Goal: Information Seeking & Learning: Learn about a topic

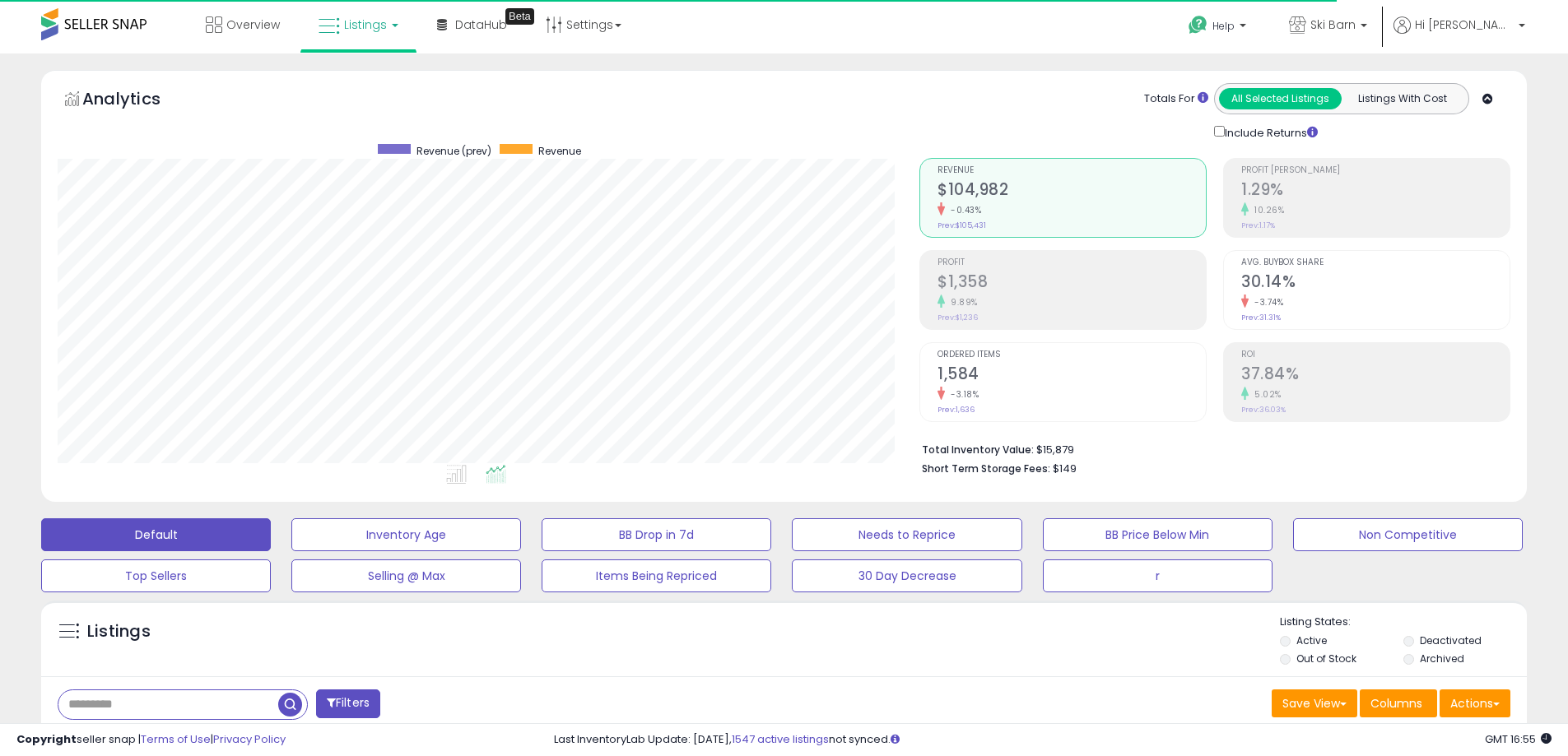
scroll to position [337, 862]
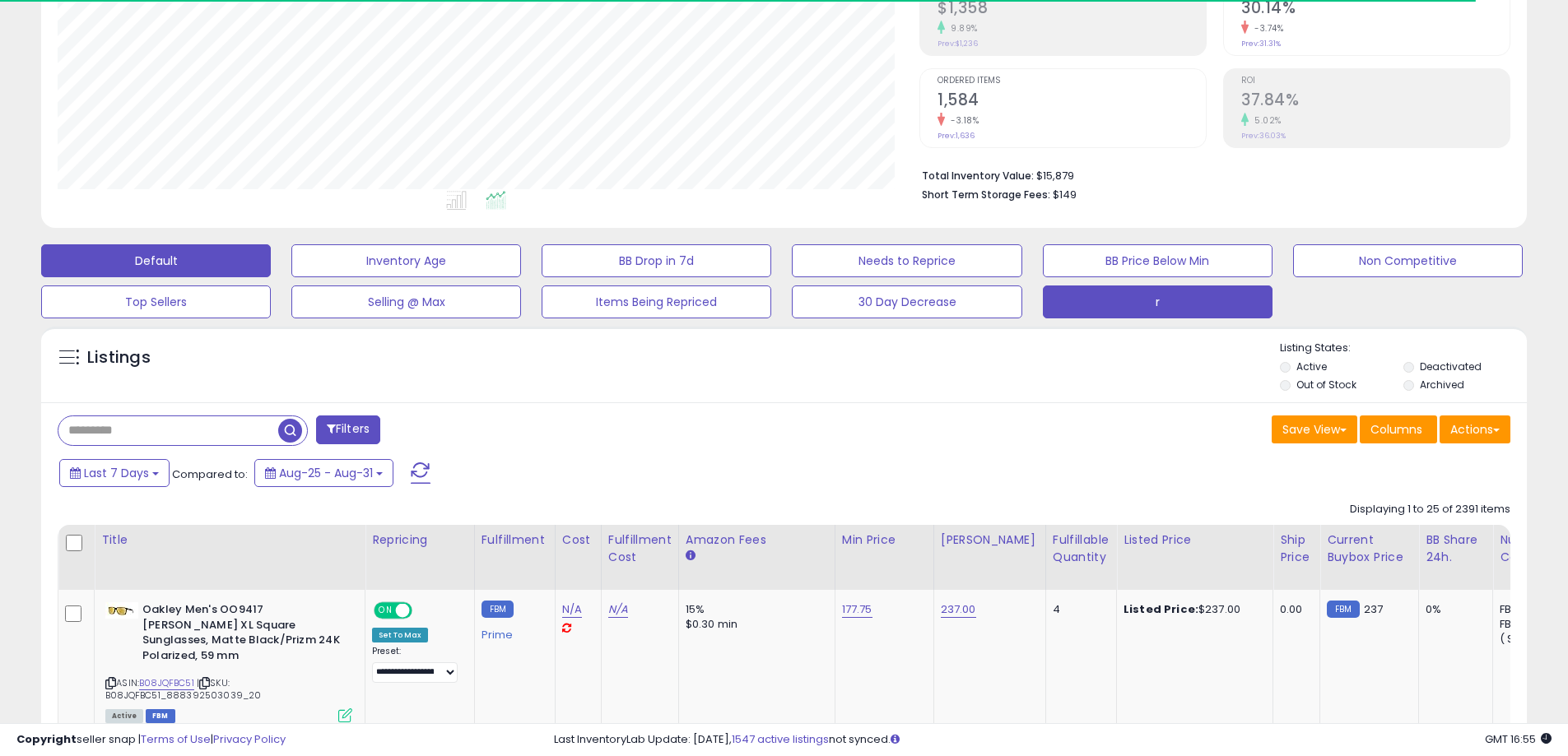
click at [1127, 312] on button "r" at bounding box center [1158, 301] width 230 height 33
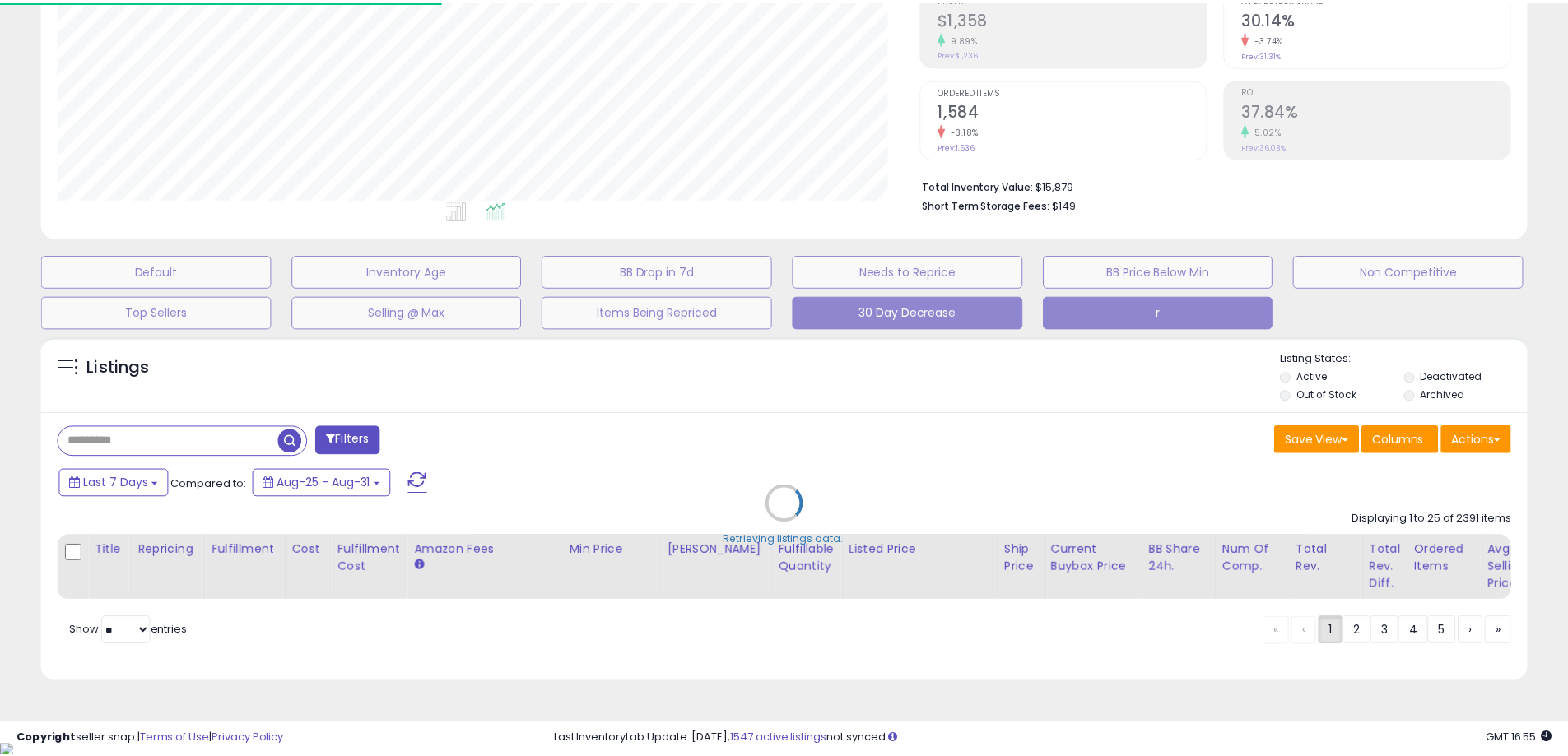
scroll to position [337, 869]
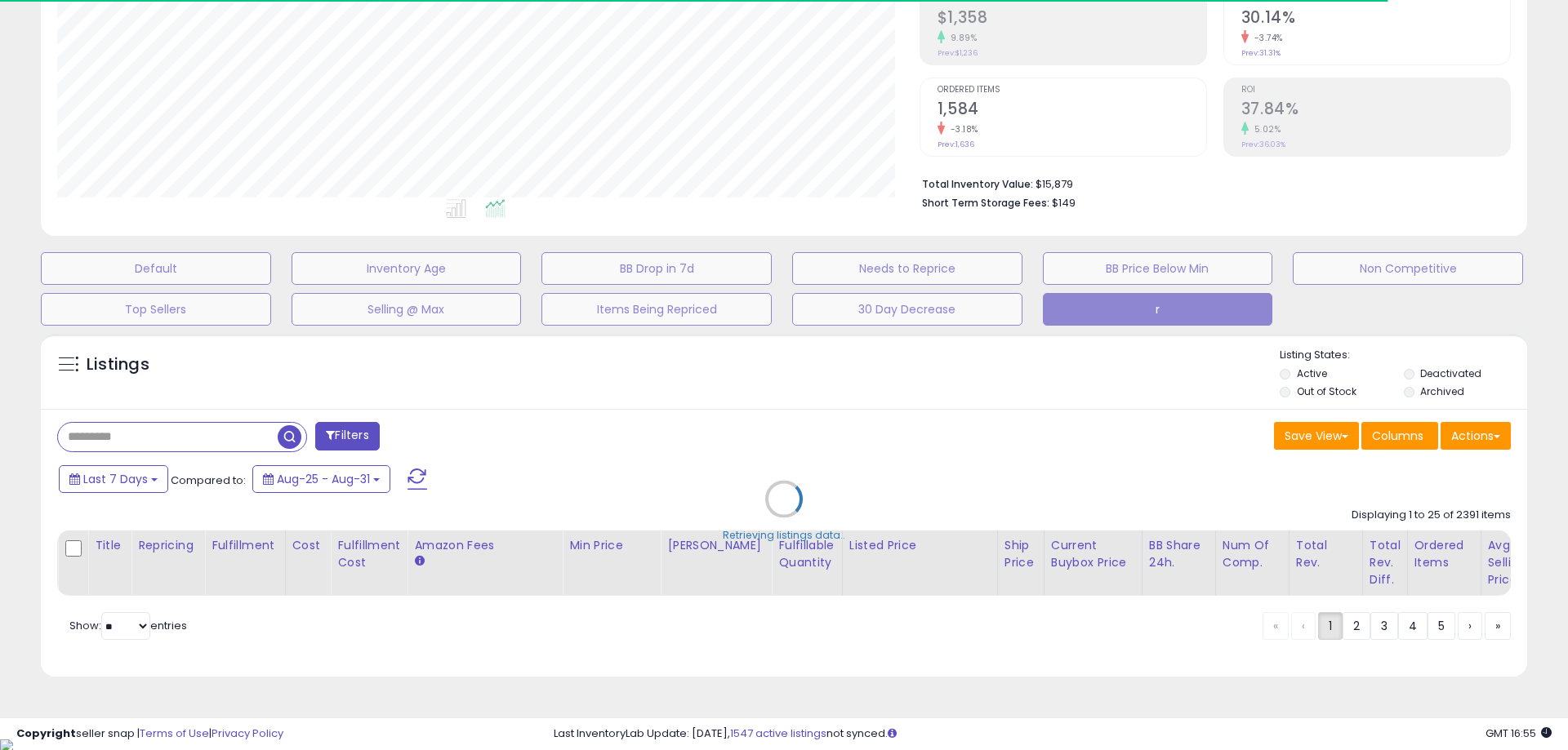
click at [590, 385] on div "Retrieving listings data.." at bounding box center [784, 512] width 1511 height 372
click at [160, 432] on div "Retrieving listings data.." at bounding box center [784, 512] width 1511 height 372
click at [160, 435] on div "Retrieving listings data.." at bounding box center [784, 512] width 1511 height 372
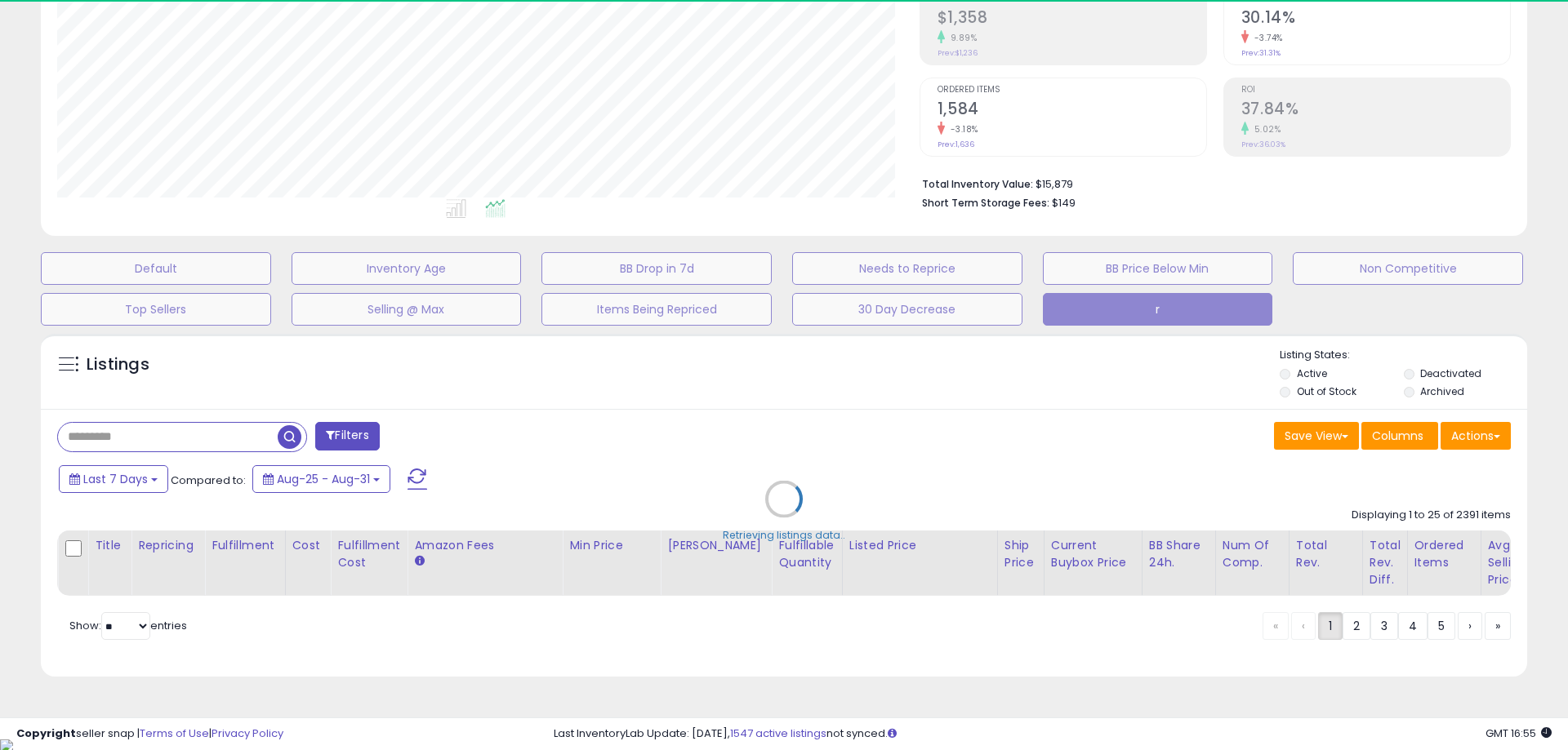
click at [160, 435] on div "Retrieving listings data.." at bounding box center [784, 512] width 1511 height 372
click at [161, 435] on div "Retrieving listings data.." at bounding box center [784, 512] width 1511 height 372
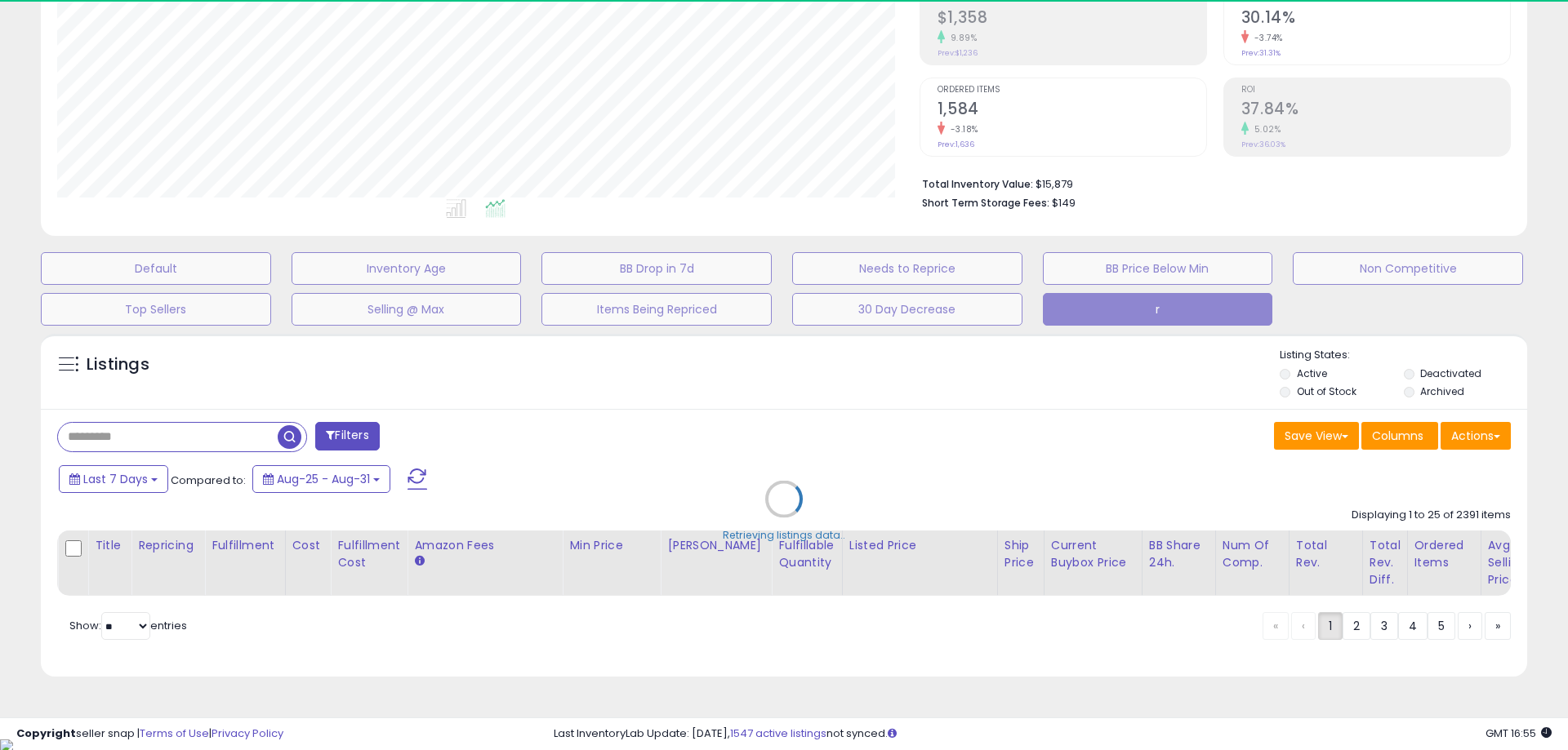
click at [161, 435] on div "Retrieving listings data.." at bounding box center [784, 512] width 1511 height 372
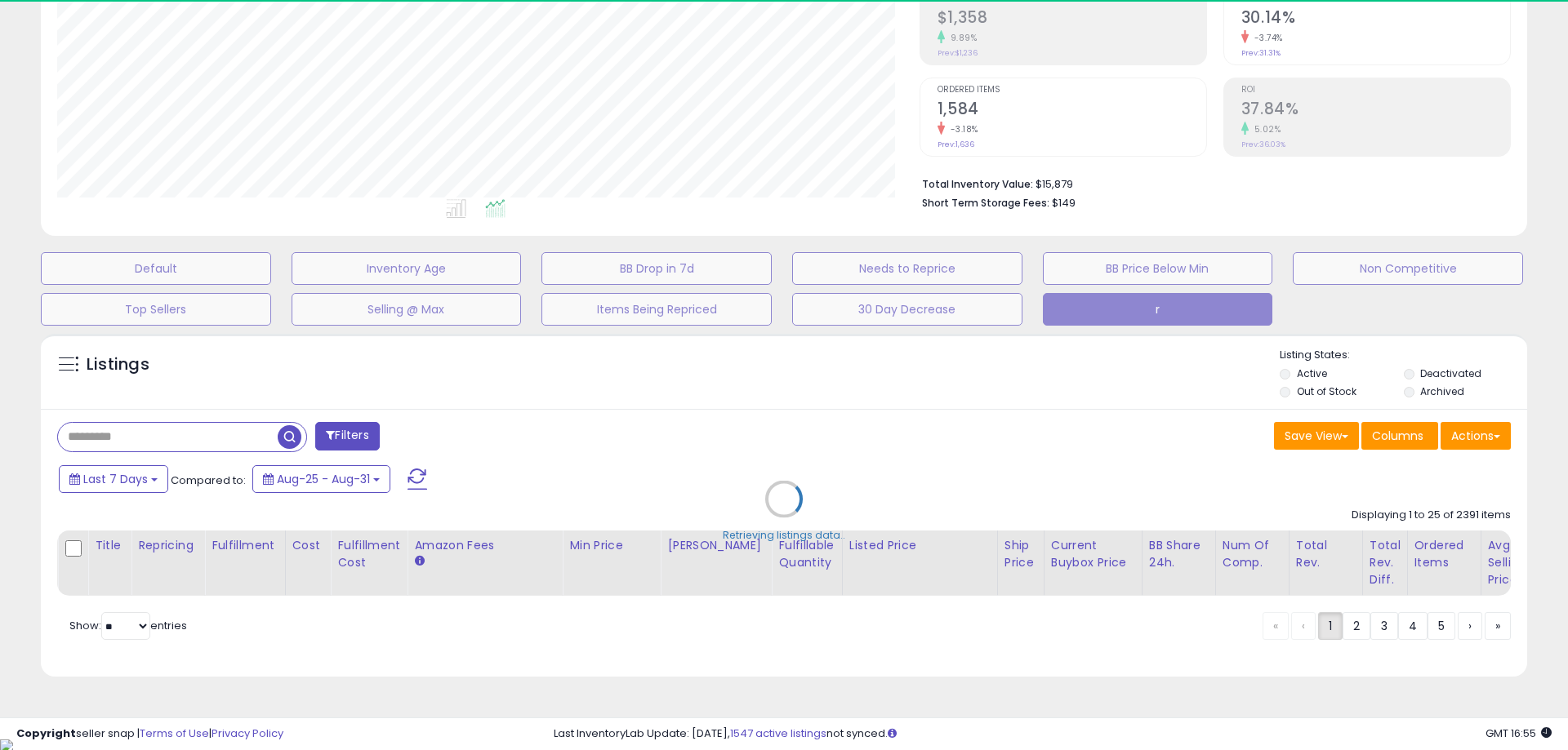
click at [161, 435] on div "Retrieving listings data.." at bounding box center [784, 512] width 1511 height 372
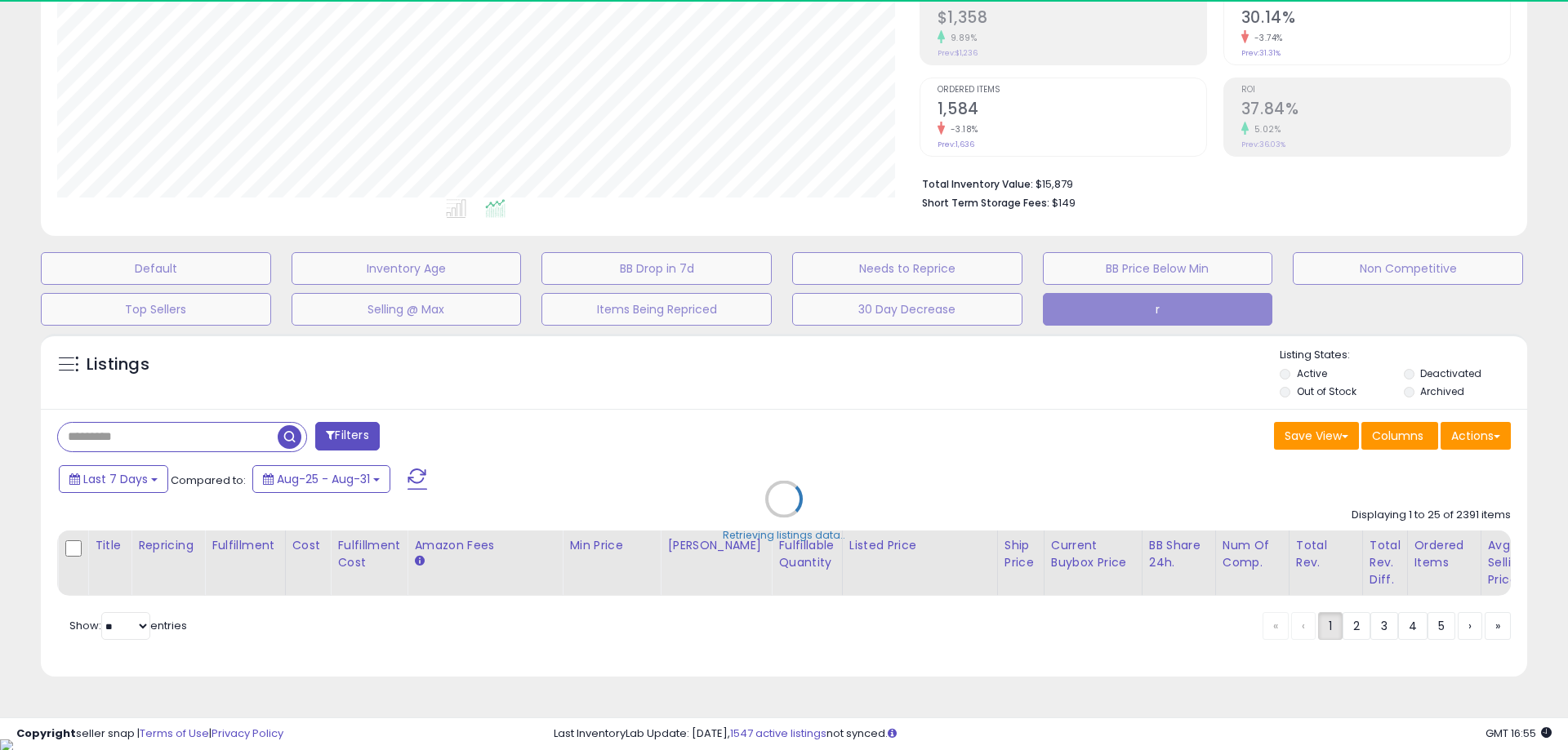
click at [161, 435] on div "Retrieving listings data.." at bounding box center [784, 512] width 1511 height 372
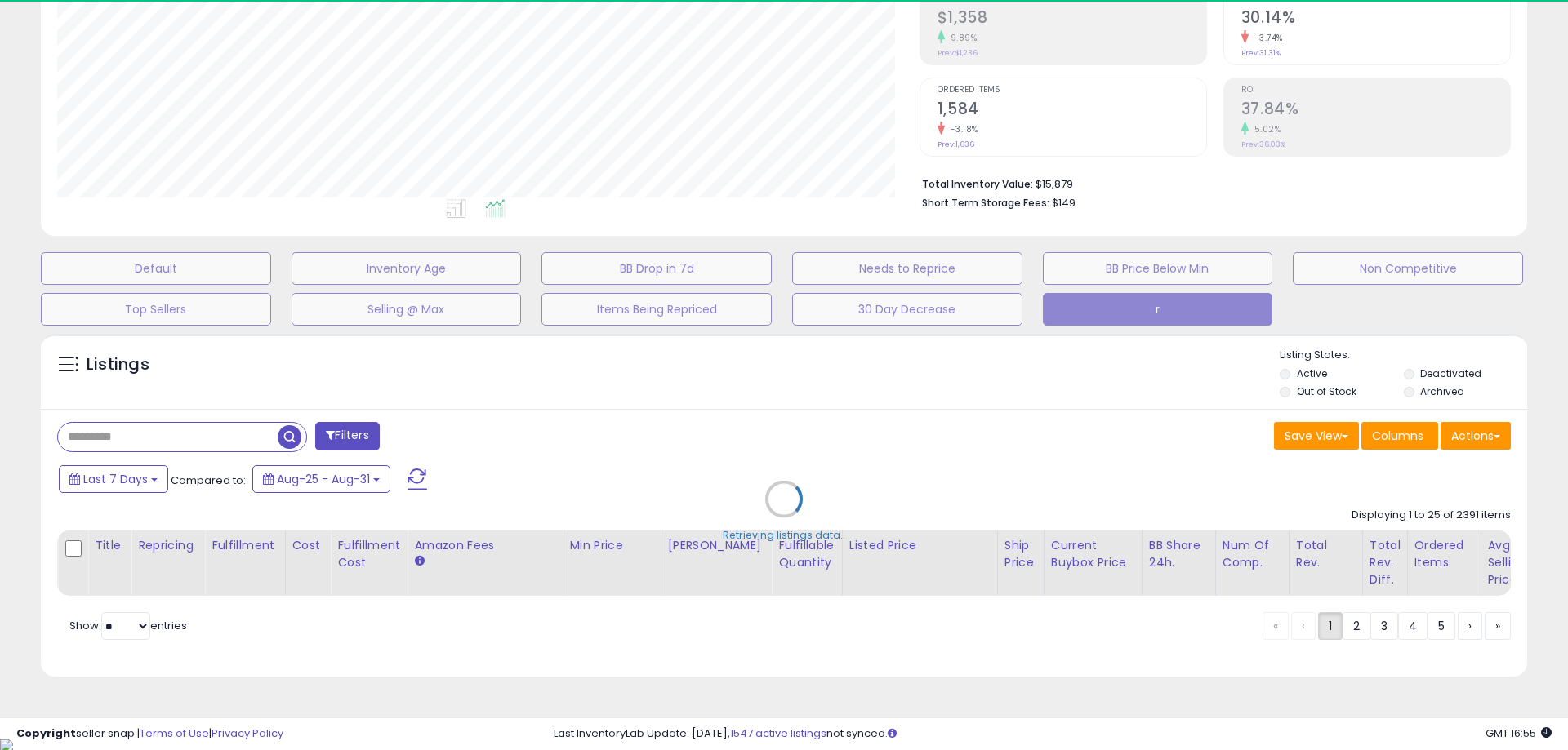
click at [161, 435] on div "Retrieving listings data.." at bounding box center [784, 512] width 1511 height 372
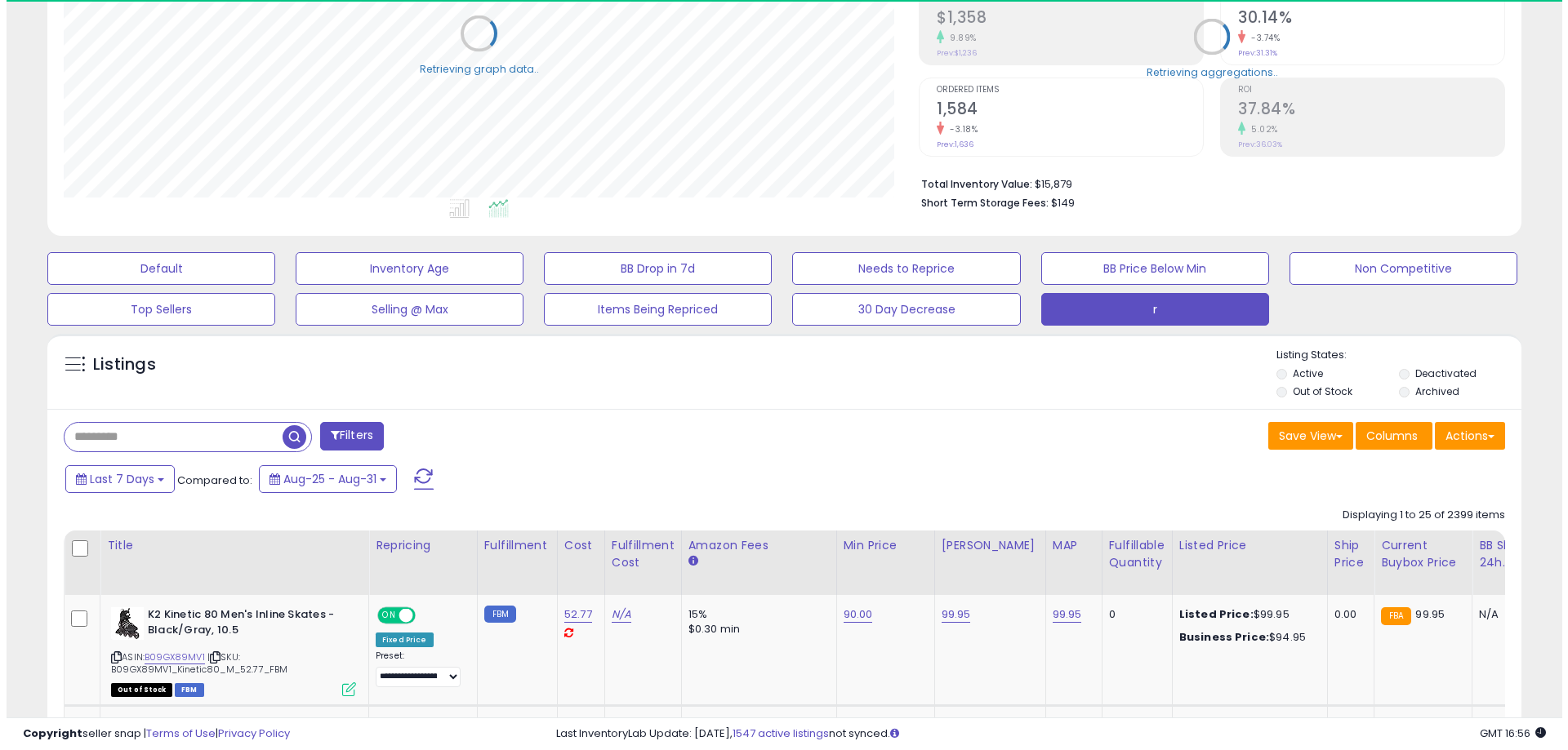
scroll to position [816089, 815960]
click at [161, 435] on input "text" at bounding box center [166, 437] width 218 height 29
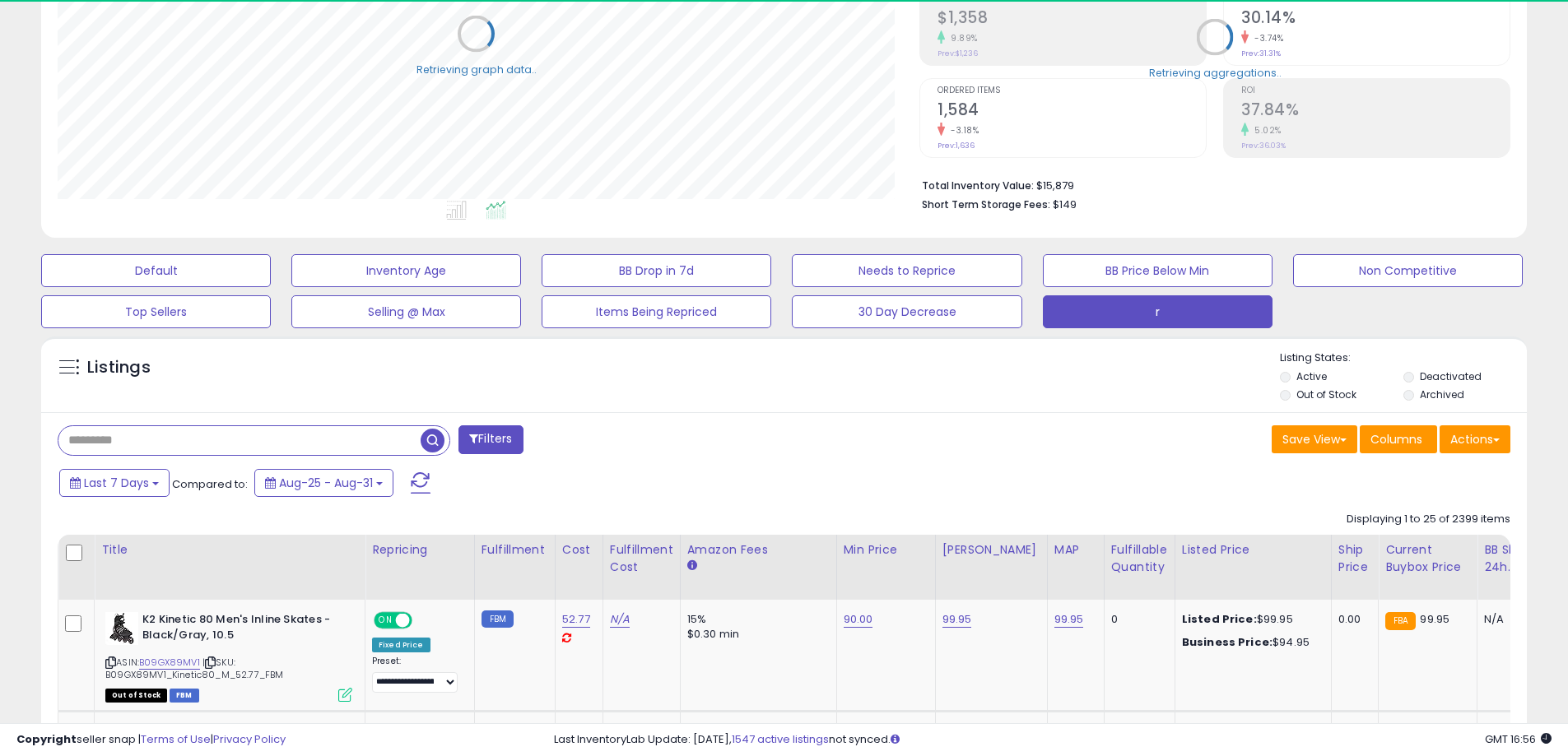
type input "******"
click at [433, 442] on span "button" at bounding box center [432, 440] width 24 height 24
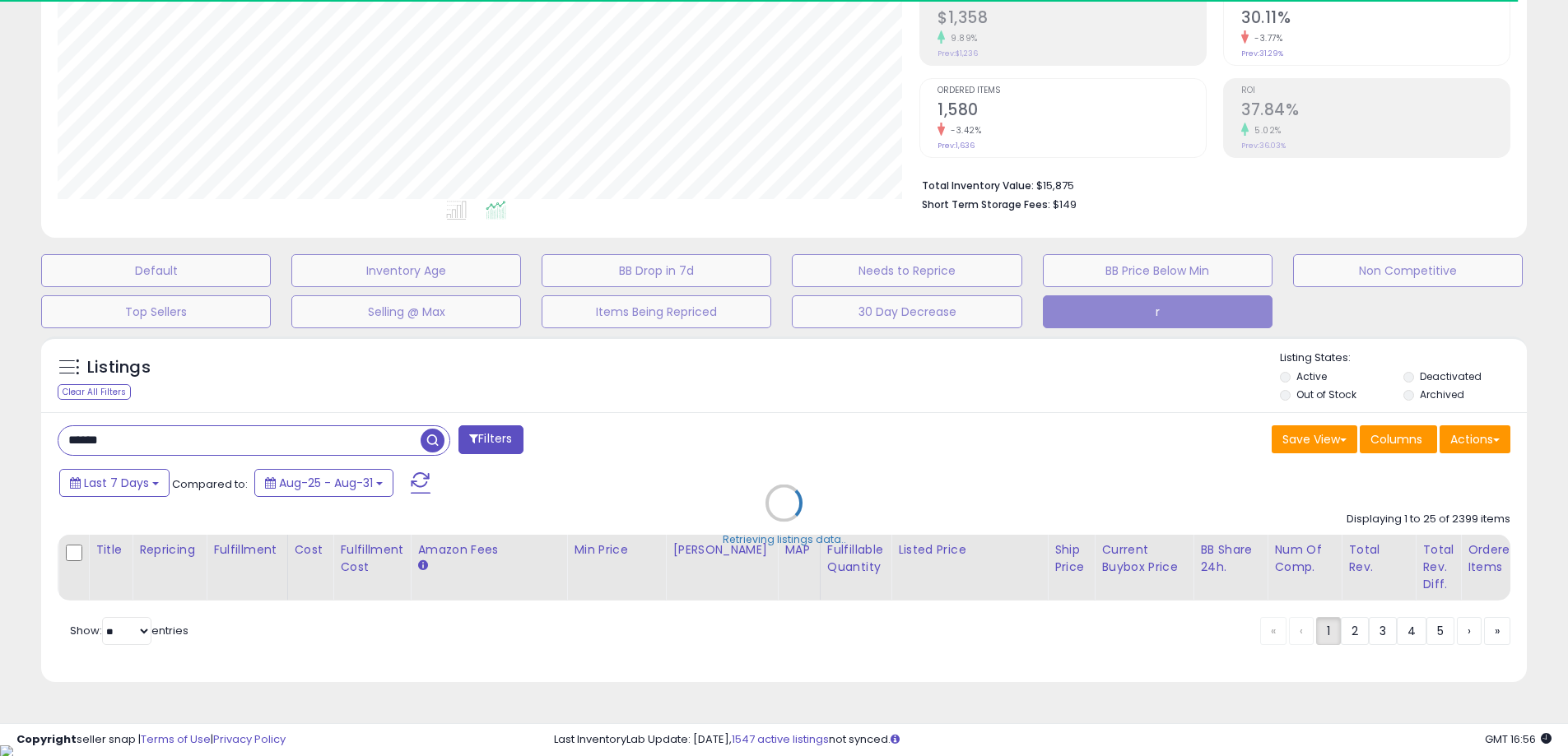
scroll to position [337, 862]
click at [788, 379] on div "Retrieving listings data.." at bounding box center [784, 516] width 1511 height 375
click at [725, 395] on div "Retrieving listings data.." at bounding box center [784, 516] width 1511 height 375
click at [767, 451] on div "Retrieving listings data.." at bounding box center [784, 516] width 1511 height 375
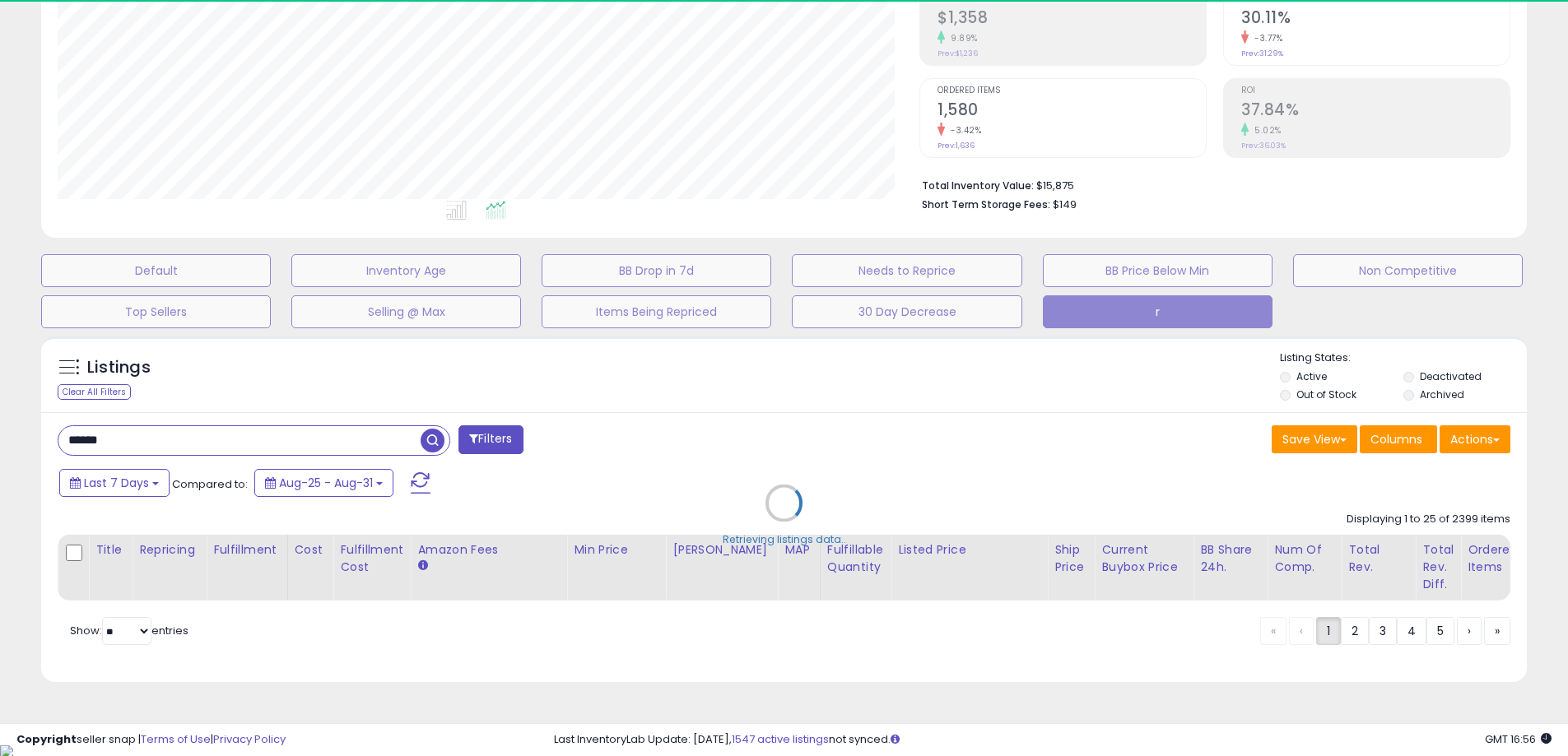
click at [767, 384] on div "Retrieving listings data.." at bounding box center [784, 516] width 1511 height 375
click at [782, 435] on div "Retrieving listings data.." at bounding box center [784, 516] width 1511 height 375
click at [784, 392] on div "Retrieving listings data.." at bounding box center [784, 516] width 1511 height 375
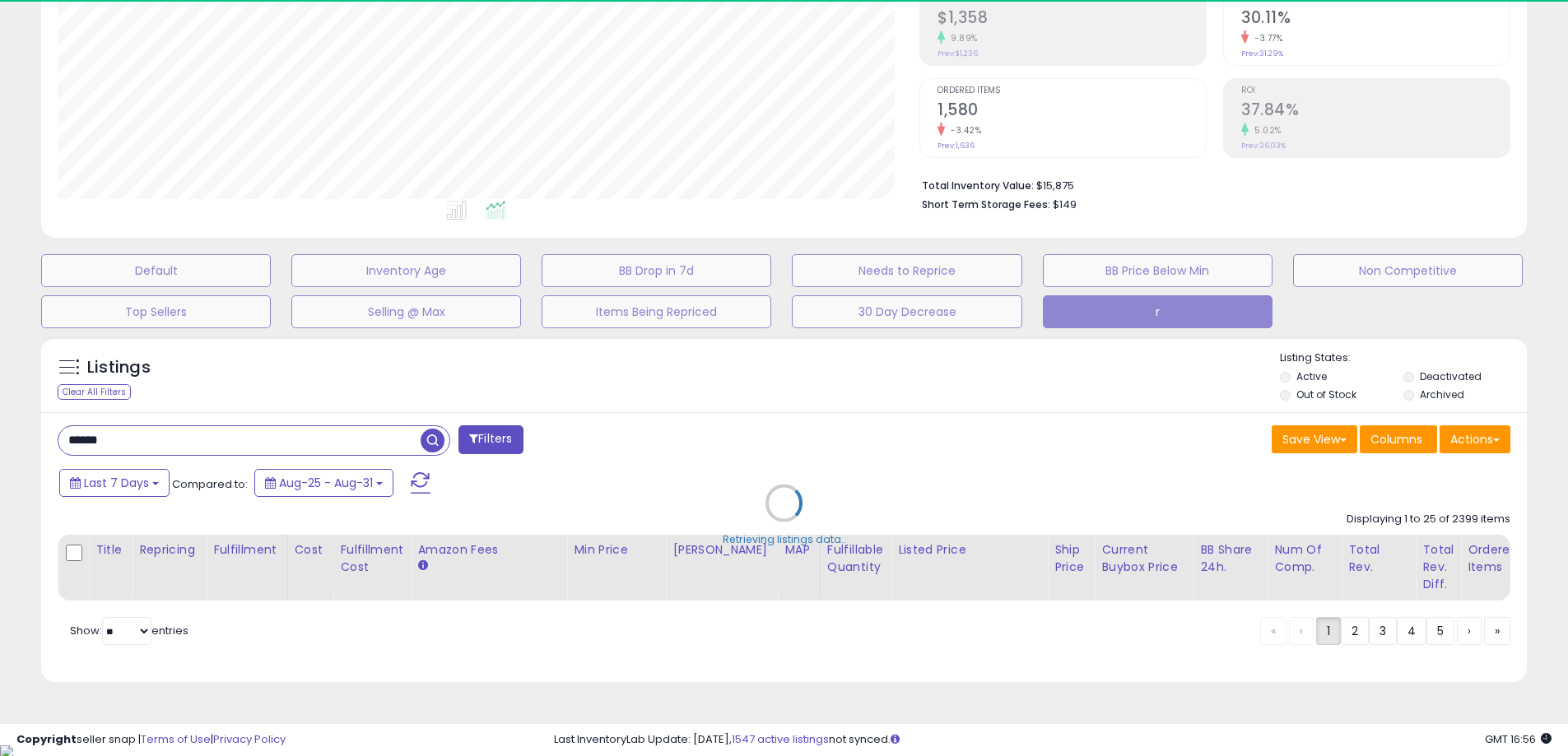
click at [784, 392] on div "Retrieving listings data.." at bounding box center [784, 516] width 1511 height 375
click at [782, 438] on div "Retrieving listings data.." at bounding box center [784, 516] width 1511 height 375
click at [785, 377] on div "Retrieving listings data.." at bounding box center [784, 516] width 1511 height 375
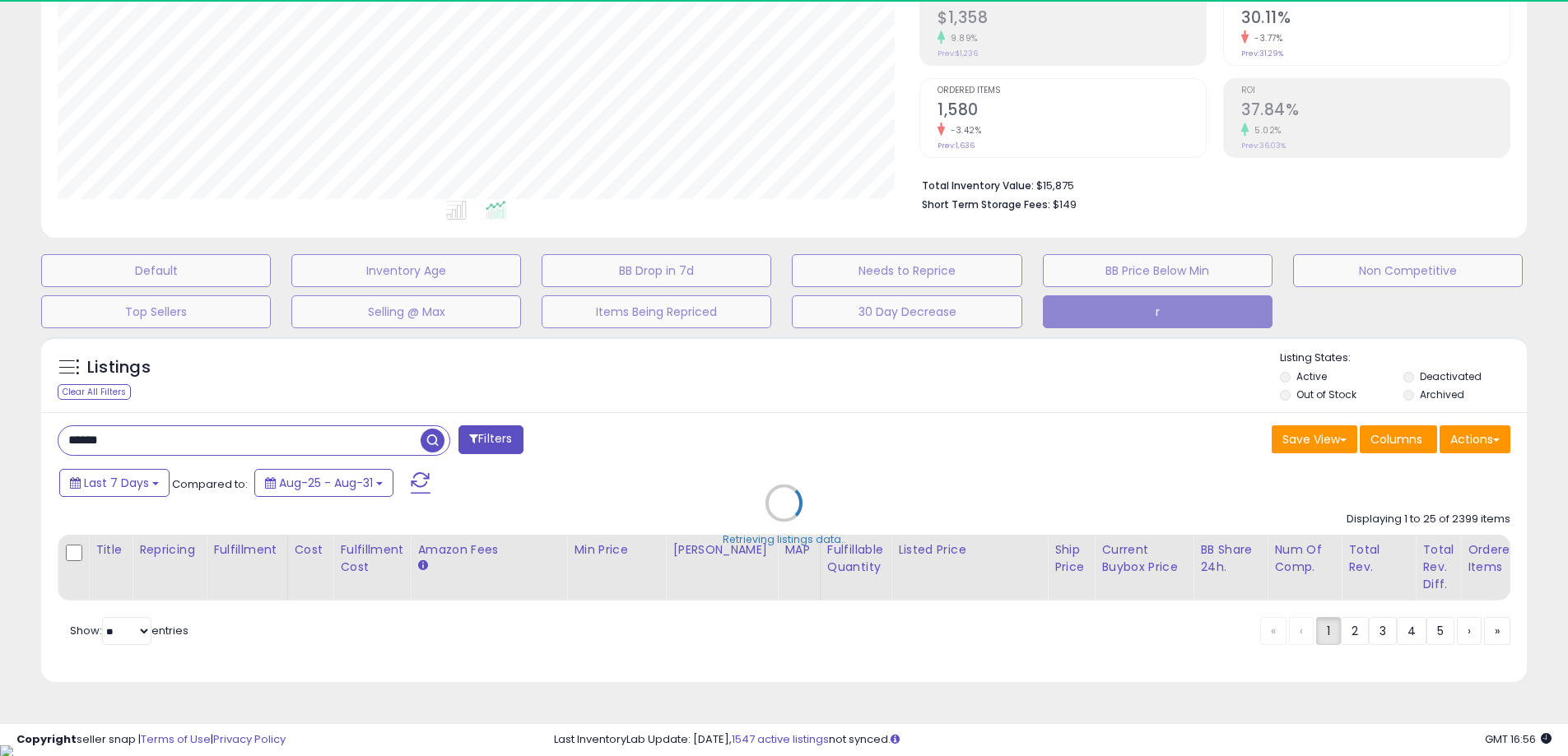
click at [785, 377] on div "Retrieving listings data.." at bounding box center [784, 516] width 1511 height 375
click at [792, 450] on div "Retrieving listings data.." at bounding box center [784, 516] width 1511 height 375
click at [832, 390] on div "Retrieving listings data.." at bounding box center [784, 516] width 1511 height 375
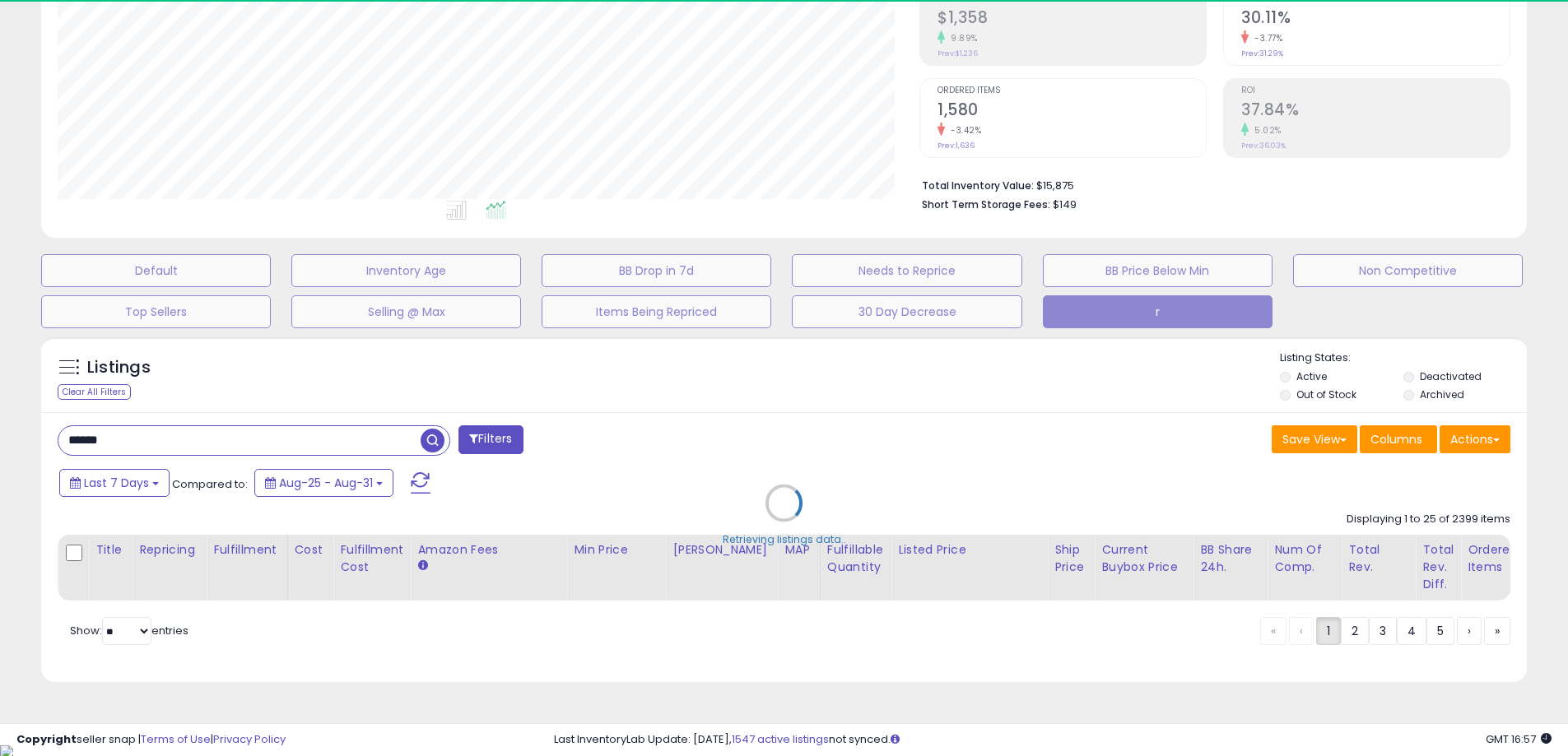
click at [816, 468] on div "Retrieving listings data.." at bounding box center [784, 516] width 1511 height 375
click at [899, 397] on div "Retrieving listings data.." at bounding box center [784, 516] width 1511 height 375
click at [814, 499] on div "Retrieving listings data.." at bounding box center [784, 516] width 123 height 62
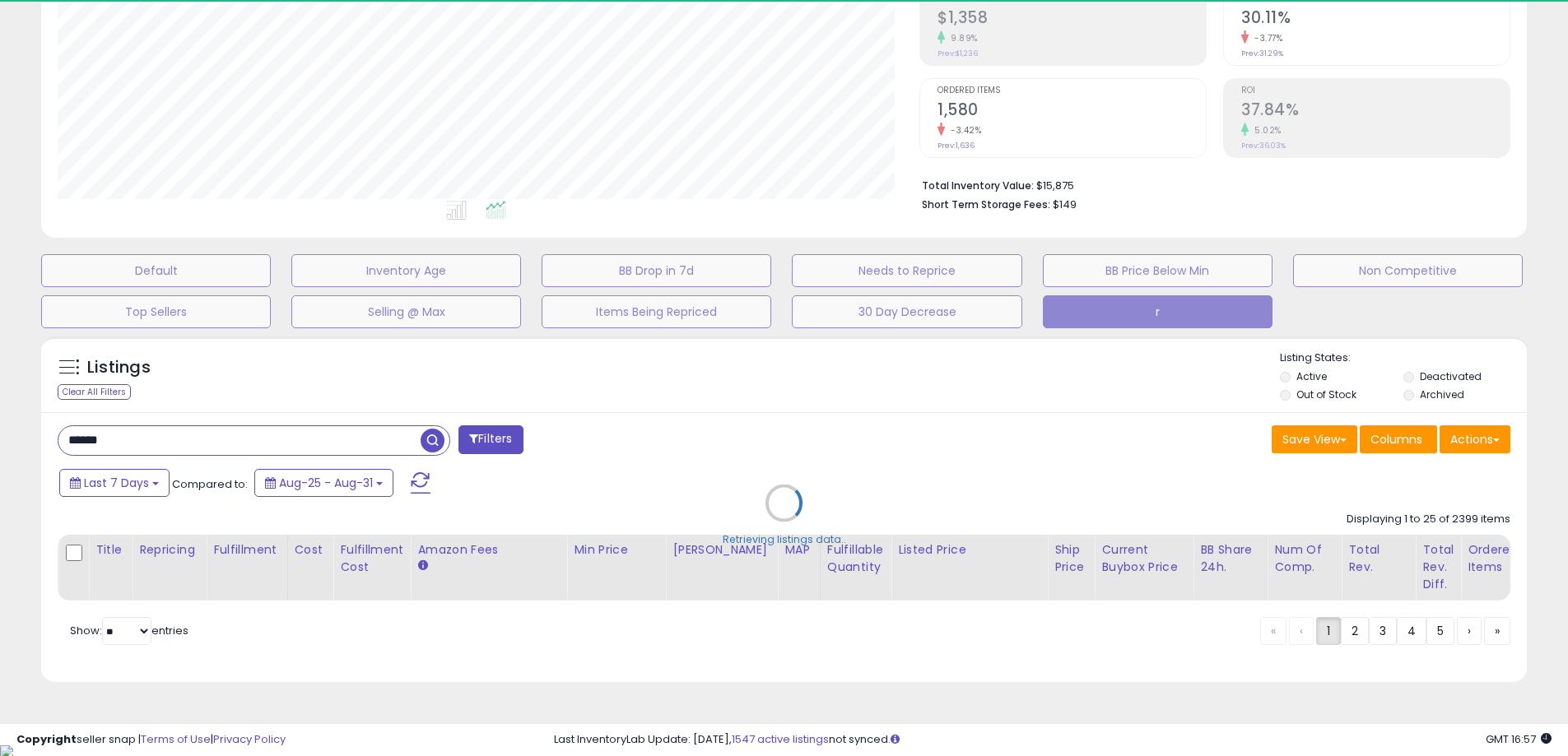
click at [984, 393] on div "Retrieving listings data.." at bounding box center [784, 516] width 1511 height 375
click at [808, 509] on div "Retrieving listings data.." at bounding box center [784, 516] width 123 height 62
click at [1049, 401] on div "Retrieving listings data.." at bounding box center [784, 516] width 1511 height 375
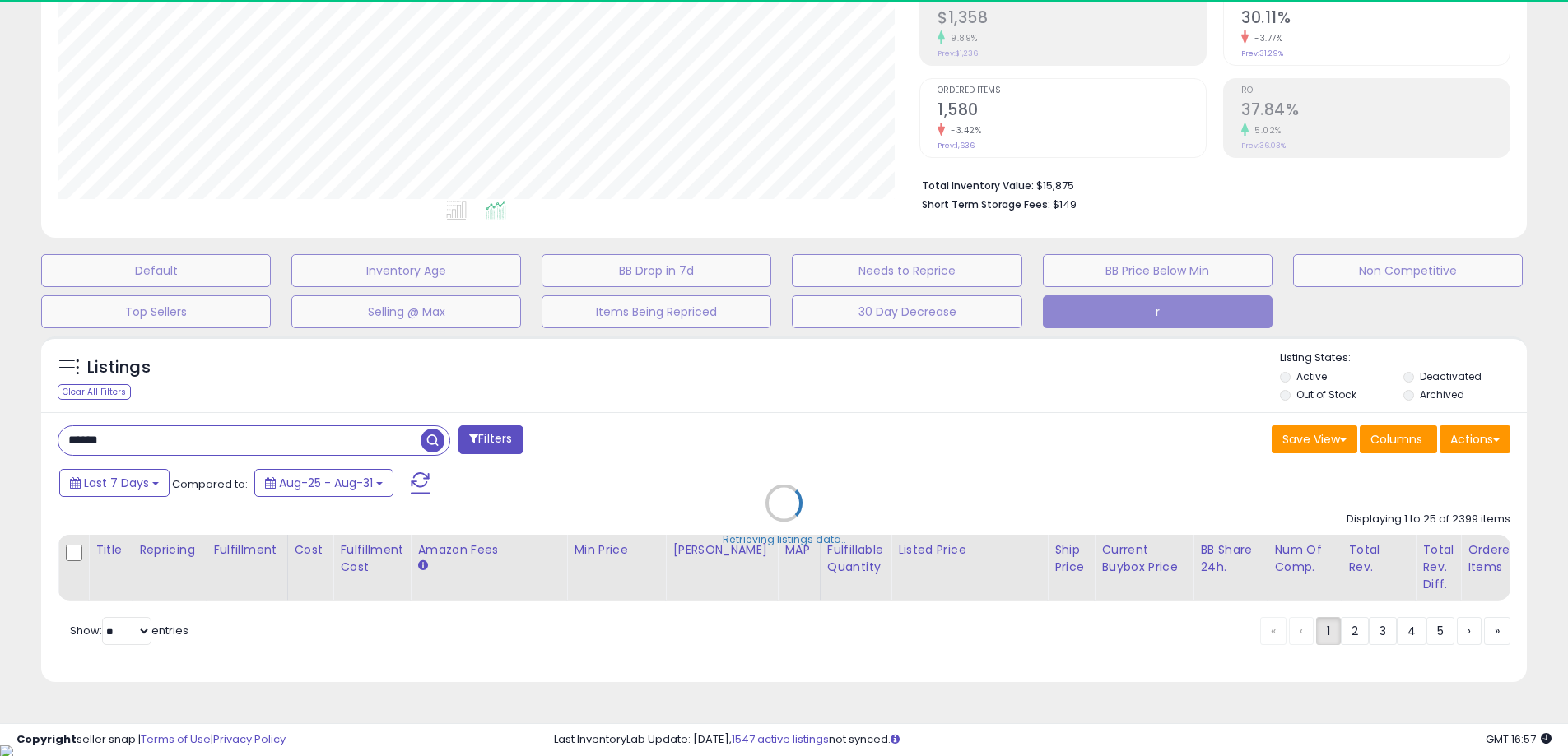
click at [1049, 401] on div "Retrieving listings data.." at bounding box center [784, 516] width 1511 height 375
click at [801, 523] on div "Retrieving listings data.." at bounding box center [784, 516] width 123 height 62
click at [1118, 393] on div "Retrieving listings data.." at bounding box center [784, 516] width 1511 height 375
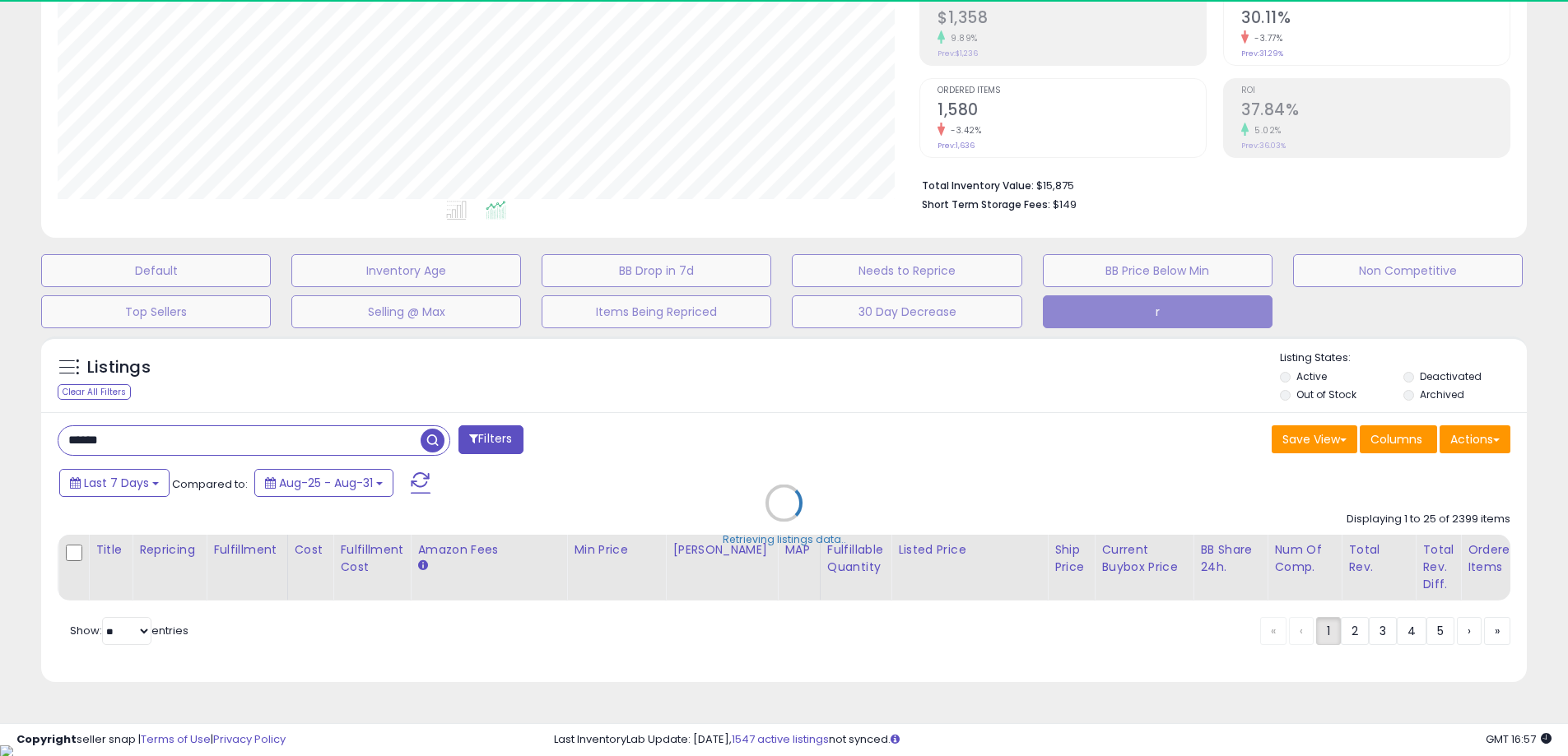
click at [1118, 393] on div "Retrieving listings data.." at bounding box center [784, 516] width 1511 height 375
click at [788, 533] on div "Retrieving listings data.." at bounding box center [784, 516] width 123 height 62
click at [1171, 391] on div "Retrieving listings data.." at bounding box center [784, 516] width 1511 height 375
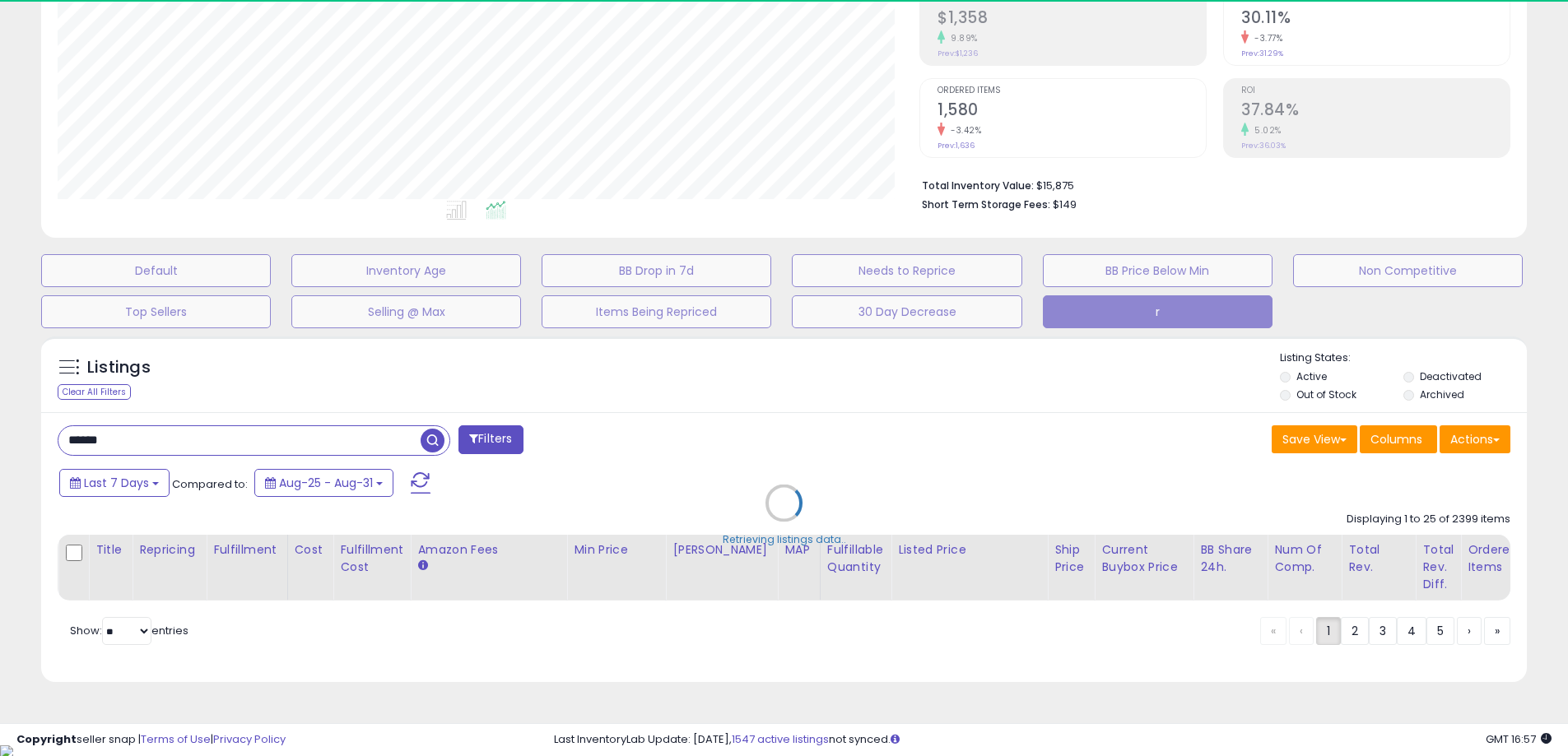
click at [785, 534] on div "Retrieving listings data.." at bounding box center [784, 516] width 123 height 62
click at [930, 472] on div "Retrieving listings data.." at bounding box center [784, 516] width 1511 height 375
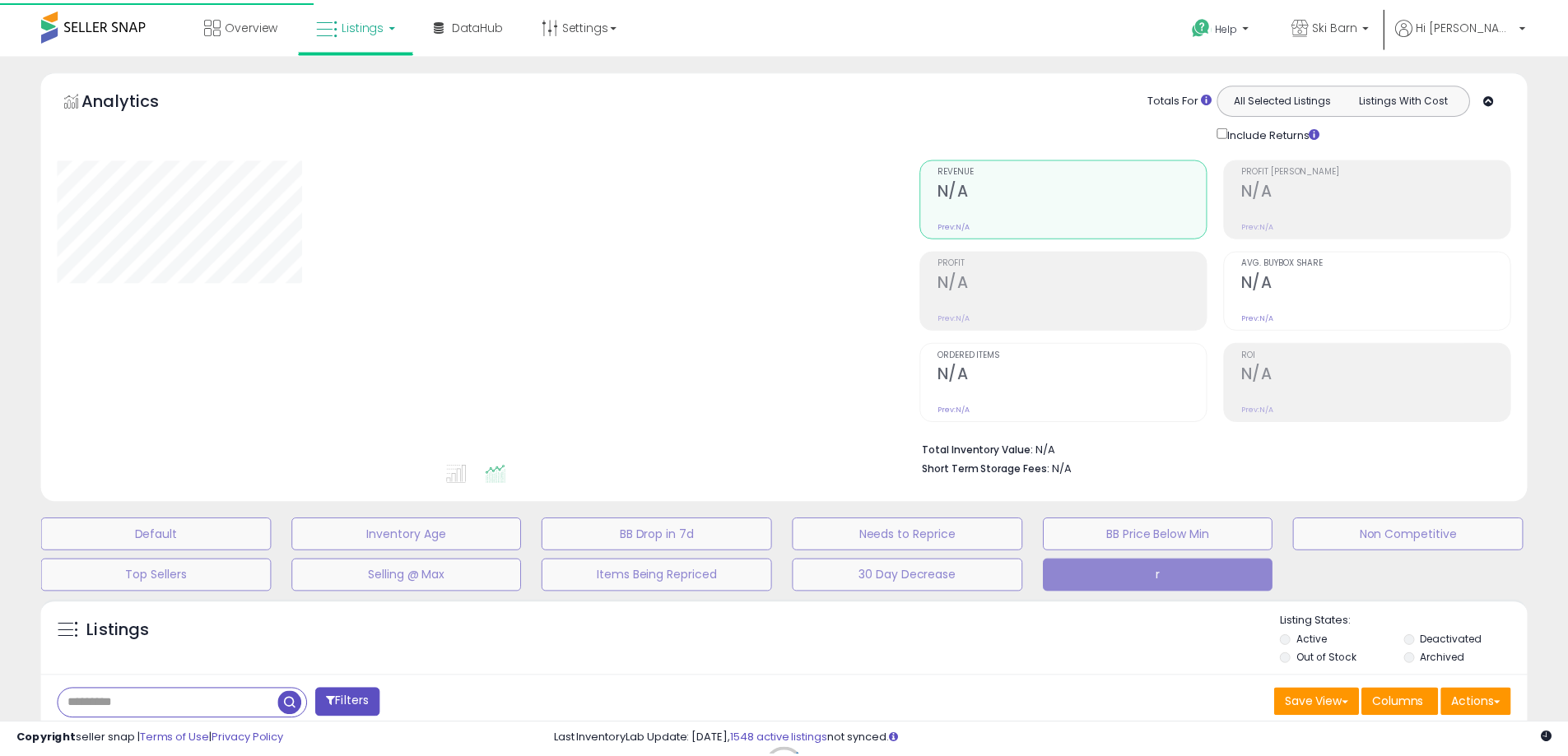
scroll to position [265, 0]
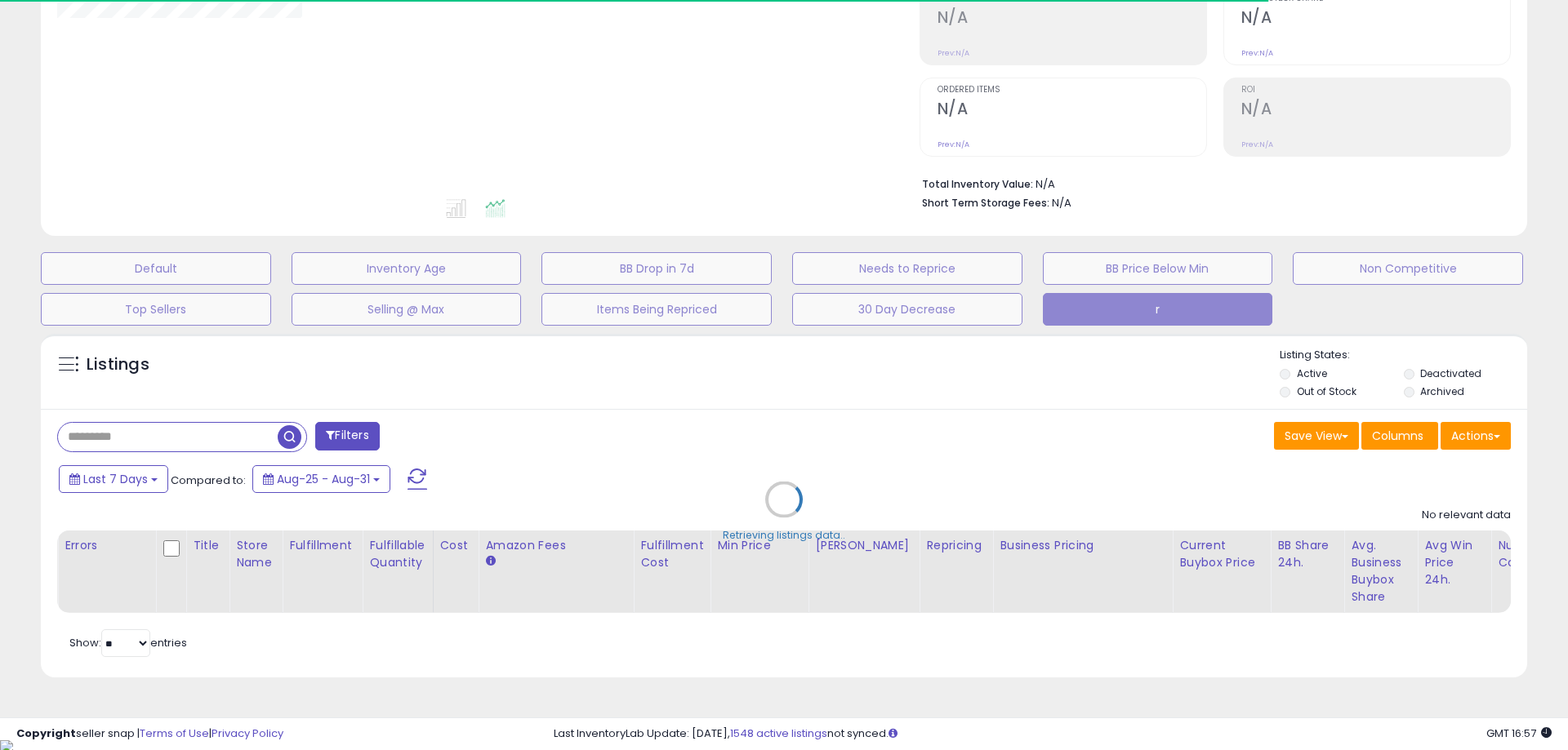
click at [808, 459] on div "Retrieving listings data.." at bounding box center [784, 512] width 1511 height 373
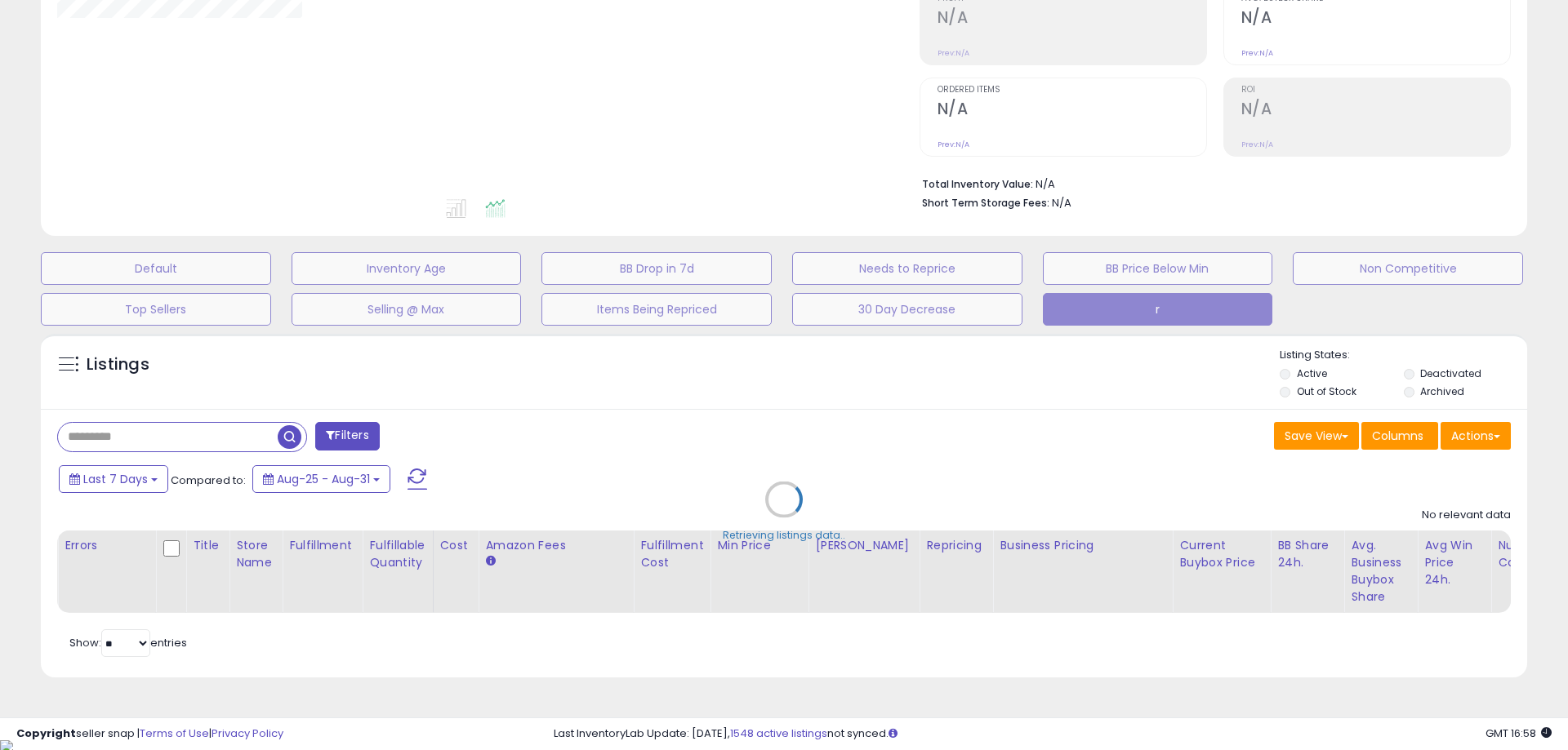
type input "******"
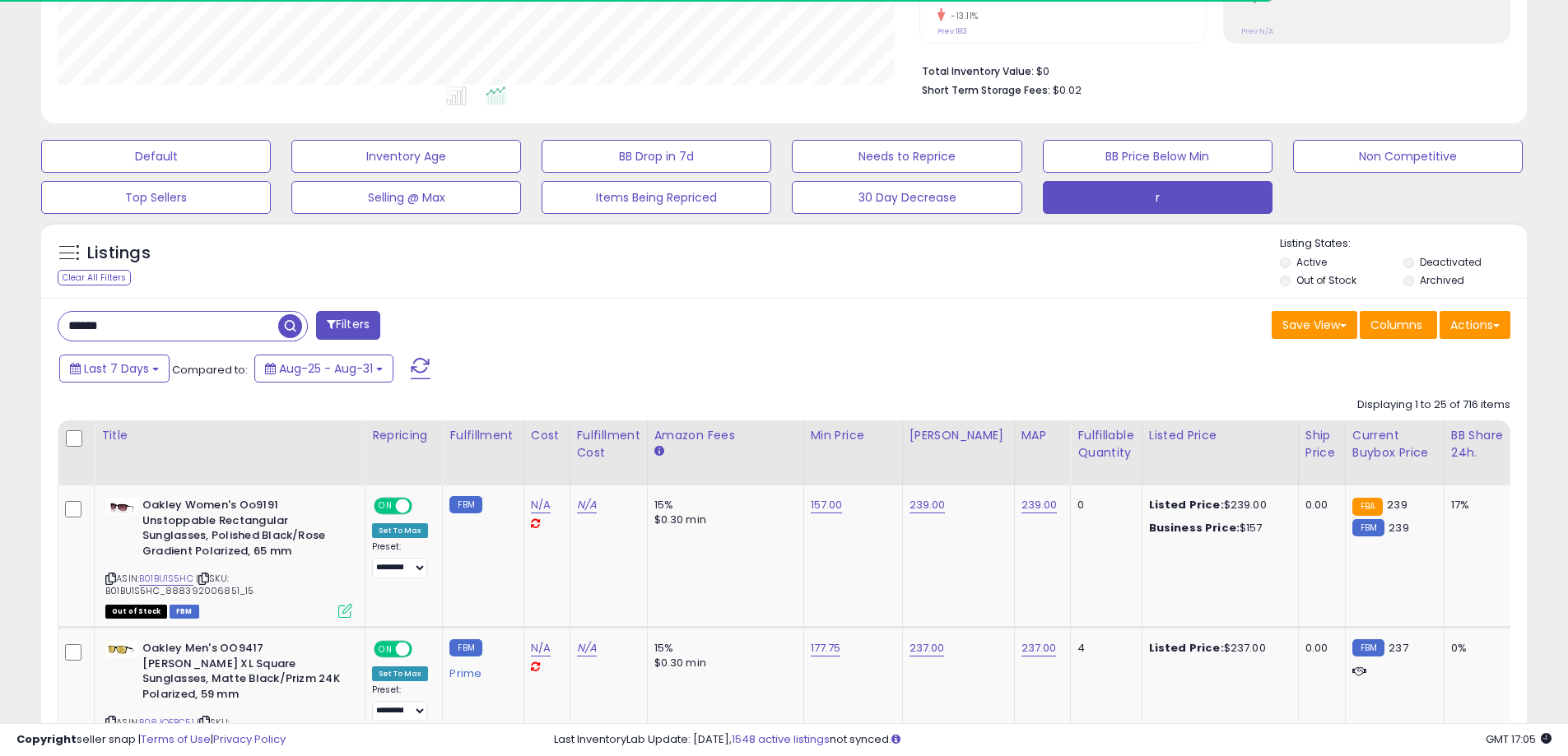
scroll to position [402, 0]
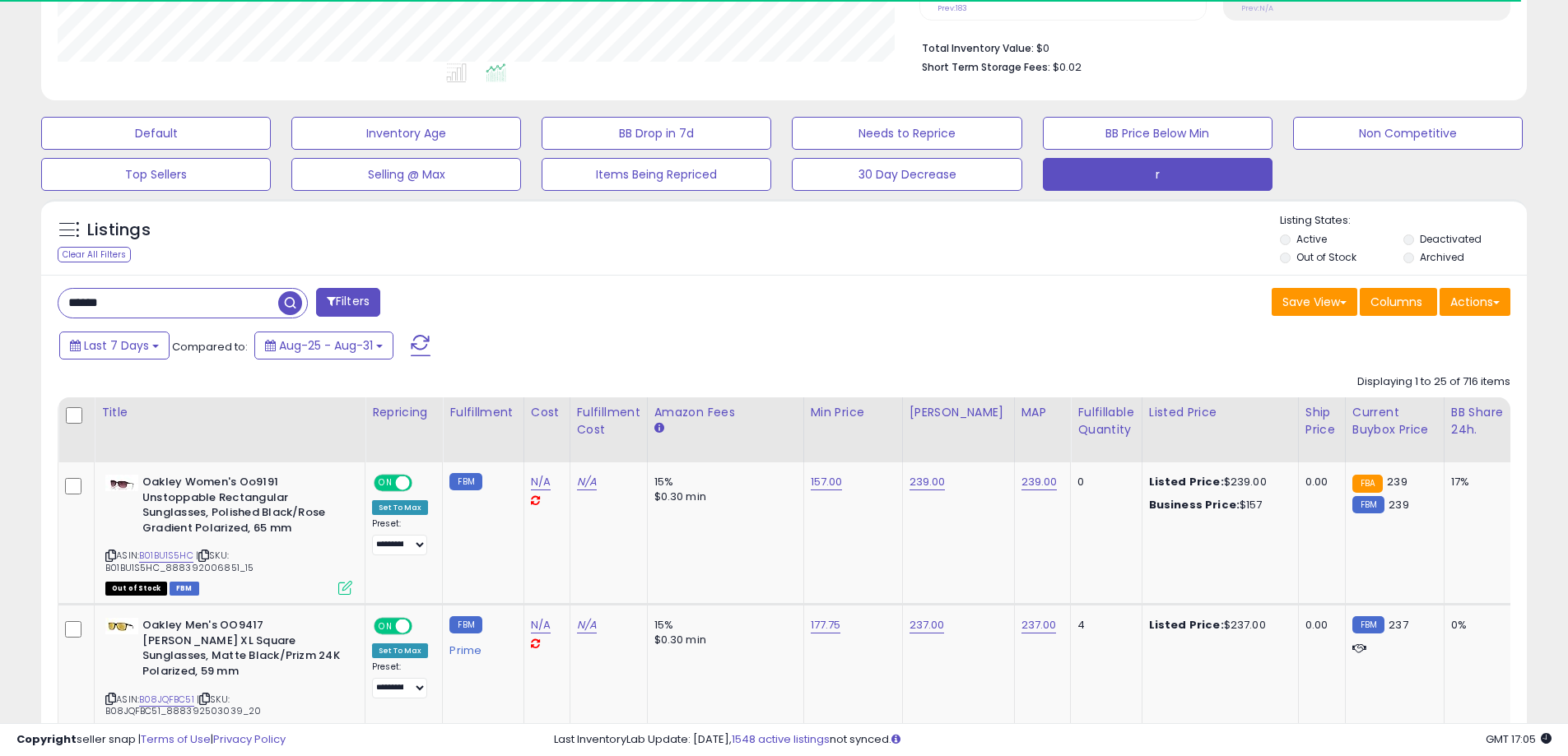
click at [286, 293] on span "button" at bounding box center [289, 302] width 24 height 24
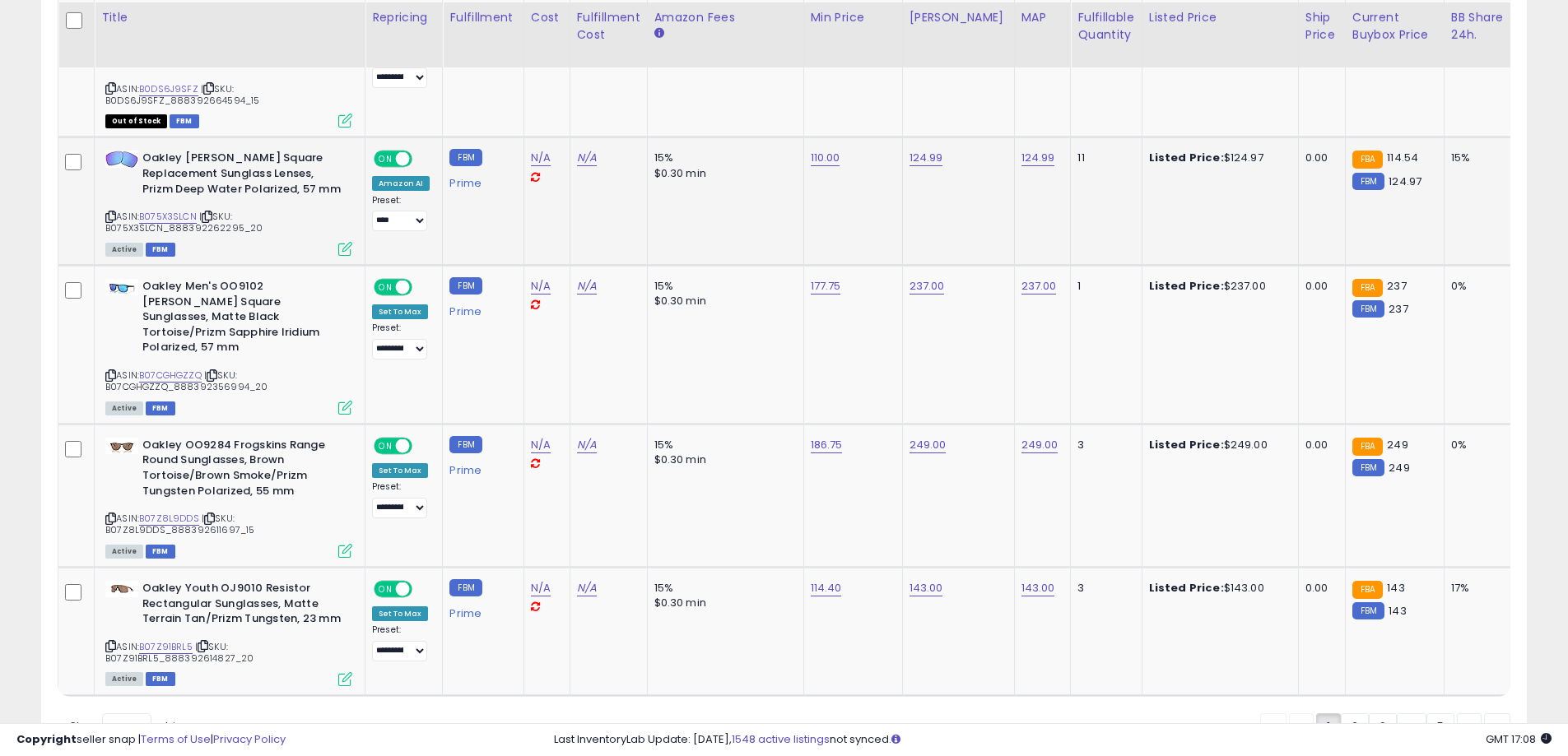
scroll to position [3606, 0]
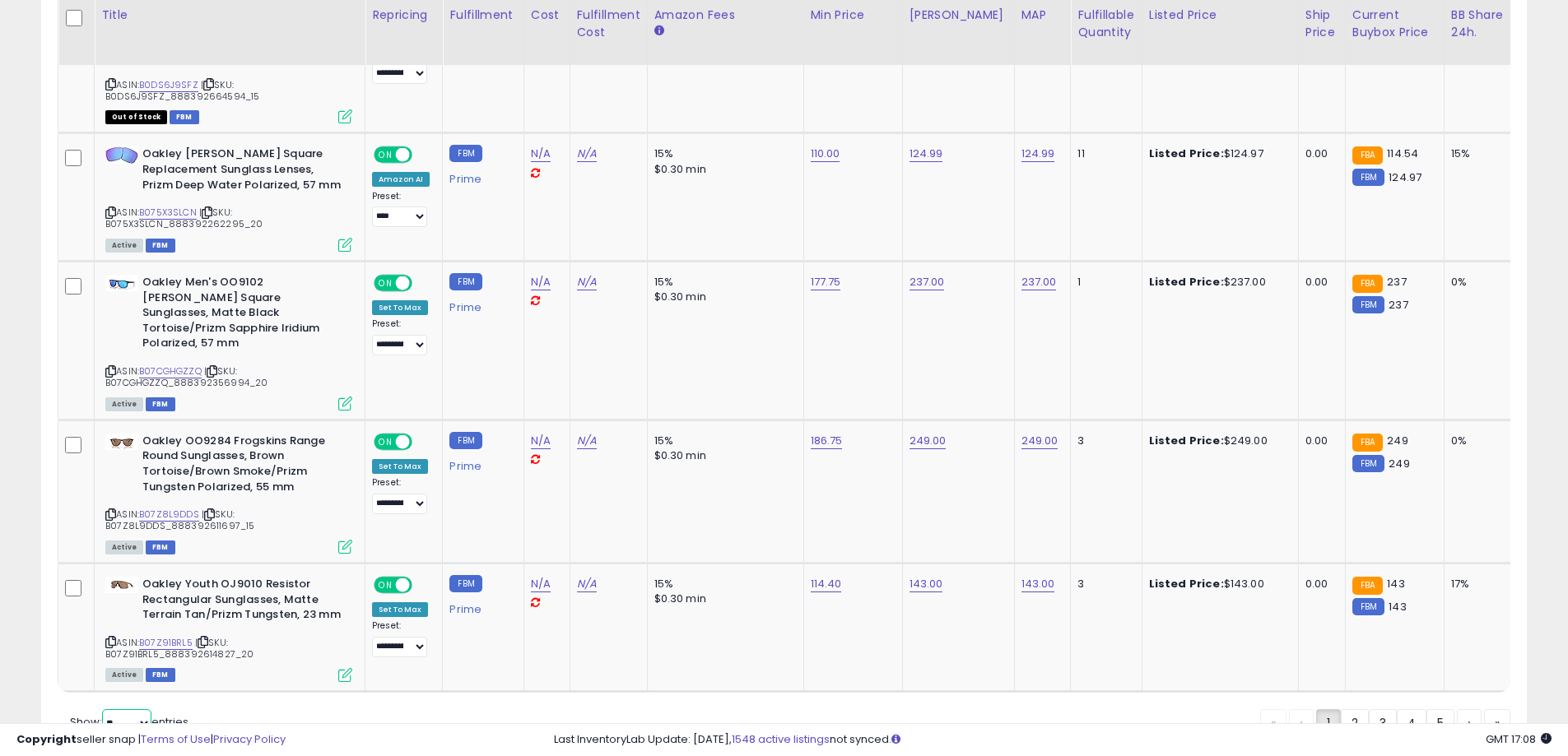
click at [127, 709] on select "** **" at bounding box center [126, 723] width 49 height 28
select select "**"
click at [104, 709] on select "** **" at bounding box center [126, 723] width 49 height 28
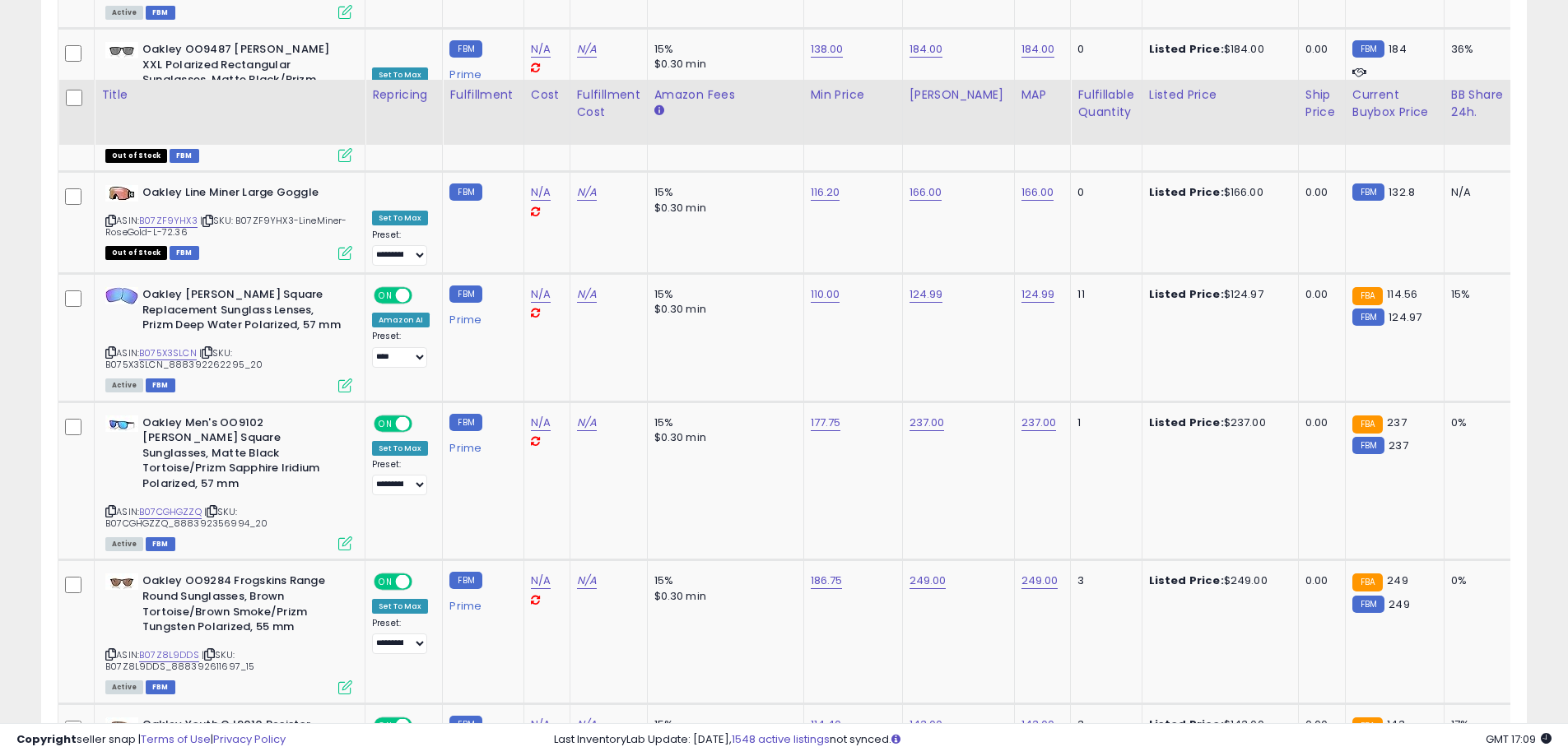
scroll to position [6818, 0]
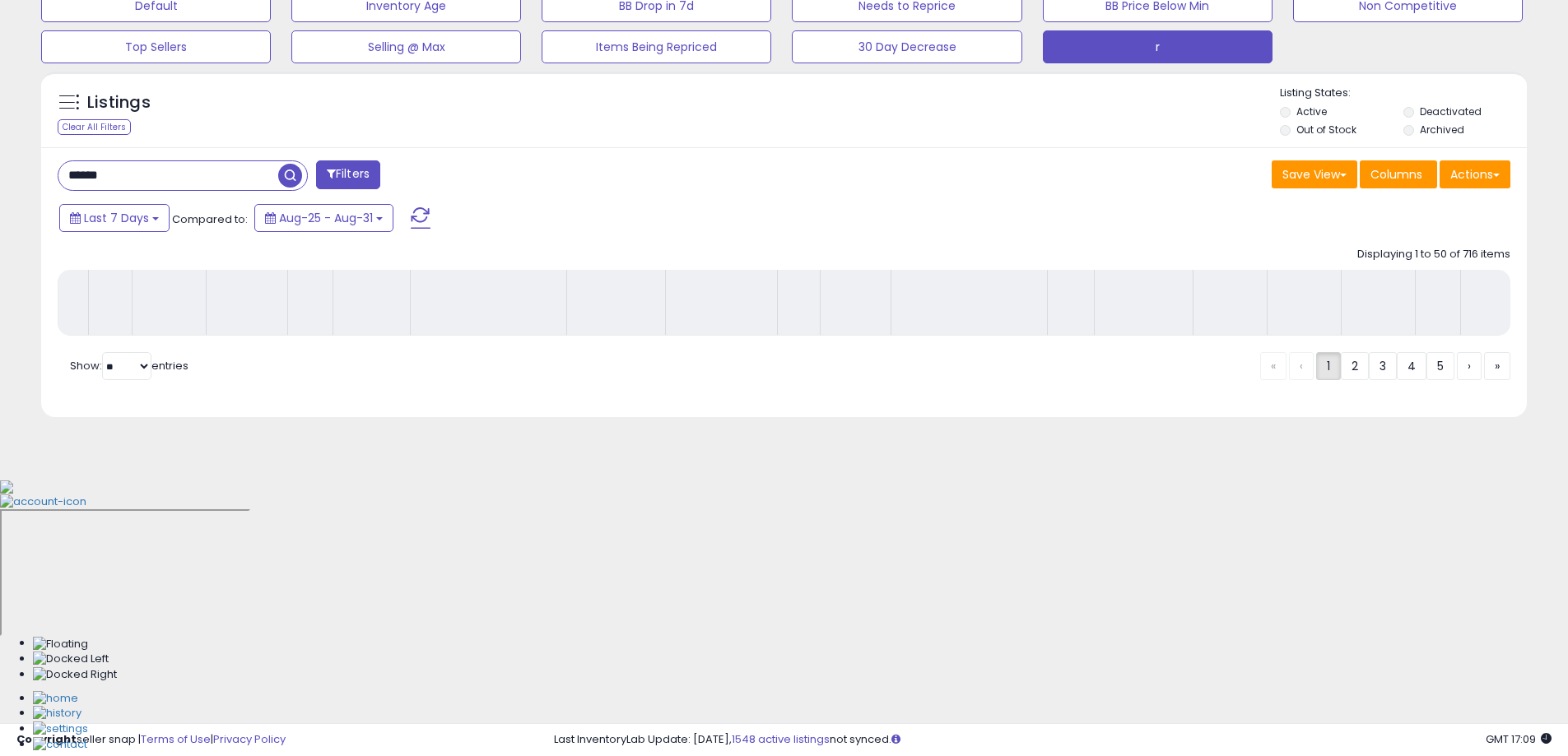
scroll to position [265, 0]
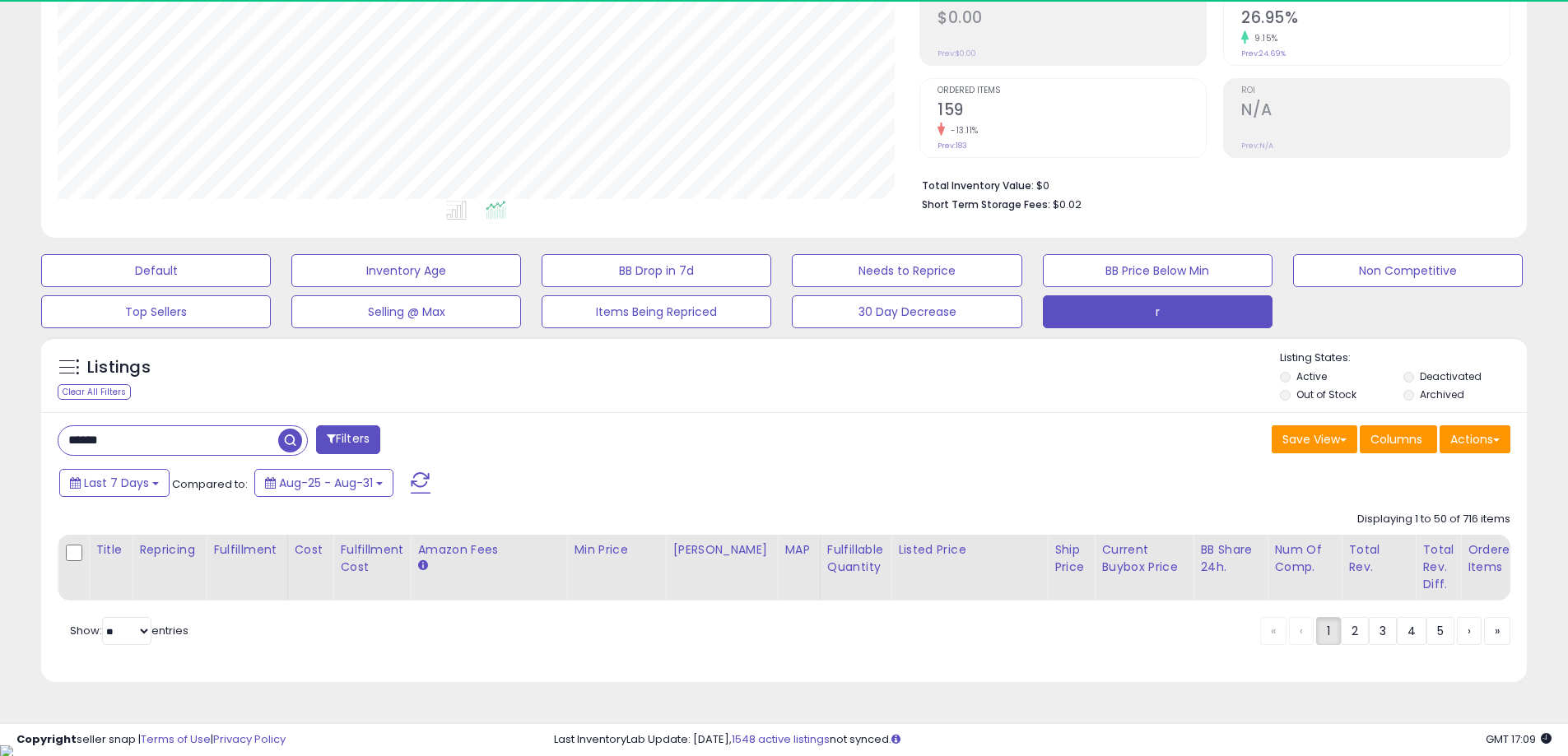
click at [732, 479] on div "Last 7 Days Compared to: Aug-25 - Aug-31" at bounding box center [600, 485] width 1090 height 37
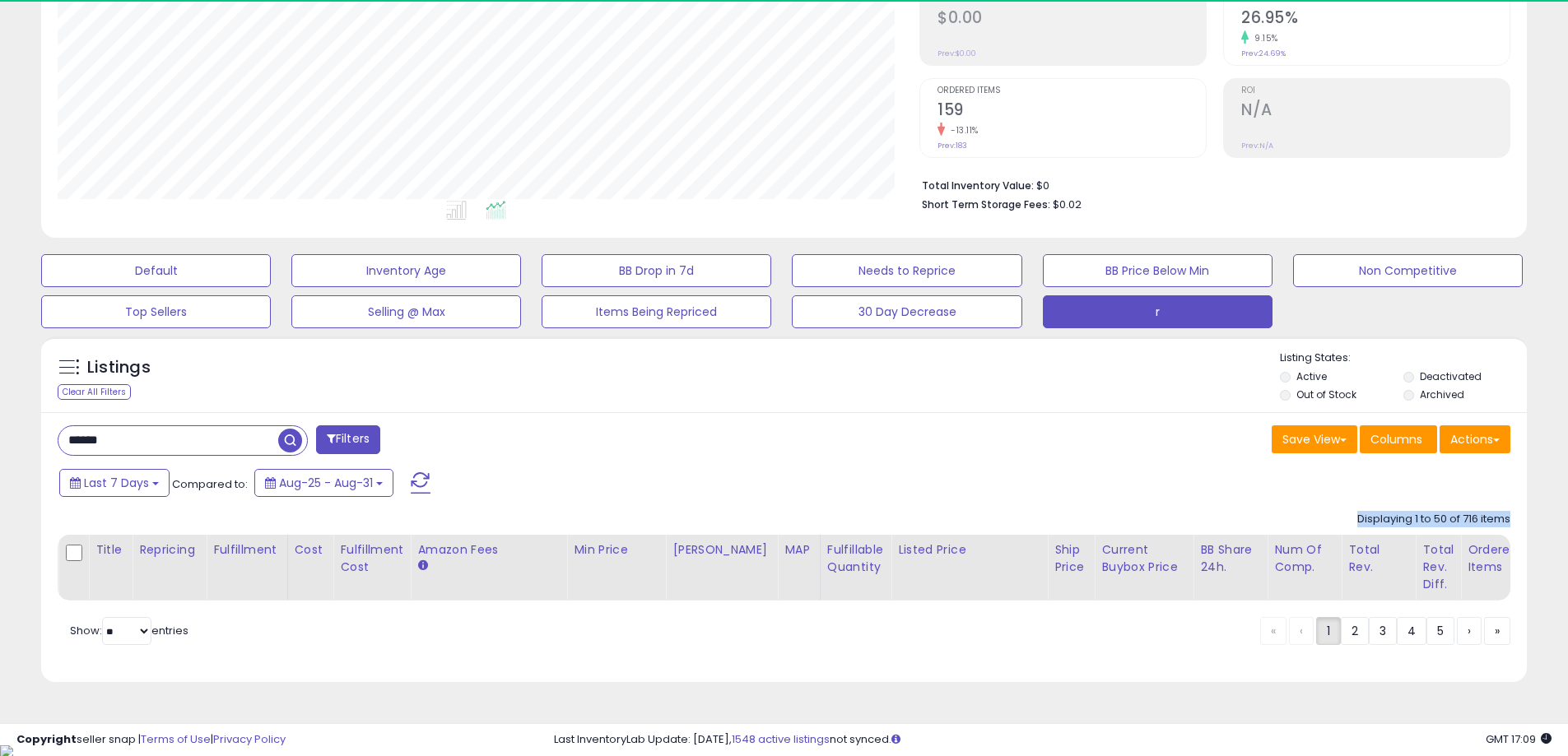
click at [732, 479] on div "Last 7 Days Compared to: Aug-25 - Aug-31" at bounding box center [600, 485] width 1090 height 37
click at [891, 451] on div "Save View Save As New View Update Current View Columns Actions Import Import Wa…" at bounding box center [1154, 442] width 739 height 32
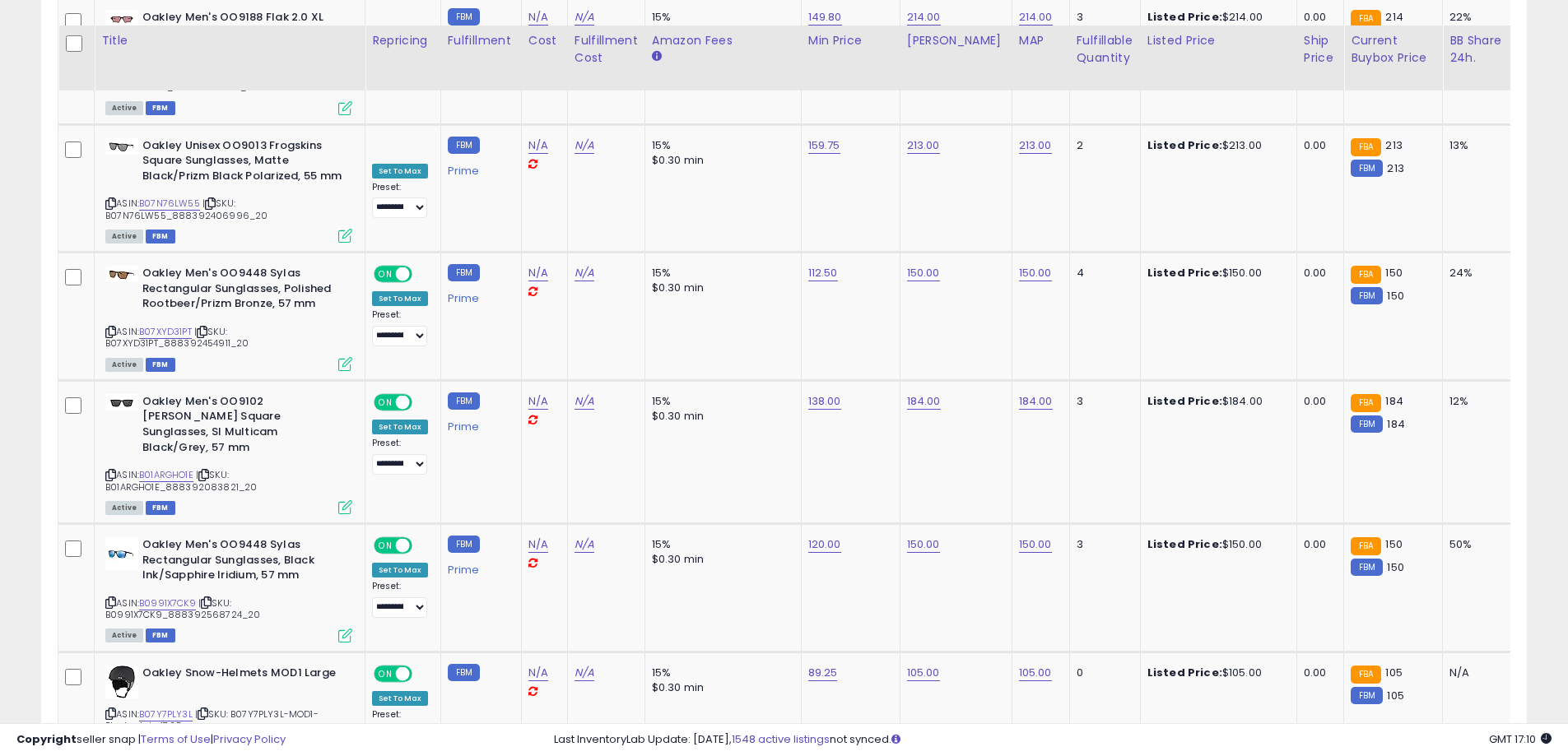
scroll to position [6852, 0]
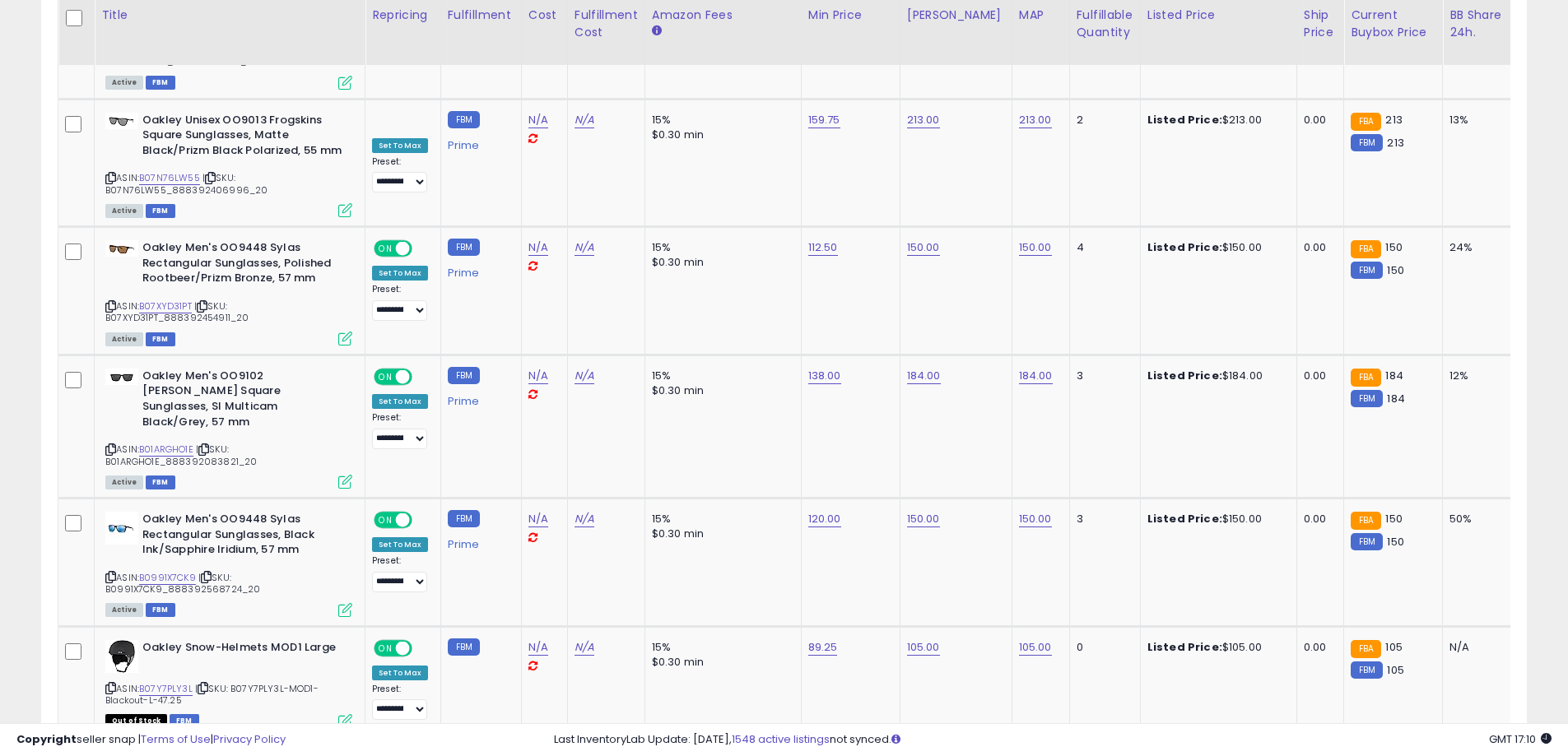
click at [1389, 755] on link "3" at bounding box center [1383, 769] width 28 height 28
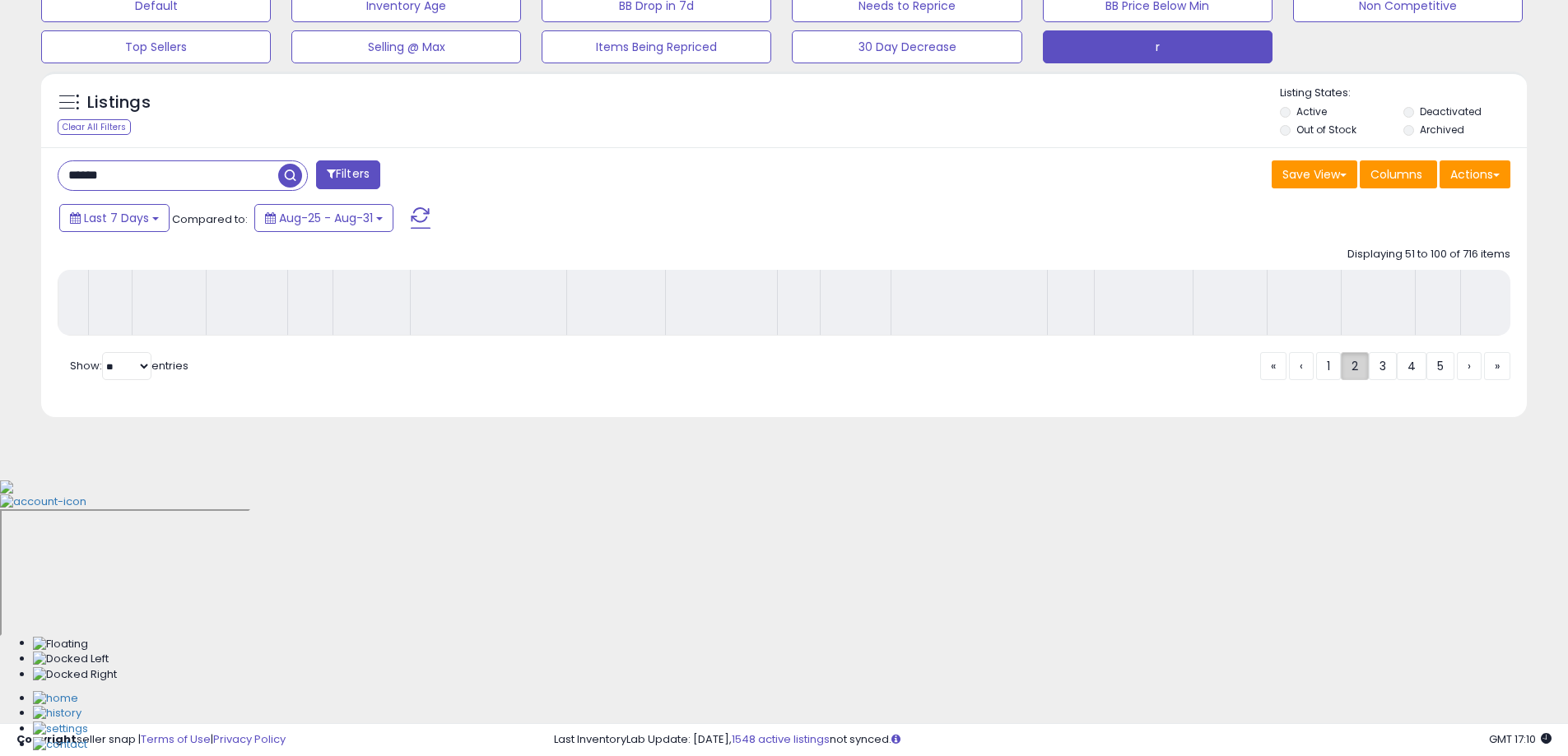
scroll to position [265, 0]
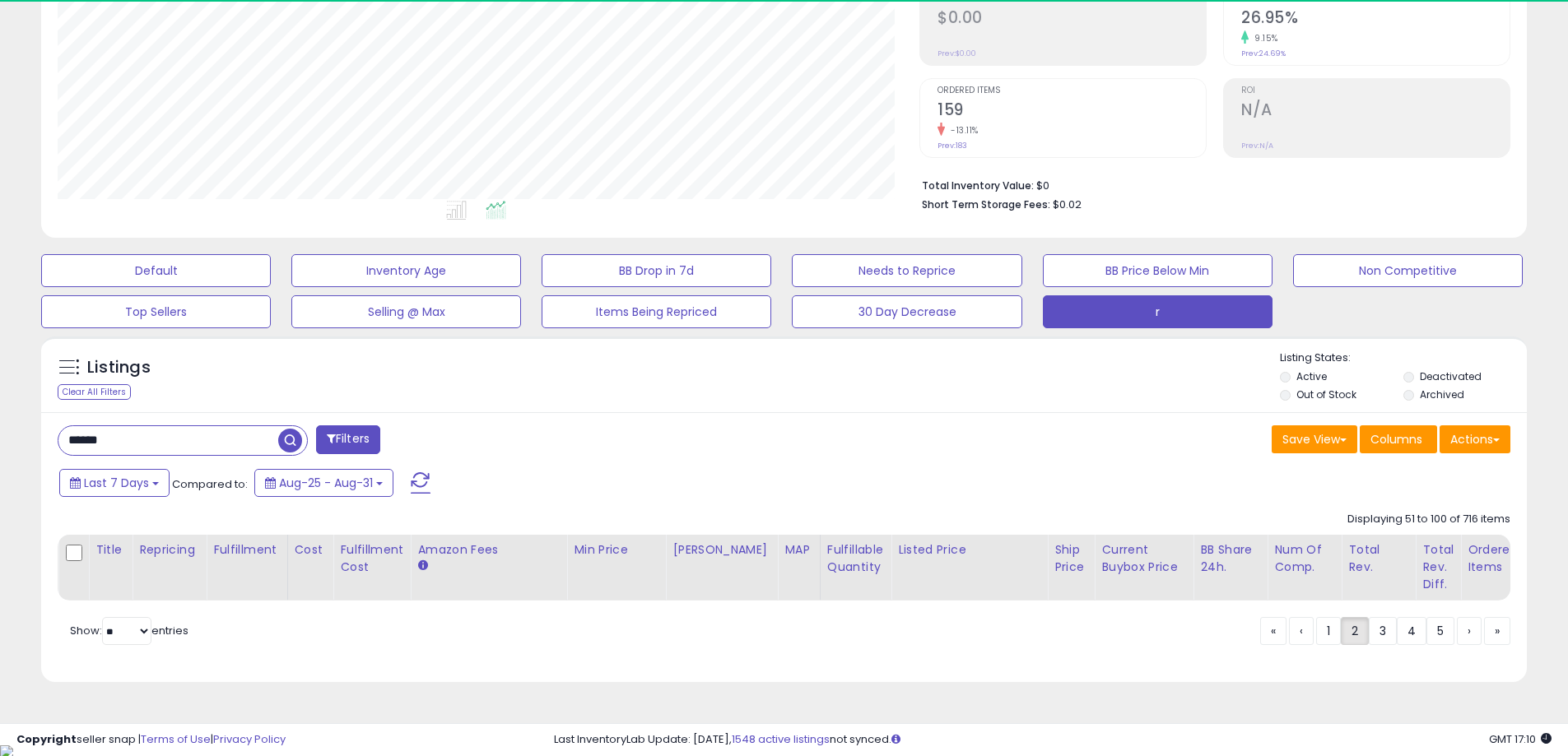
click at [794, 458] on div "****** Filters Save View Save As New View Update Current View" at bounding box center [784, 548] width 1486 height 271
click at [793, 458] on div "****** Filters Save View Save As New View Update Current View" at bounding box center [784, 548] width 1486 height 271
click at [793, 458] on div "****** Filters Save View Save As New View Update Current View Columns Actions I…" at bounding box center [784, 442] width 1478 height 33
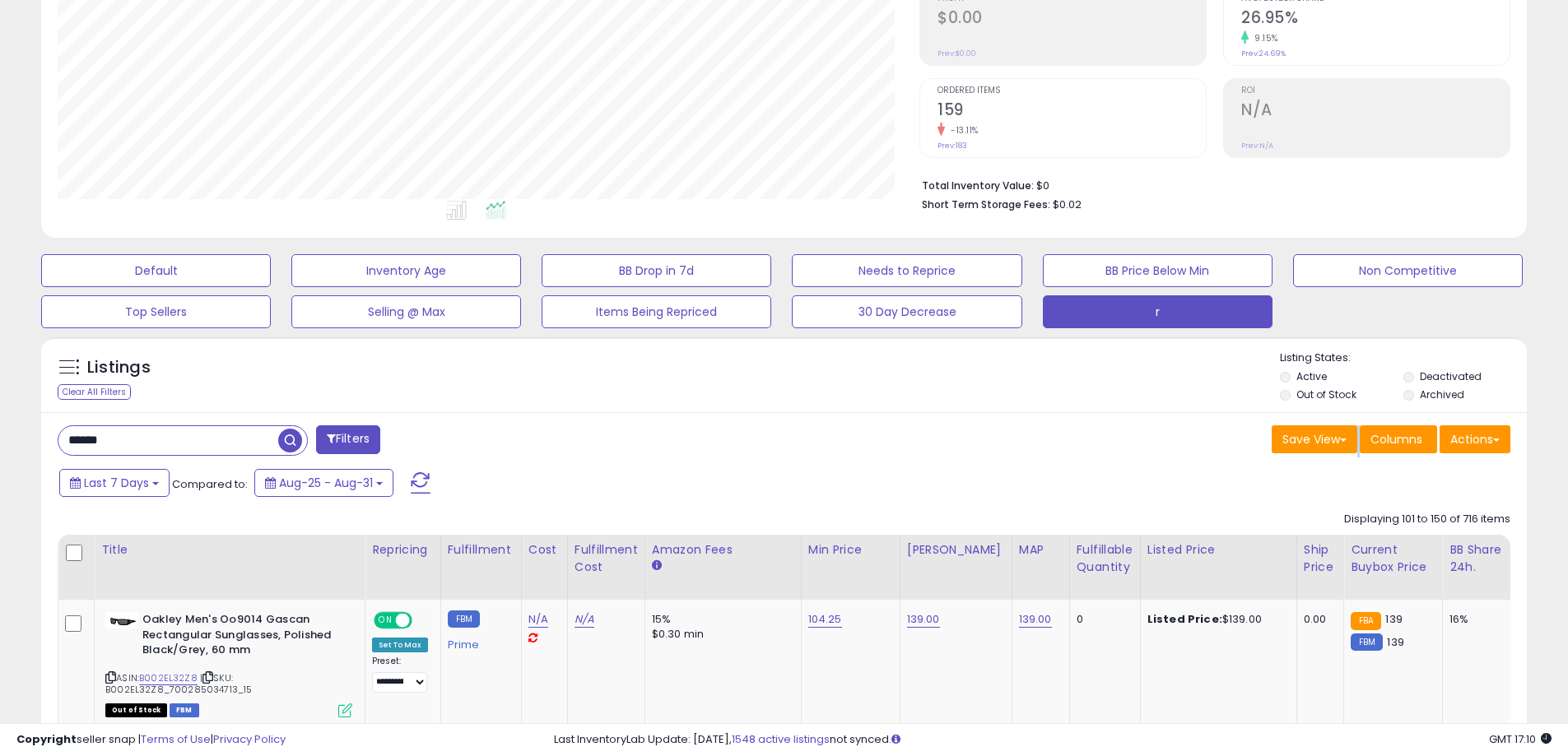
click at [584, 441] on div "****** Filters" at bounding box center [414, 442] width 739 height 33
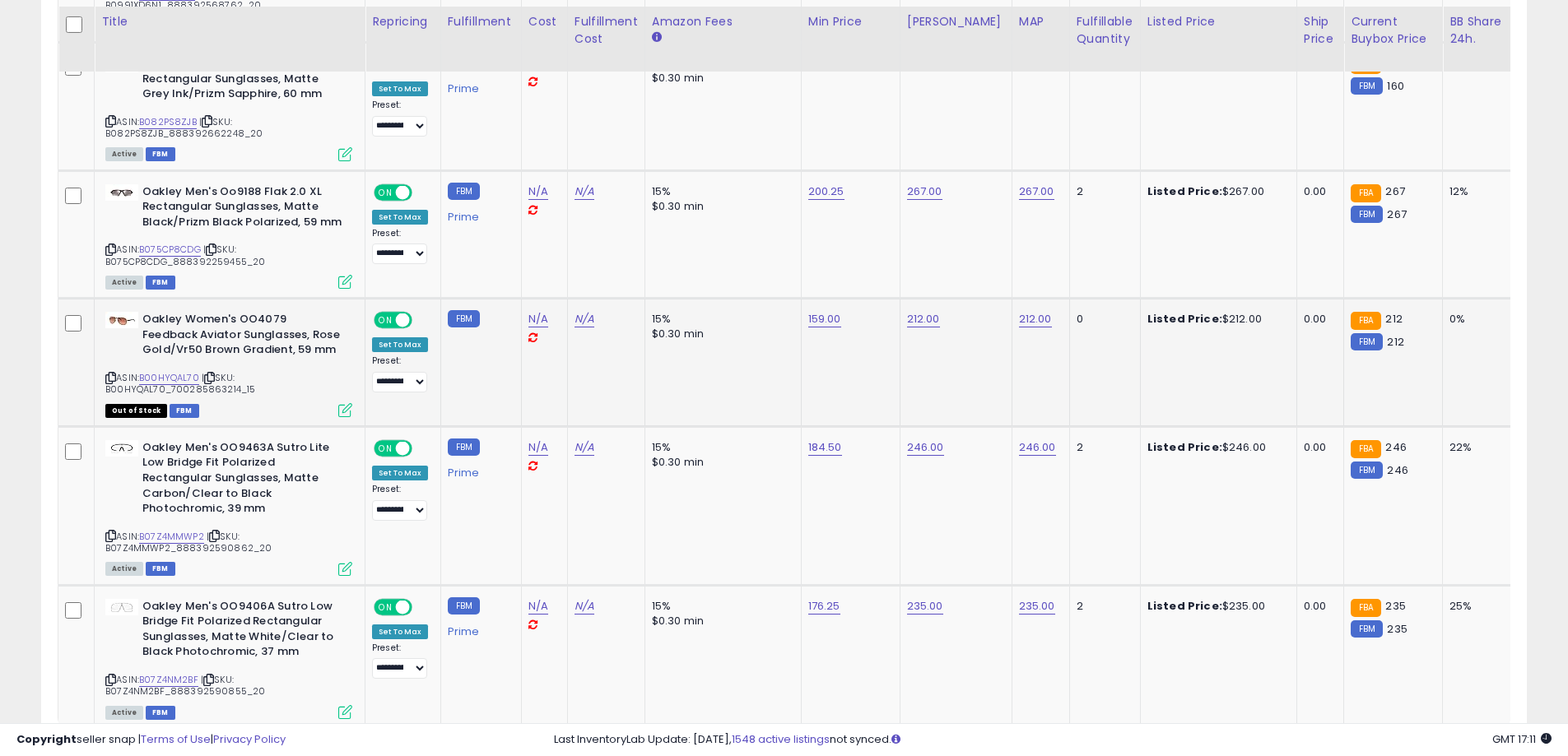
scroll to position [6926, 0]
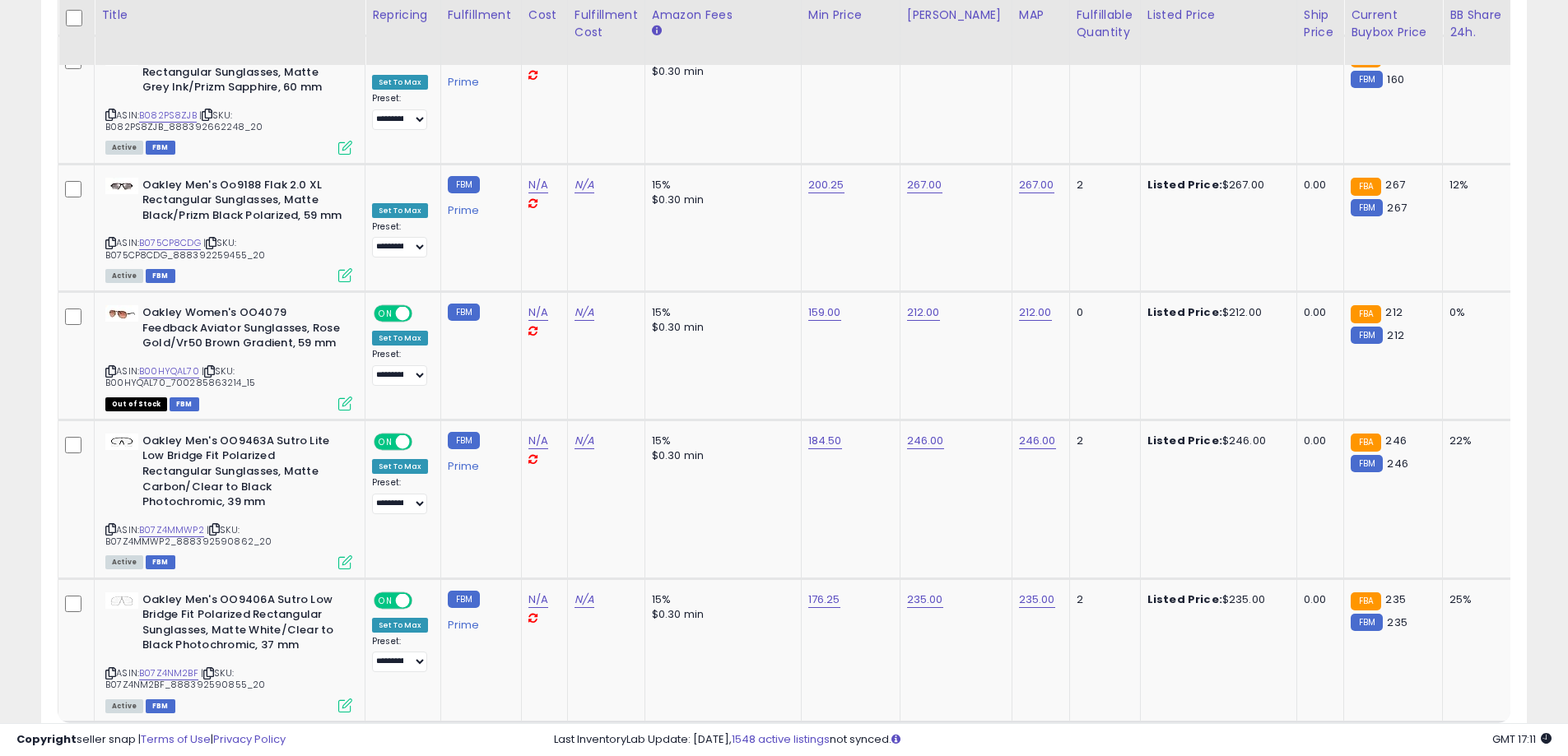
click at [1415, 740] on link "4" at bounding box center [1411, 754] width 29 height 28
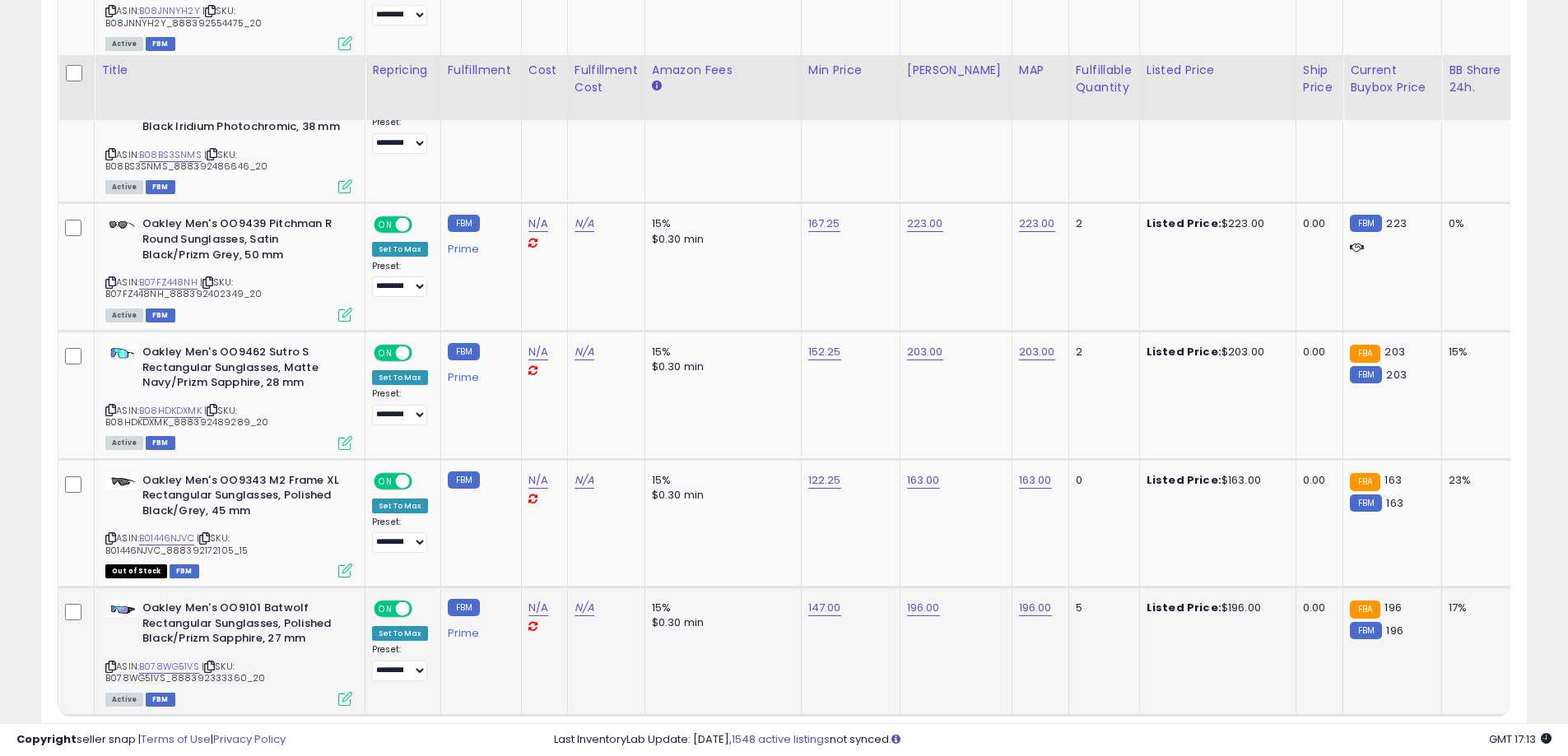
scroll to position [6912, 0]
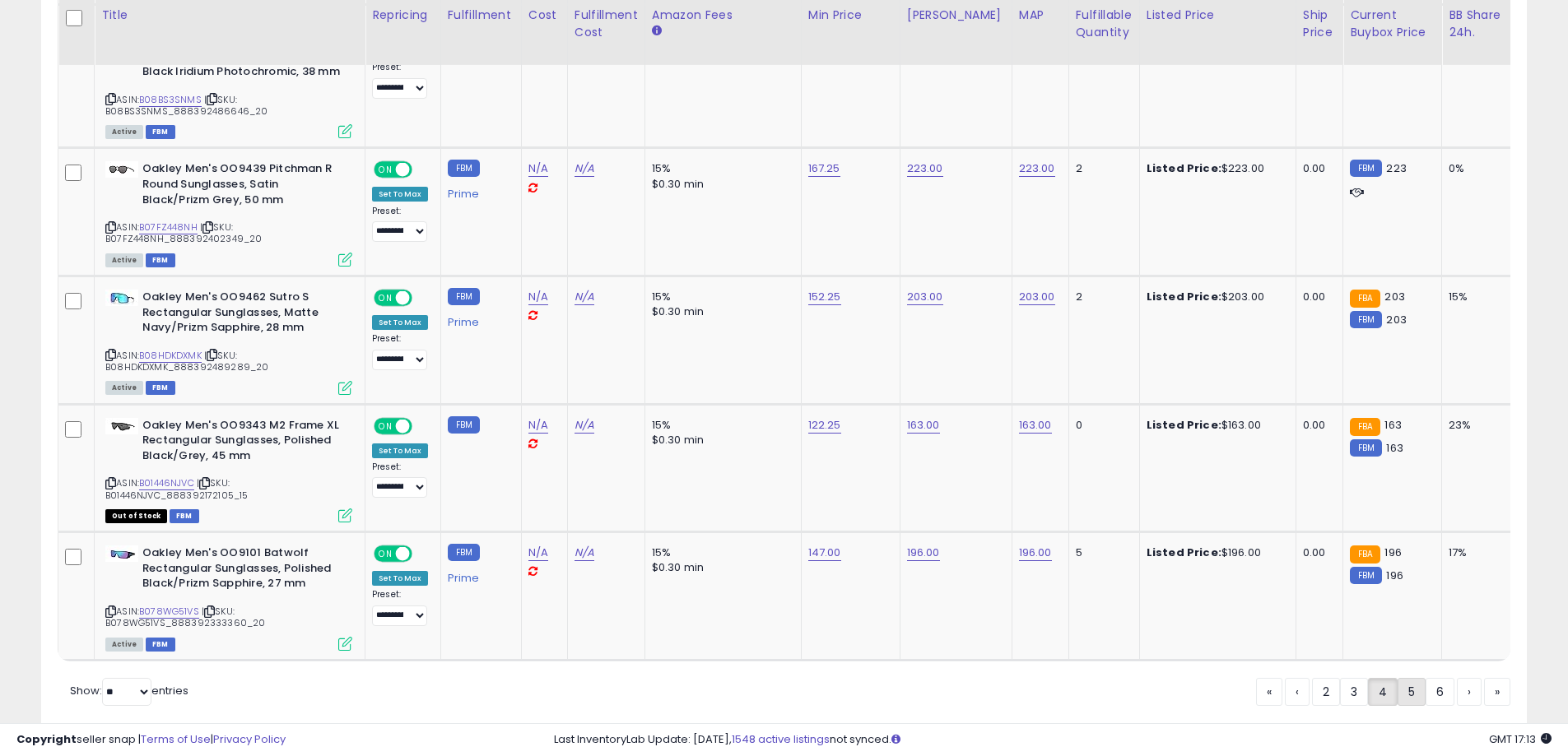
click at [1417, 678] on link "5" at bounding box center [1412, 692] width 28 height 28
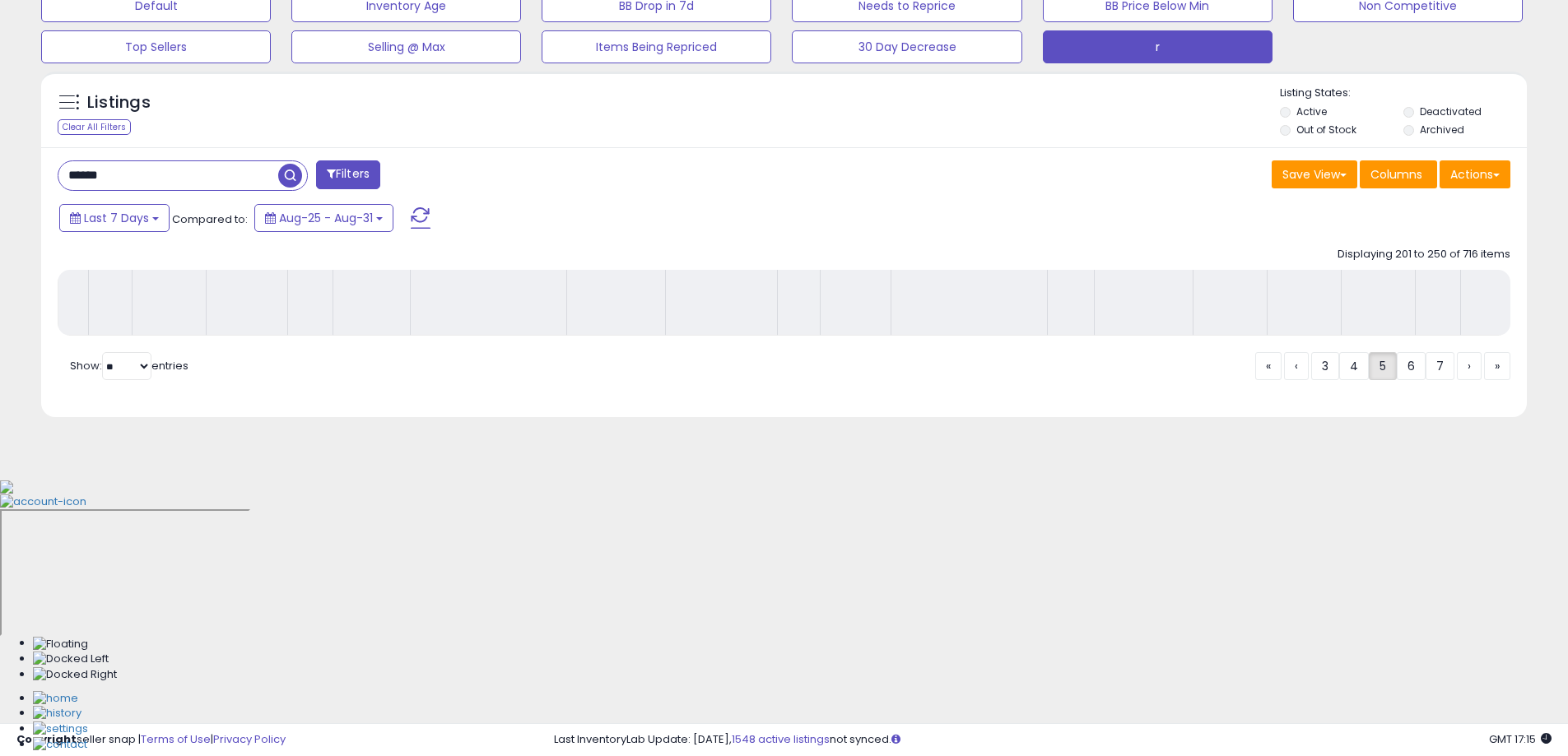
scroll to position [265, 0]
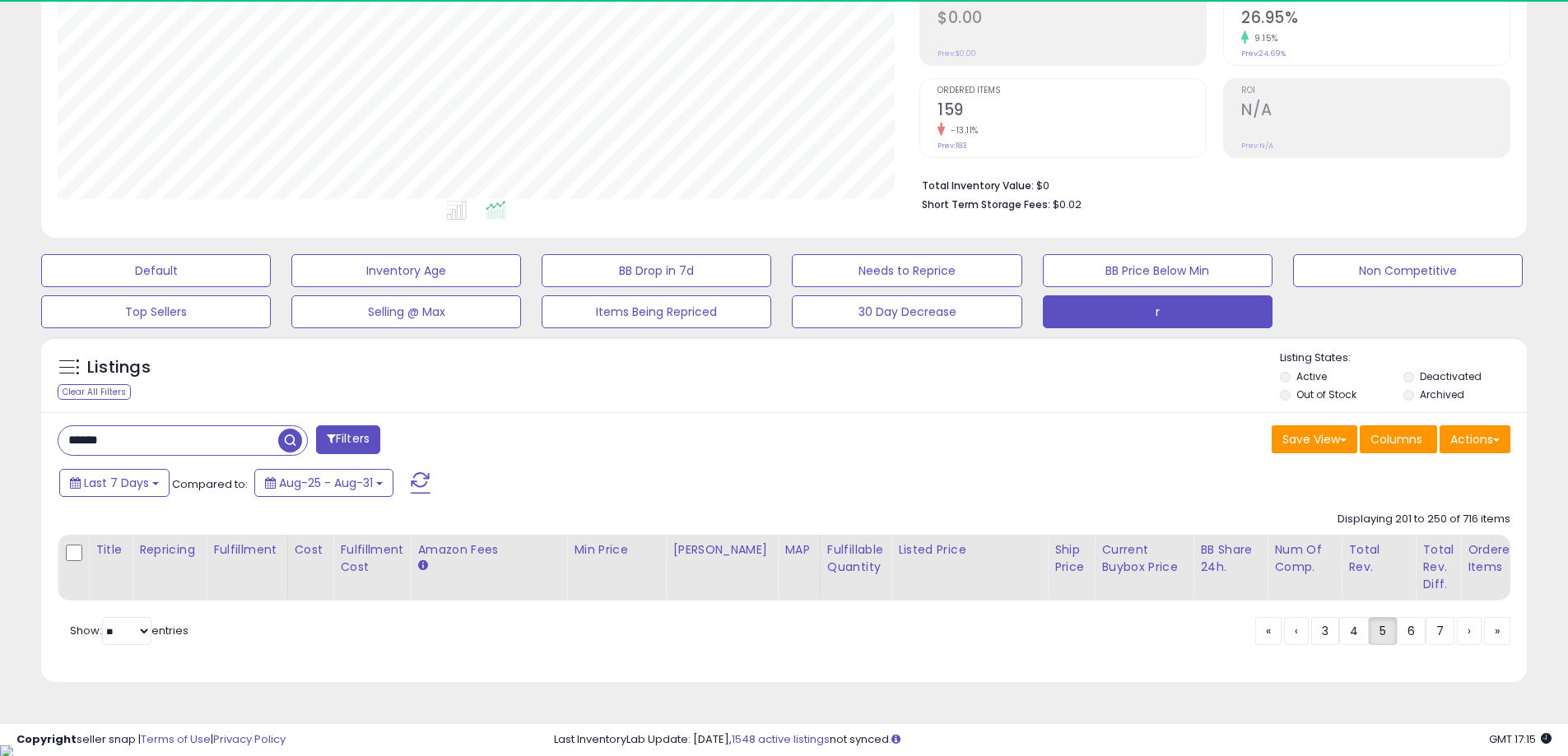
drag, startPoint x: 510, startPoint y: 559, endPoint x: 412, endPoint y: 571, distance: 98.7
click at [412, 571] on th "Amazon Fees" at bounding box center [489, 568] width 156 height 66
drag, startPoint x: 446, startPoint y: 572, endPoint x: 403, endPoint y: 563, distance: 43.9
click at [403, 563] on tr "Title Repricing Fulfillment Cost Amazon Fees" at bounding box center [1135, 568] width 2154 height 66
click at [593, 473] on div "Last 7 Days Compared to: Aug-25 - Aug-31" at bounding box center [600, 485] width 1090 height 37
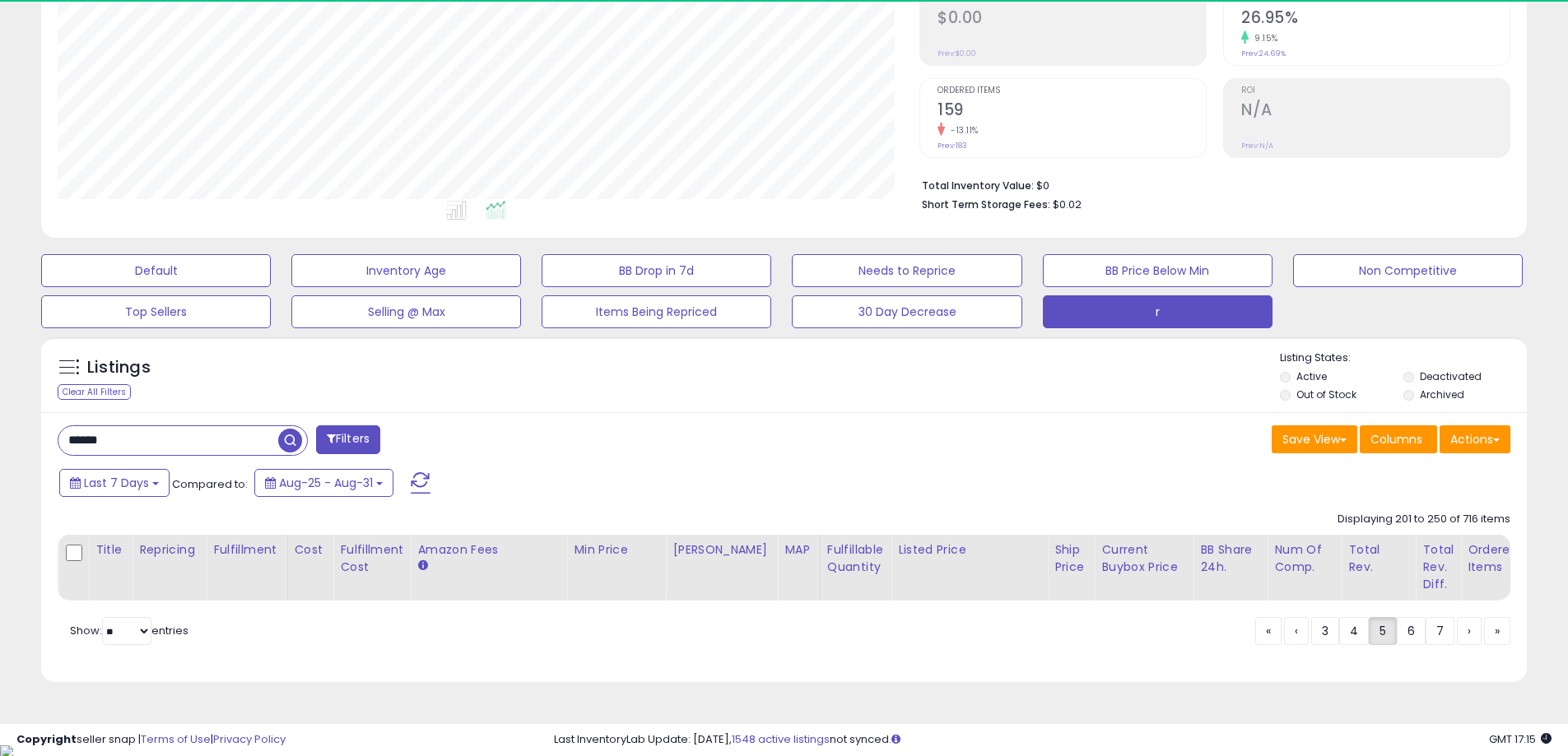
click at [516, 464] on div "****** Filters Save View Save As New View Update Current View" at bounding box center [784, 548] width 1486 height 271
click at [514, 464] on div "****** Filters Save View Save As New View Update Current View" at bounding box center [784, 548] width 1486 height 271
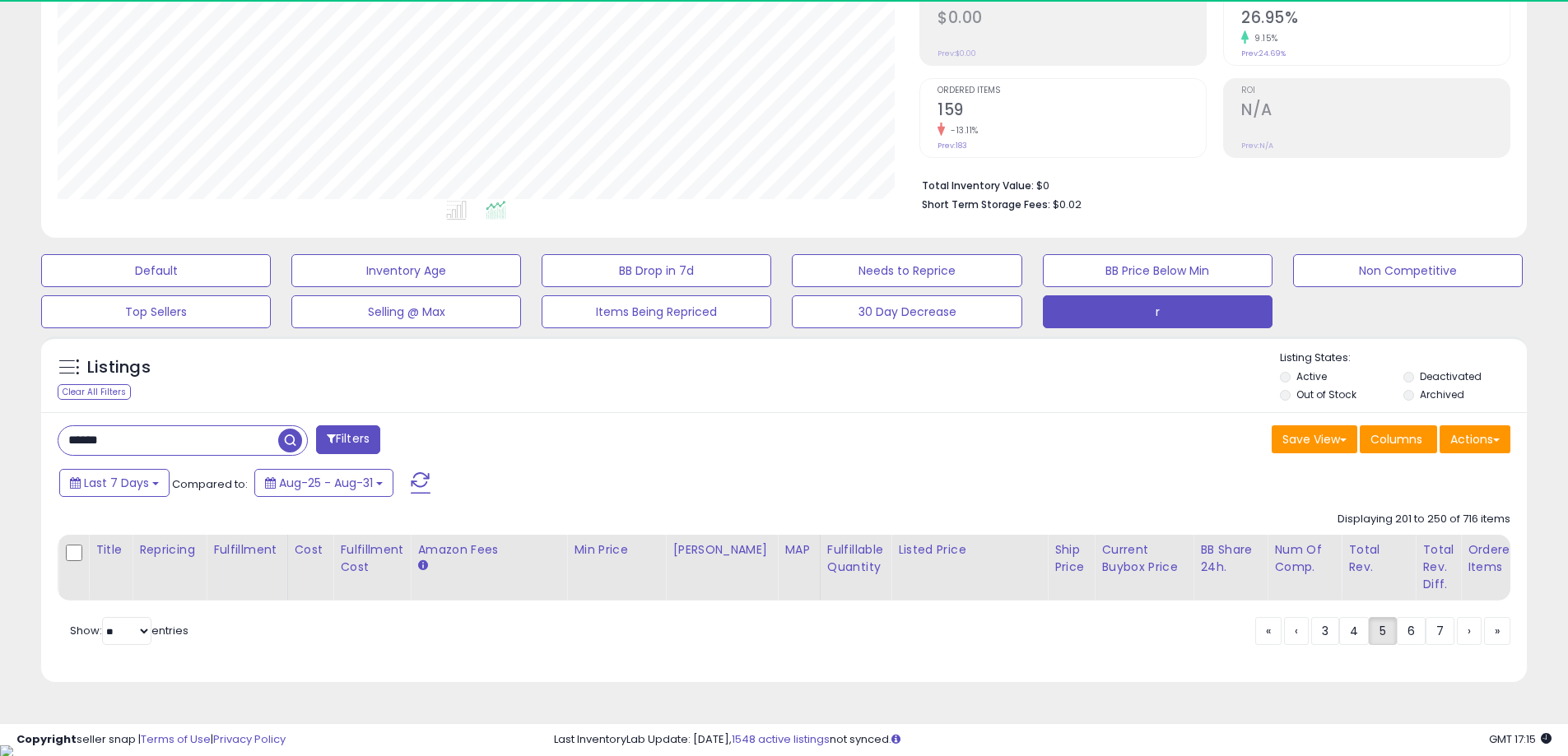
click at [585, 440] on div "****** Filters" at bounding box center [414, 442] width 739 height 33
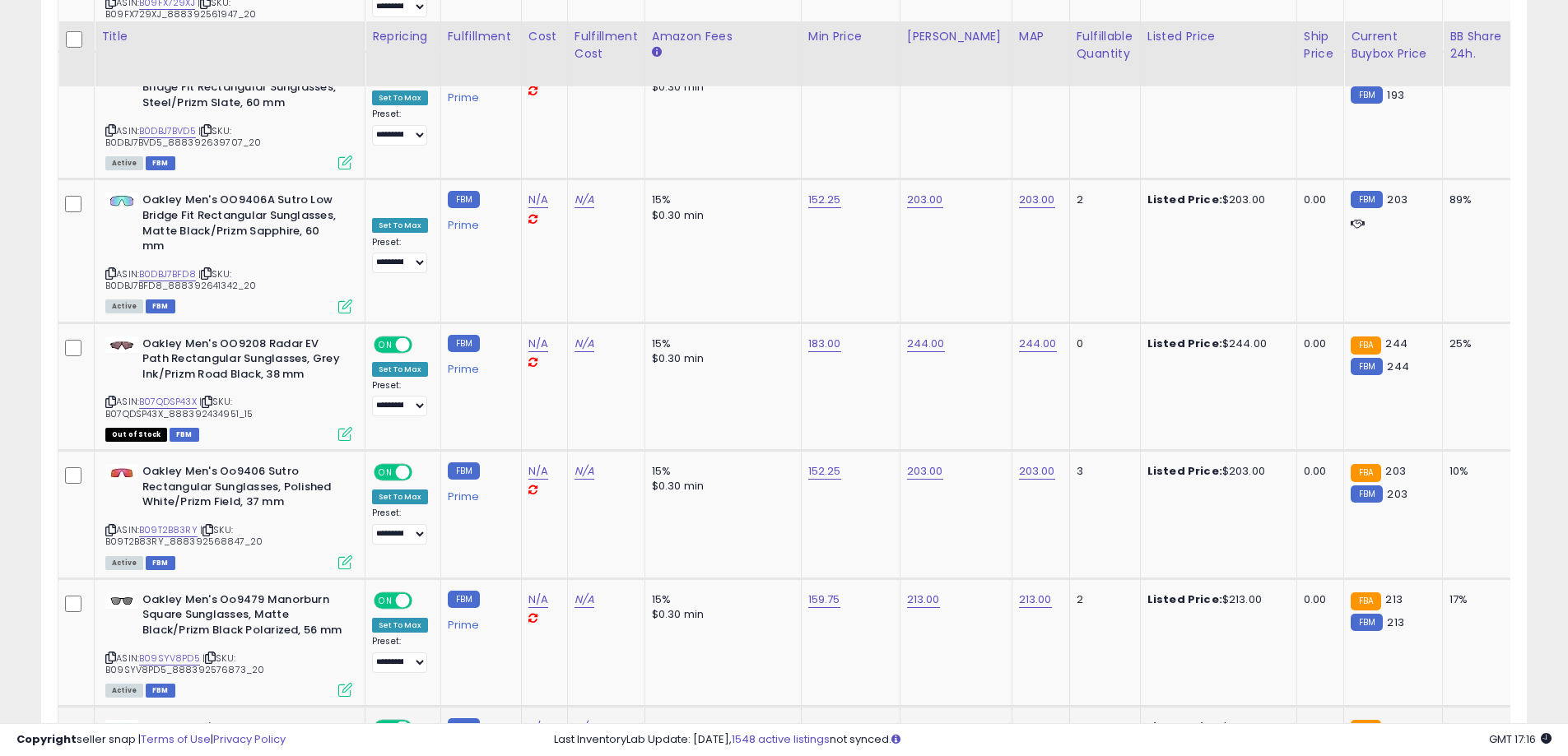
scroll to position [6896, 0]
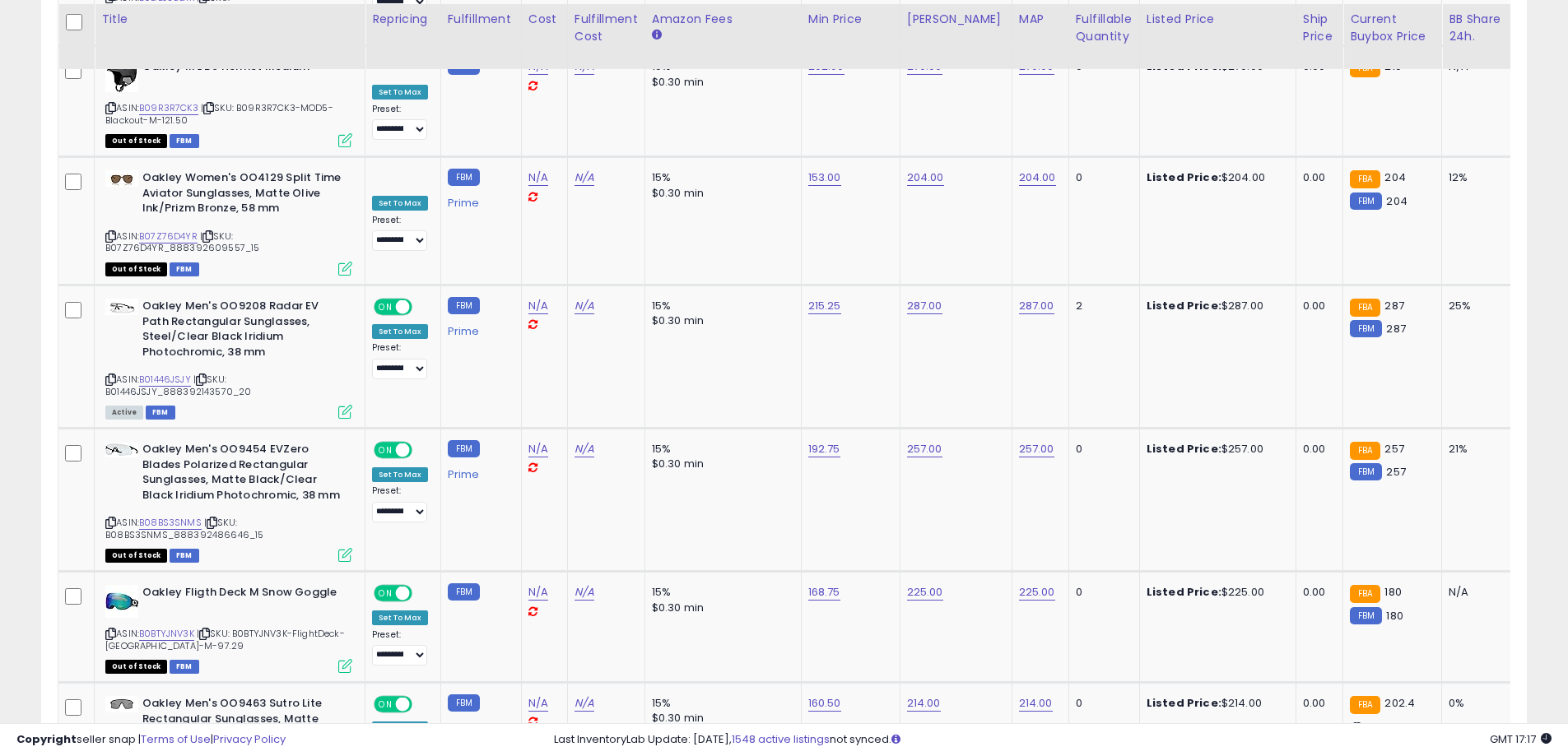
scroll to position [6801, 0]
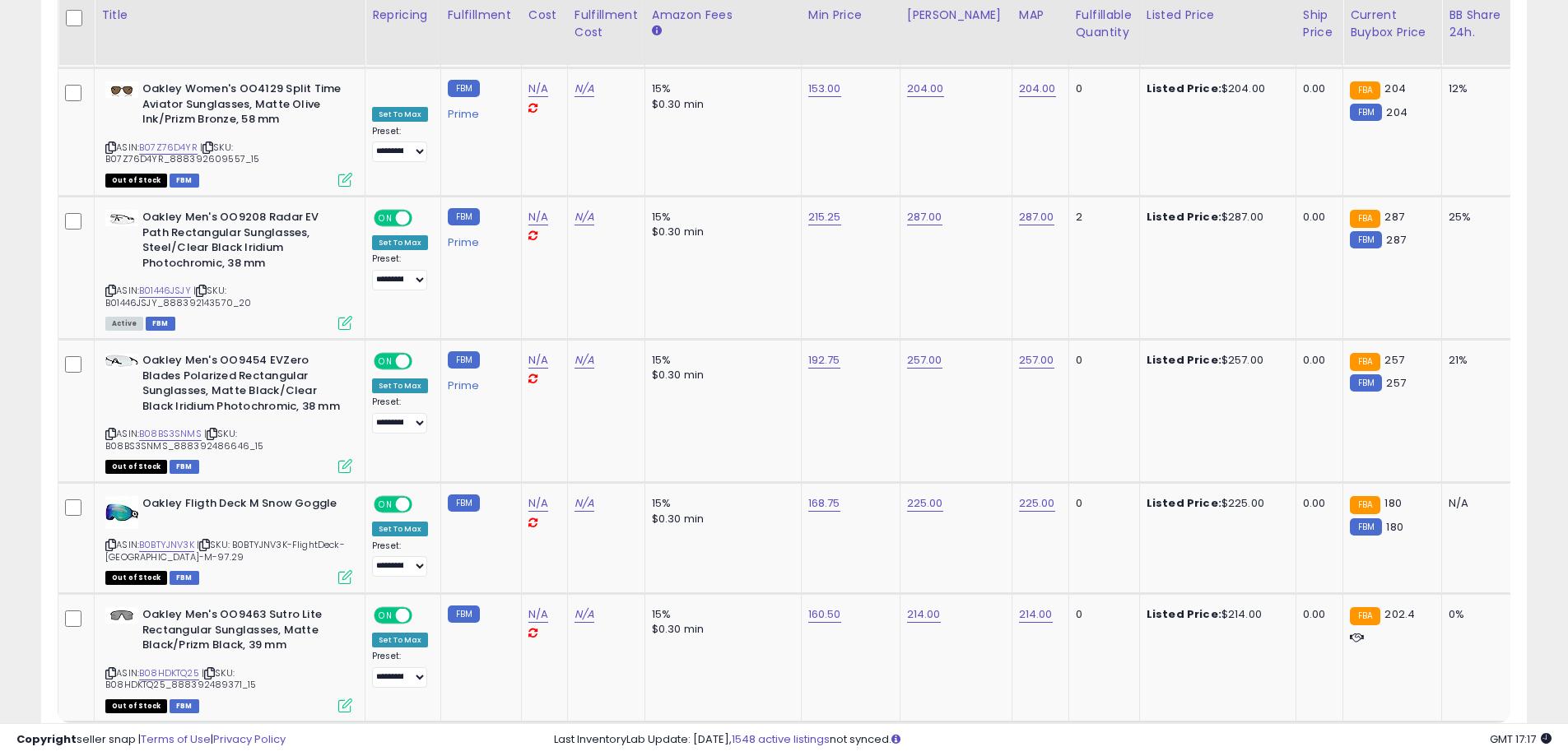
click at [1408, 740] on link "8" at bounding box center [1411, 754] width 29 height 28
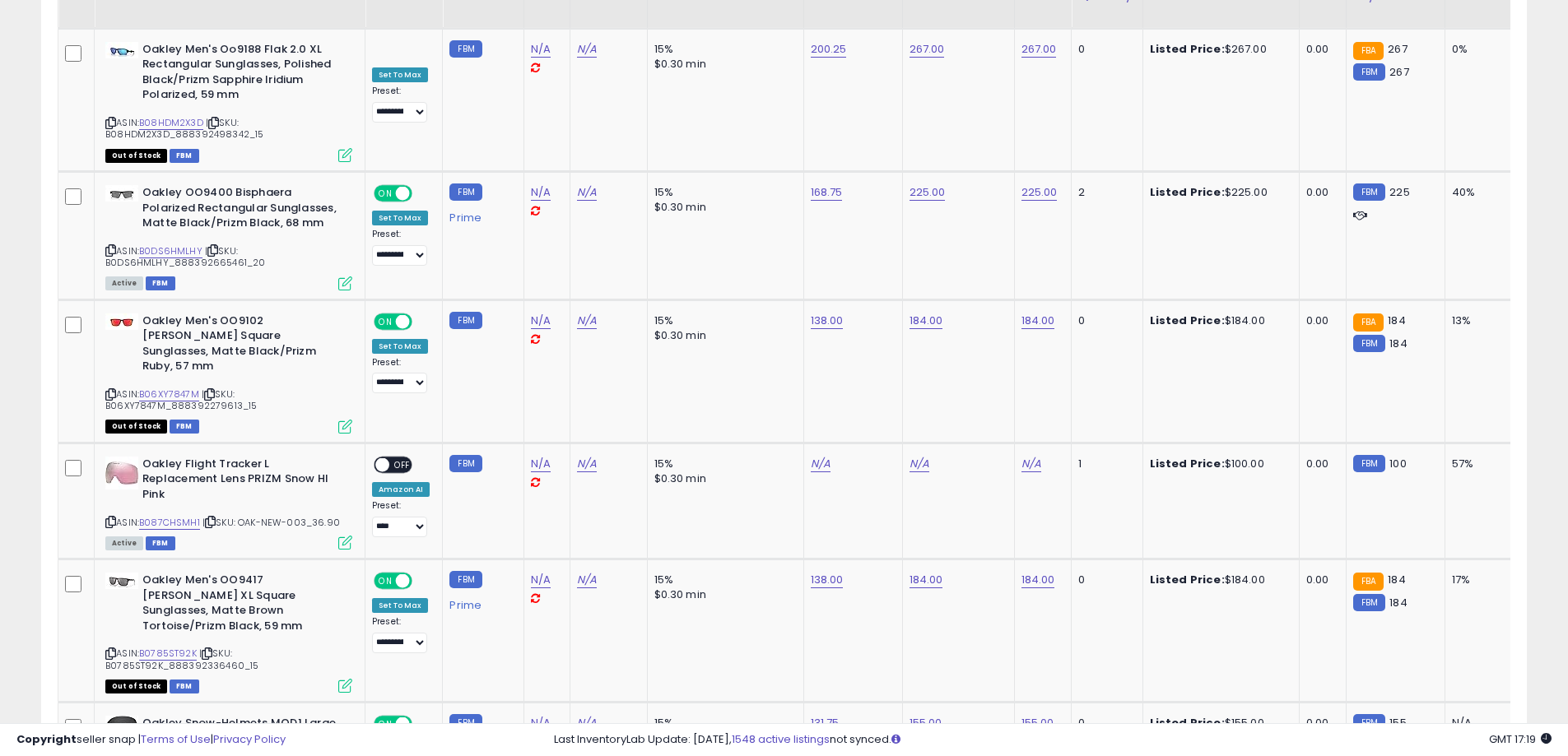
scroll to position [4928, 0]
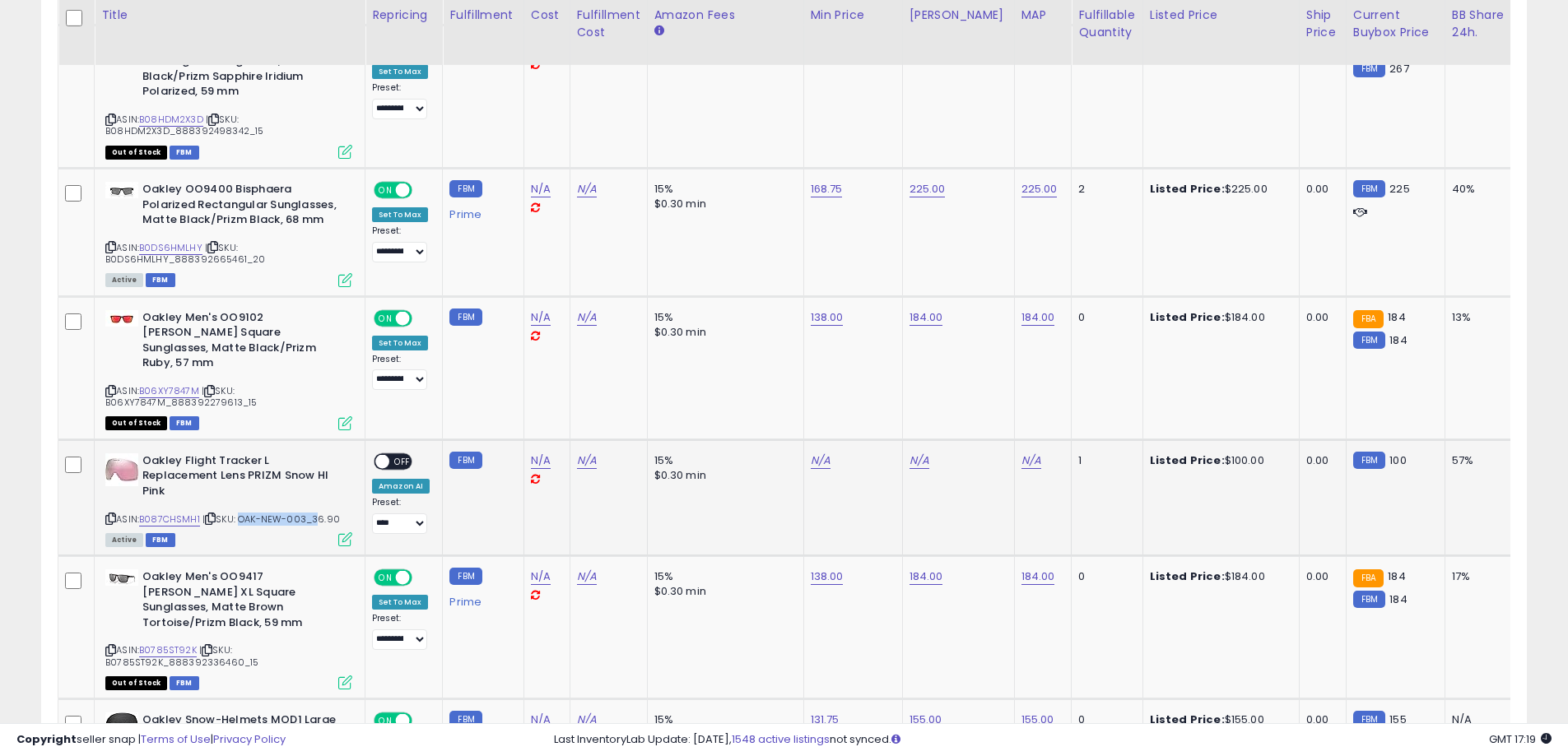
drag, startPoint x: 313, startPoint y: 415, endPoint x: 239, endPoint y: 415, distance: 74.0
click at [239, 513] on span "| SKU: OAK-NEW-003_36.90" at bounding box center [271, 520] width 137 height 13
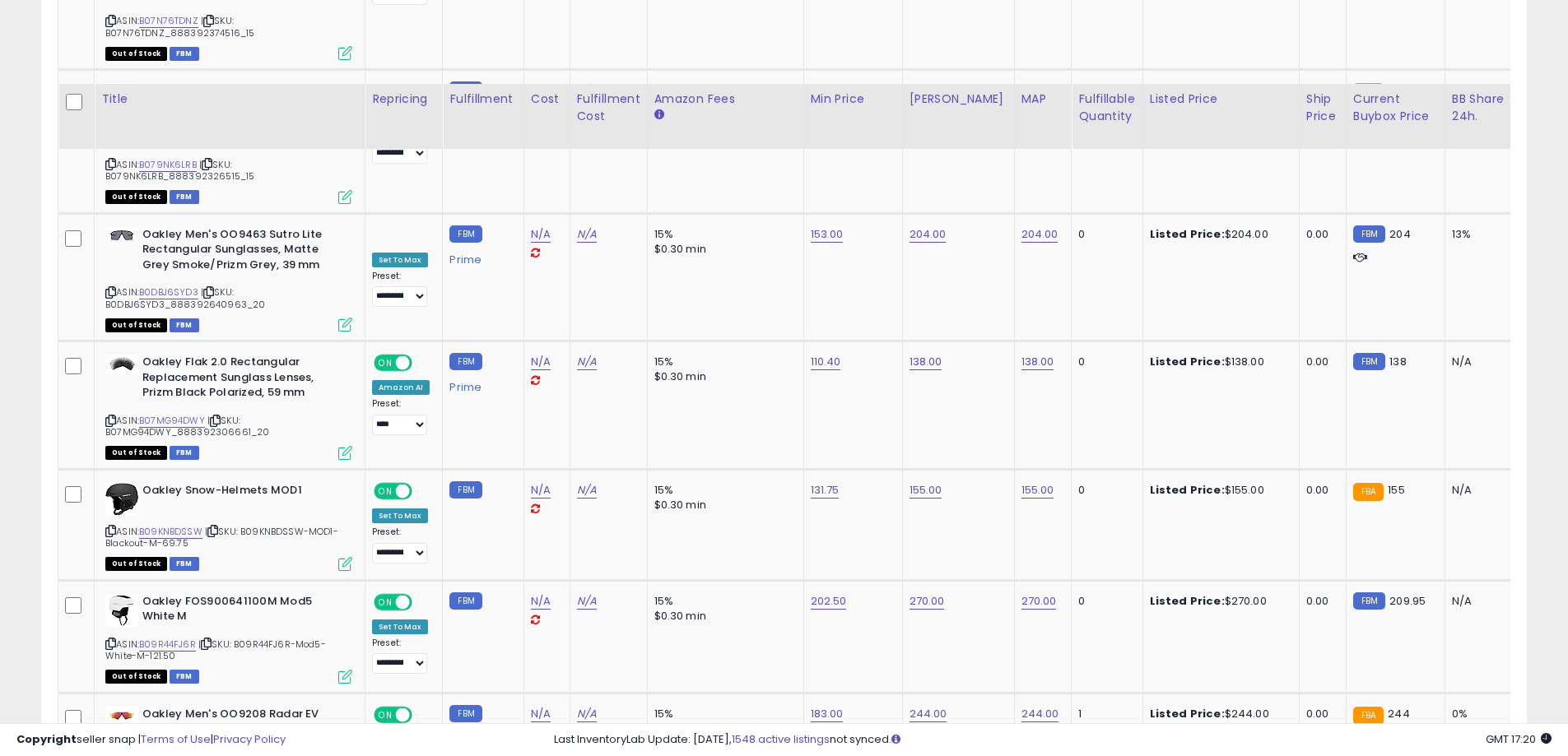
scroll to position [6695, 0]
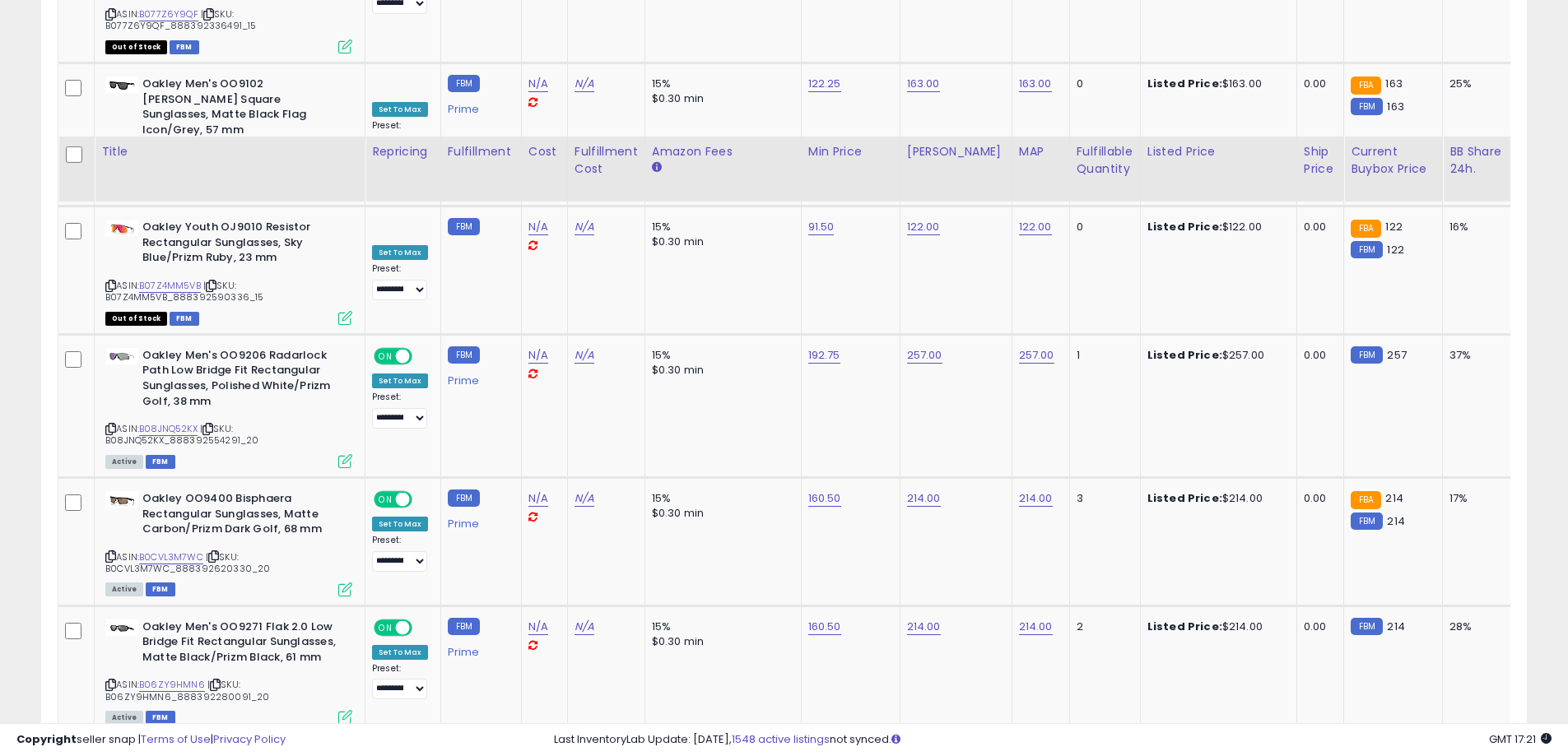
scroll to position [6850, 0]
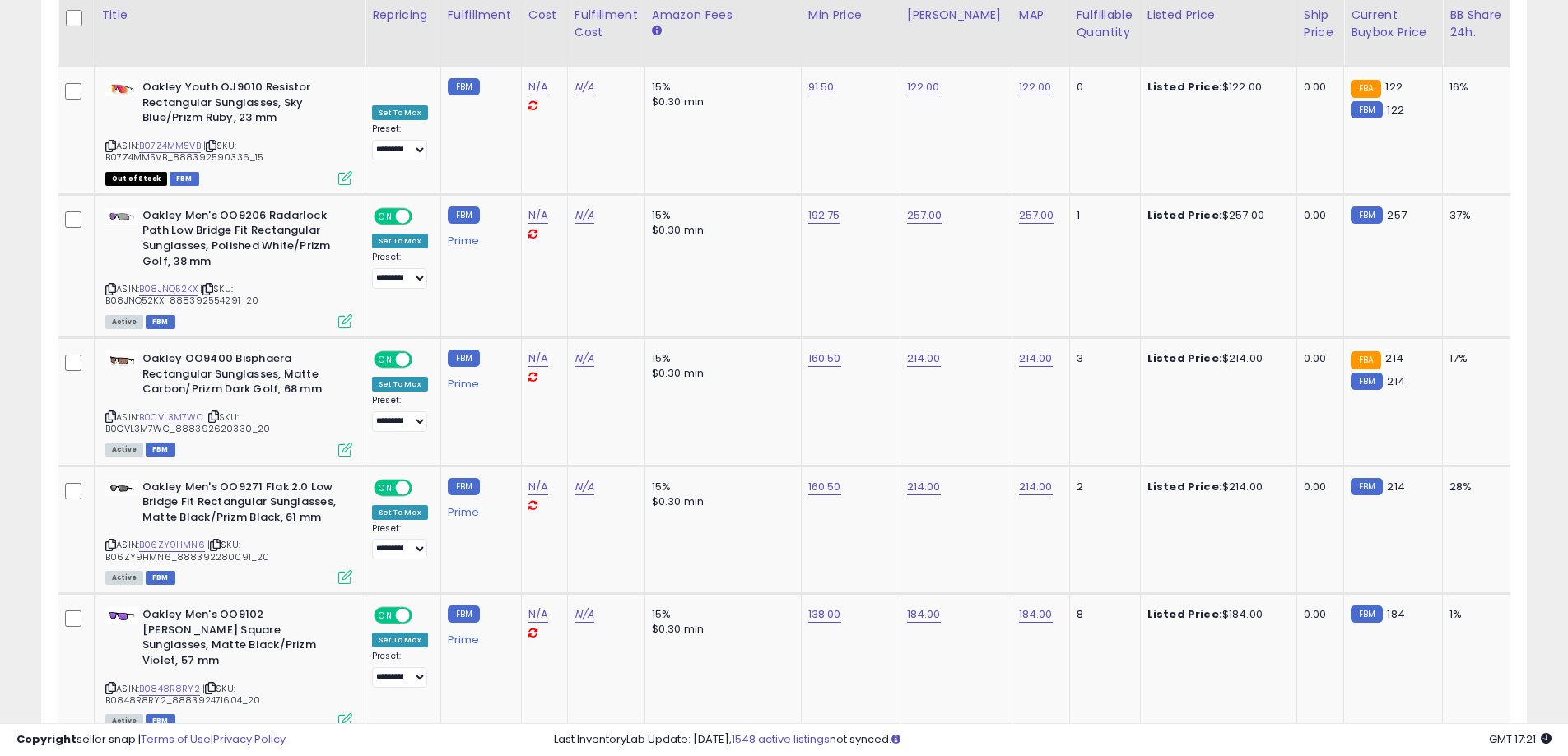
click at [1403, 755] on link "10" at bounding box center [1411, 769] width 32 height 28
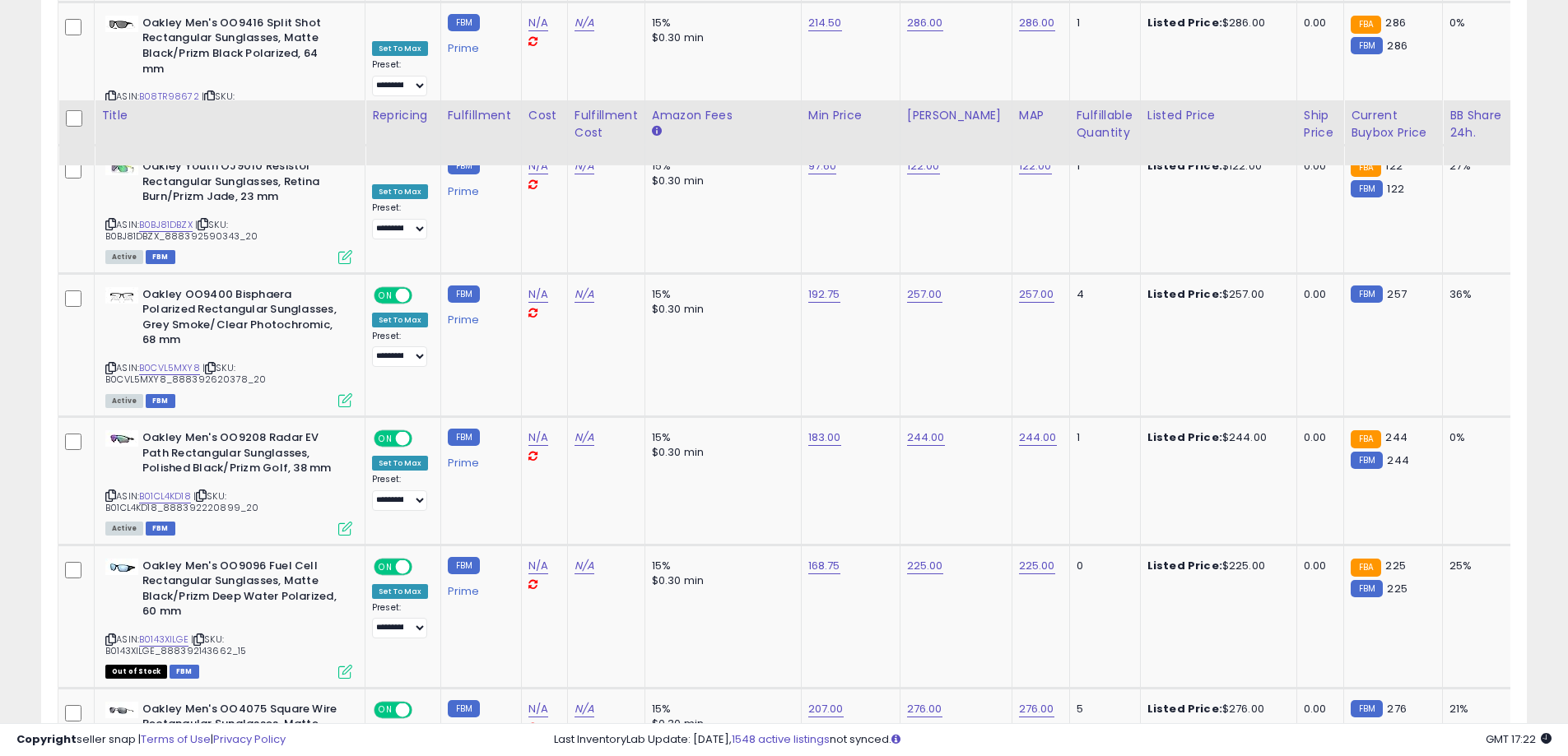
scroll to position [6957, 0]
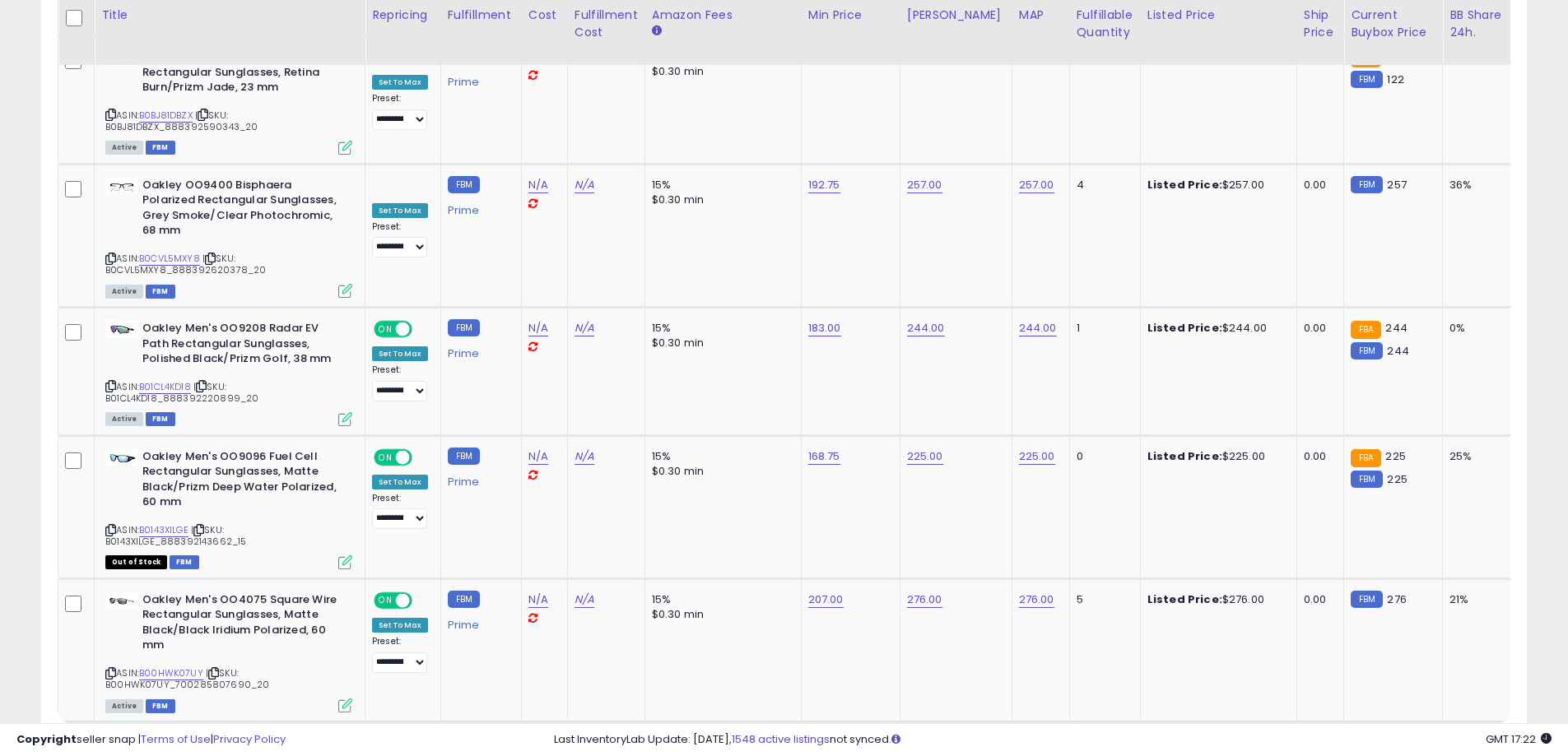
drag, startPoint x: 1395, startPoint y: 648, endPoint x: 1377, endPoint y: 637, distance: 21.1
click at [1396, 740] on link "11" at bounding box center [1410, 754] width 28 height 28
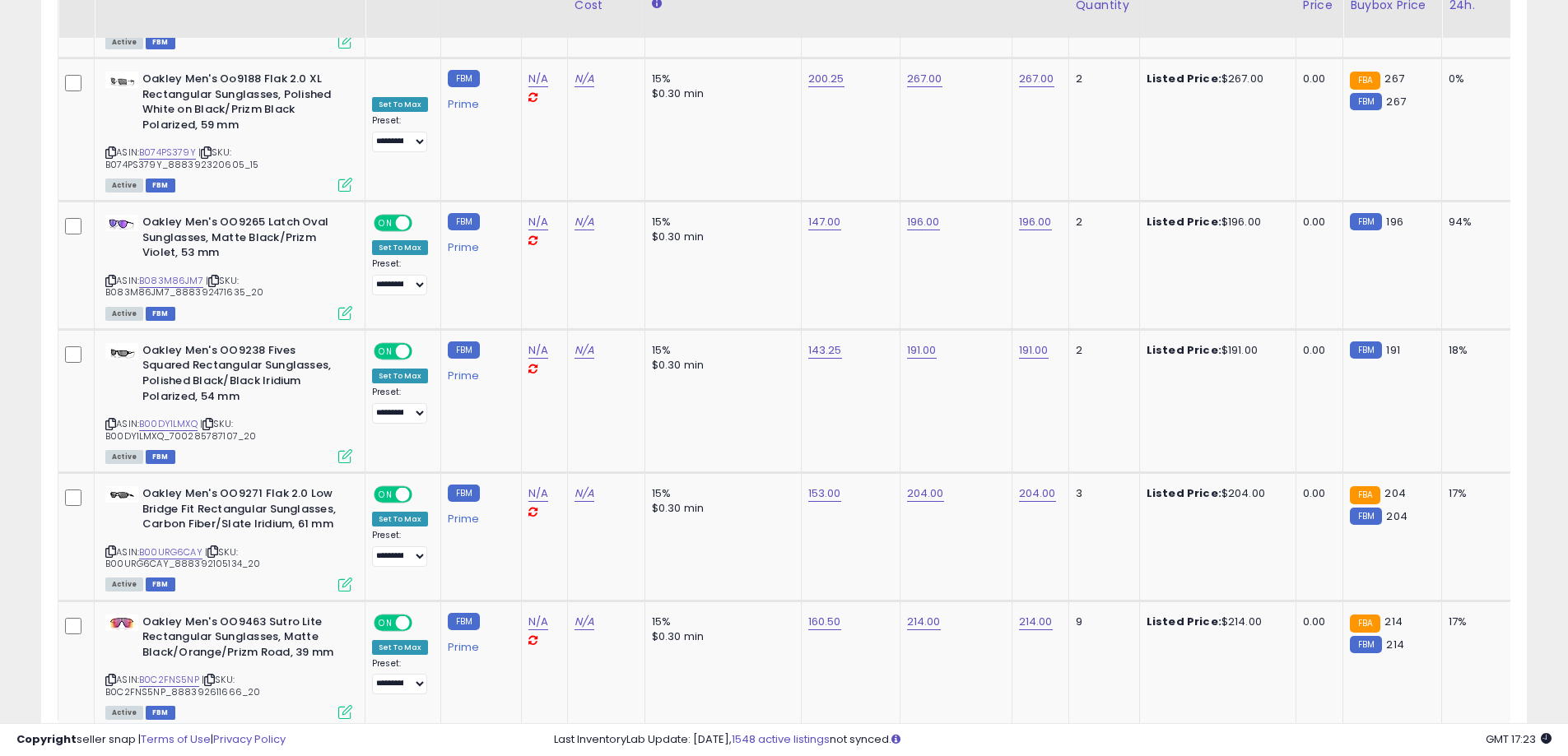
scroll to position [6885, 0]
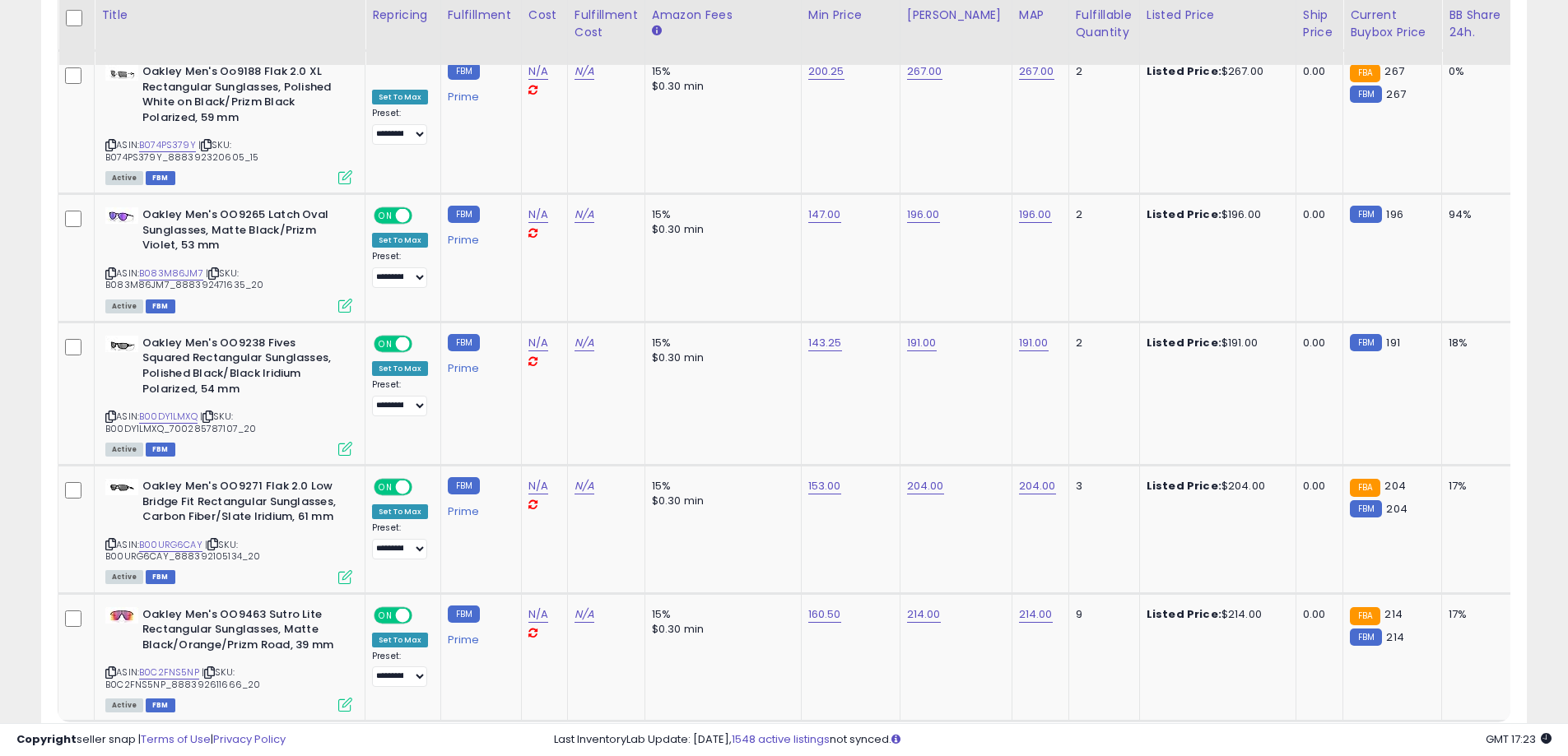
click at [1404, 739] on link "12" at bounding box center [1407, 753] width 31 height 28
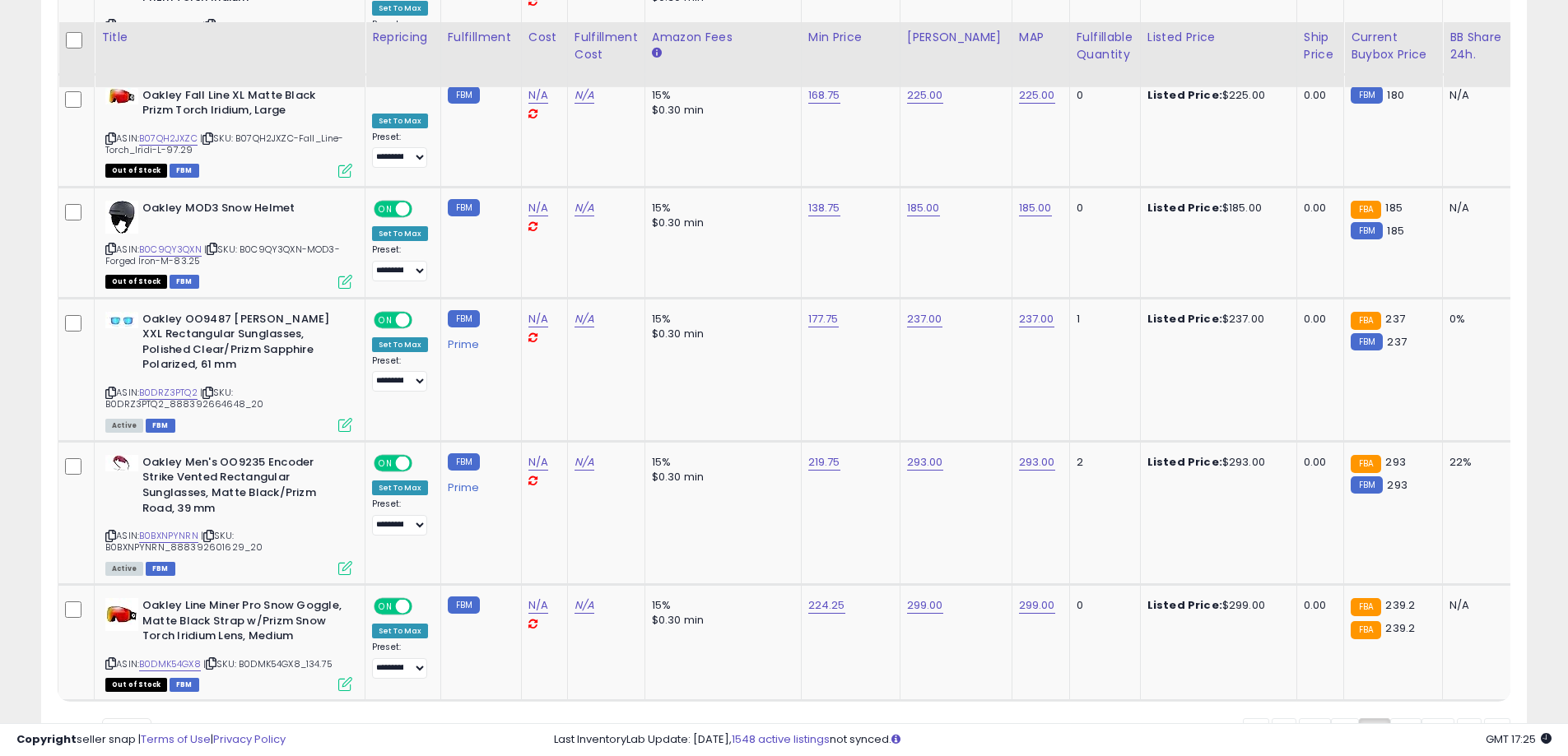
scroll to position [6339, 0]
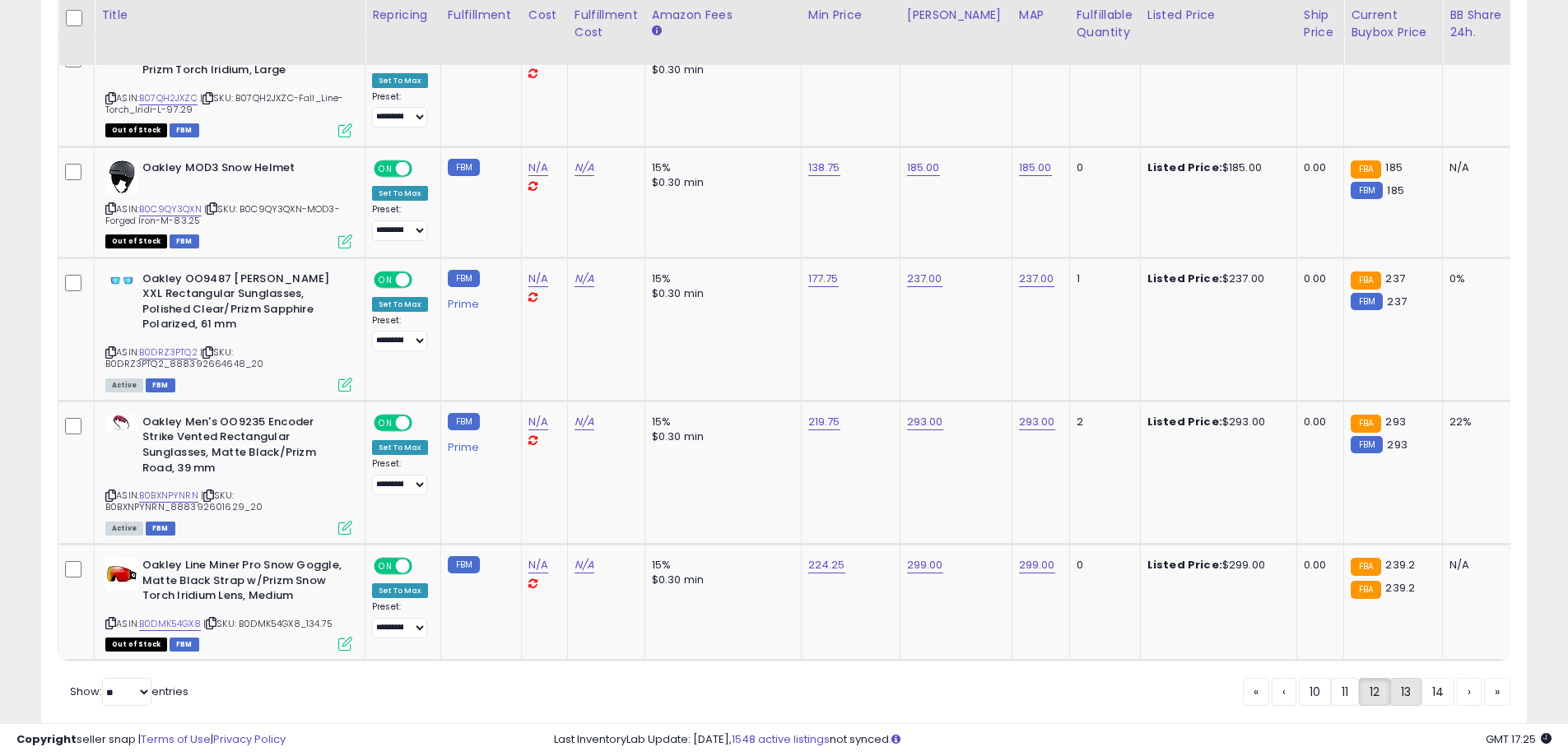
click at [1402, 678] on link "13" at bounding box center [1405, 692] width 31 height 28
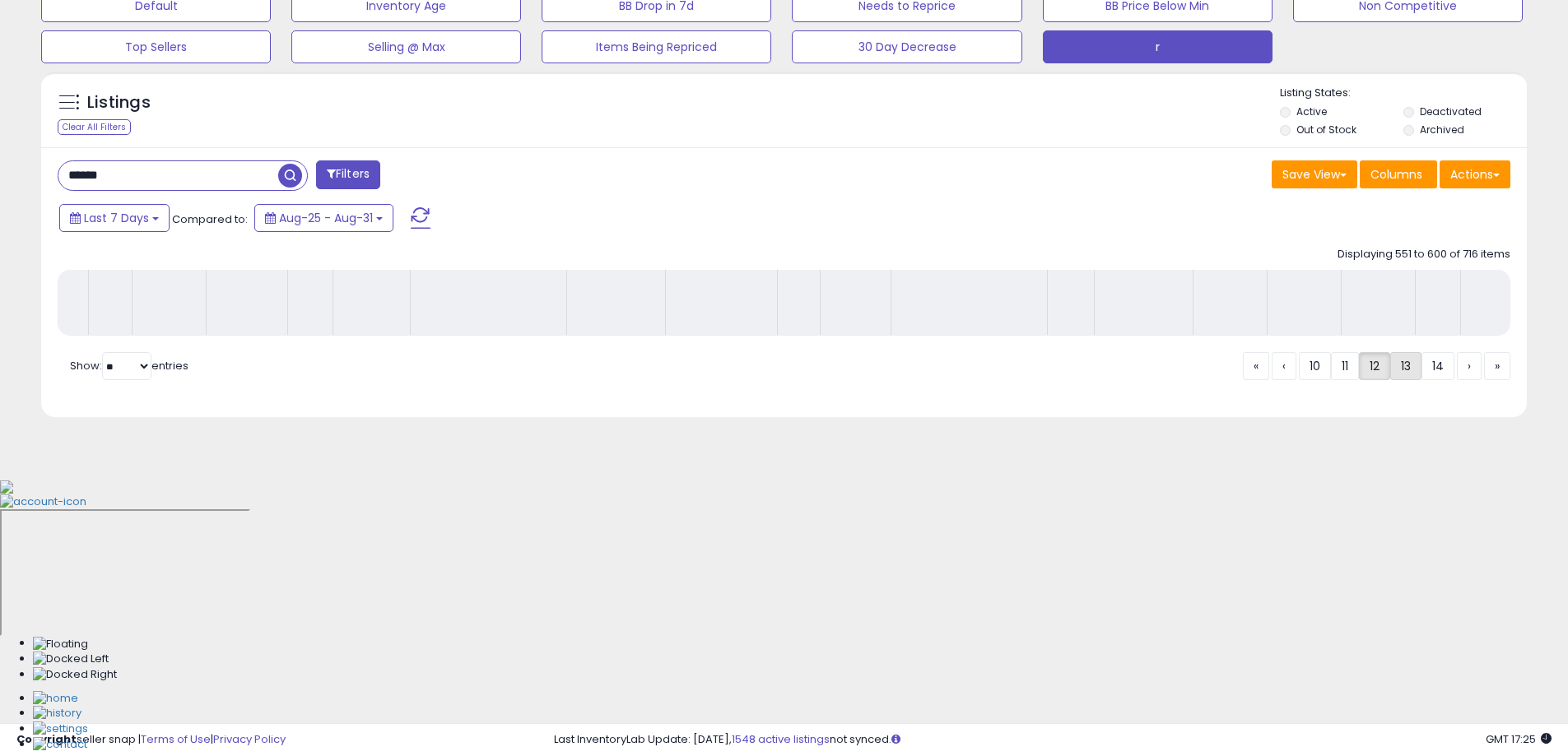
scroll to position [265, 0]
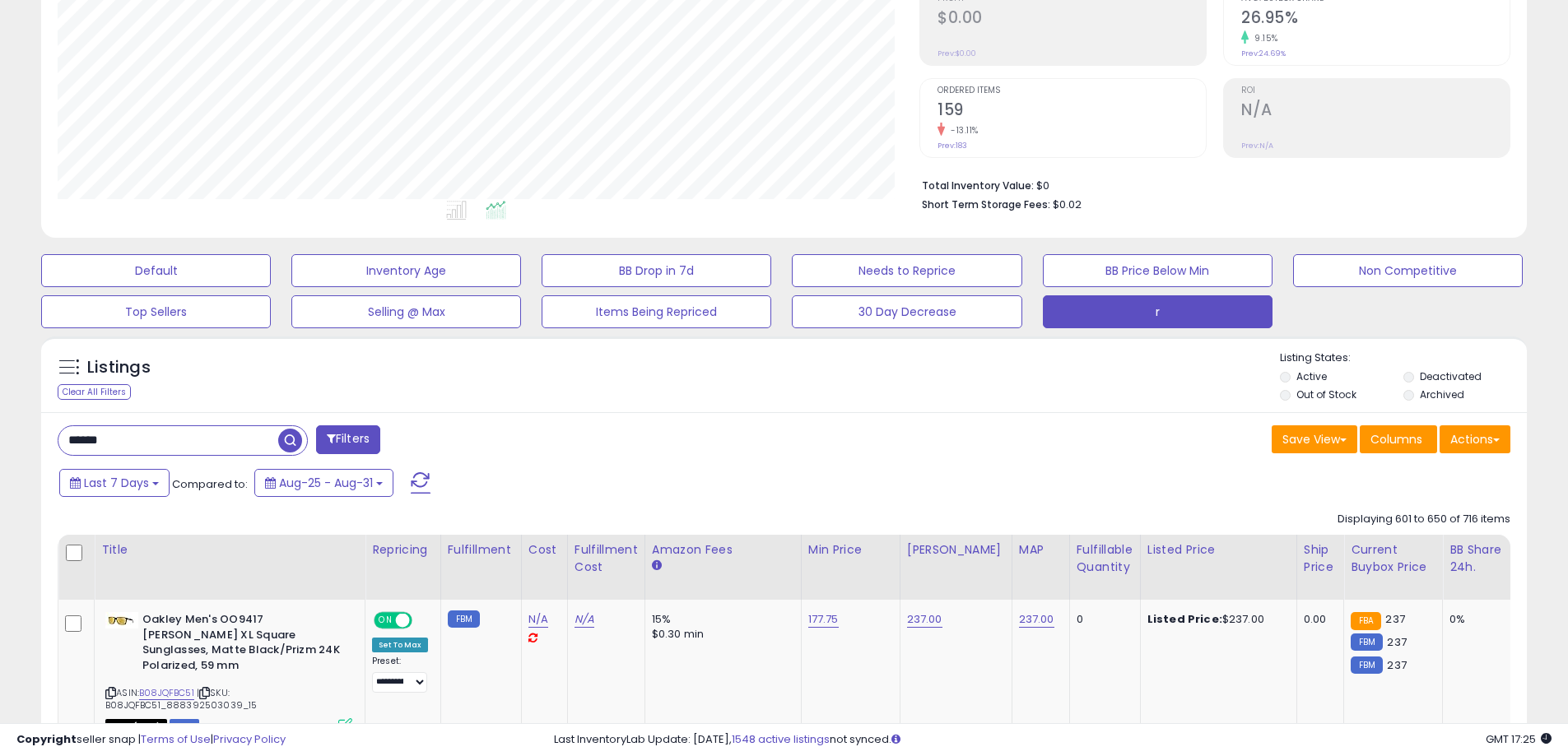
drag, startPoint x: 167, startPoint y: 360, endPoint x: 153, endPoint y: 362, distance: 14.1
click at [153, 362] on div "Listings" at bounding box center [157, 372] width 222 height 26
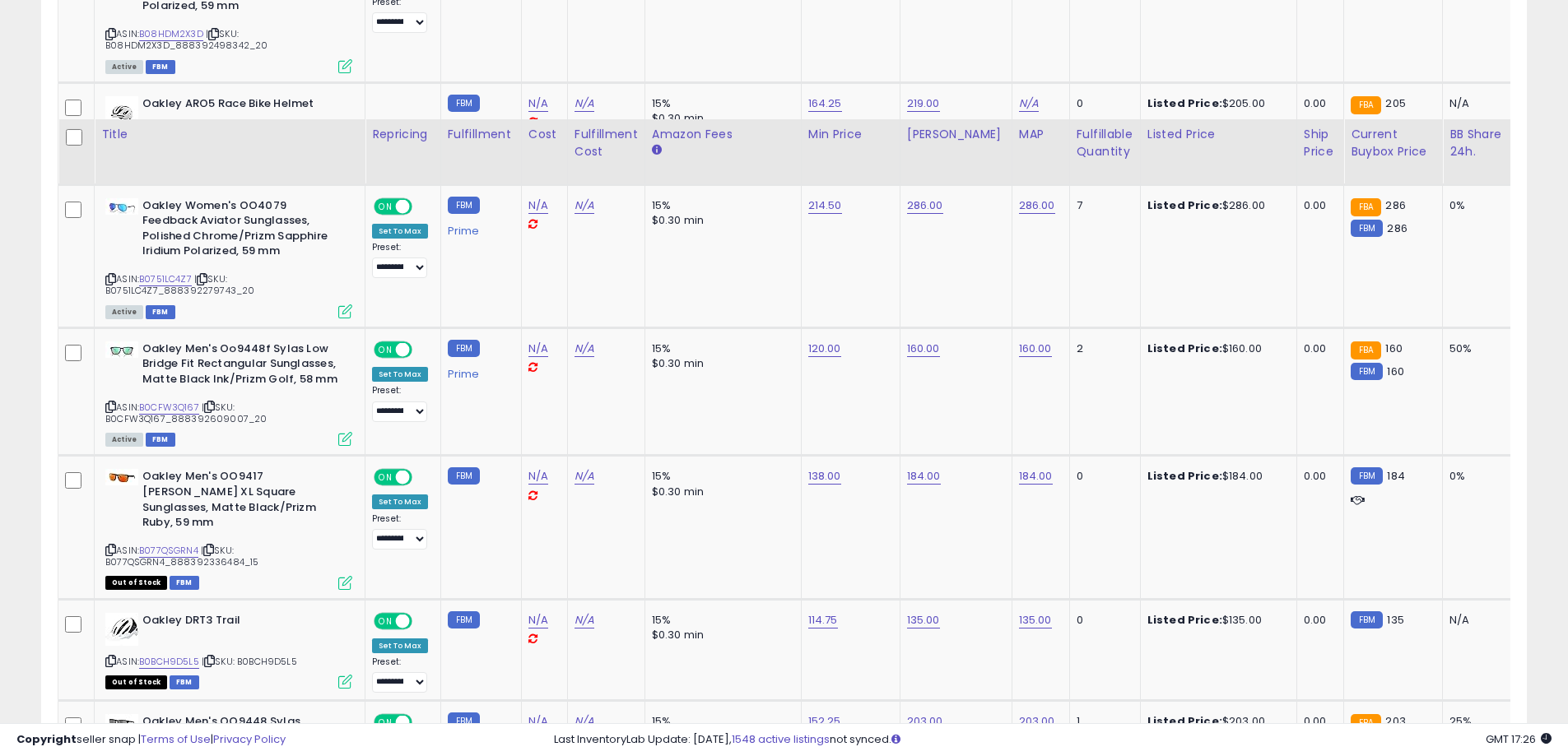
scroll to position [6848, 0]
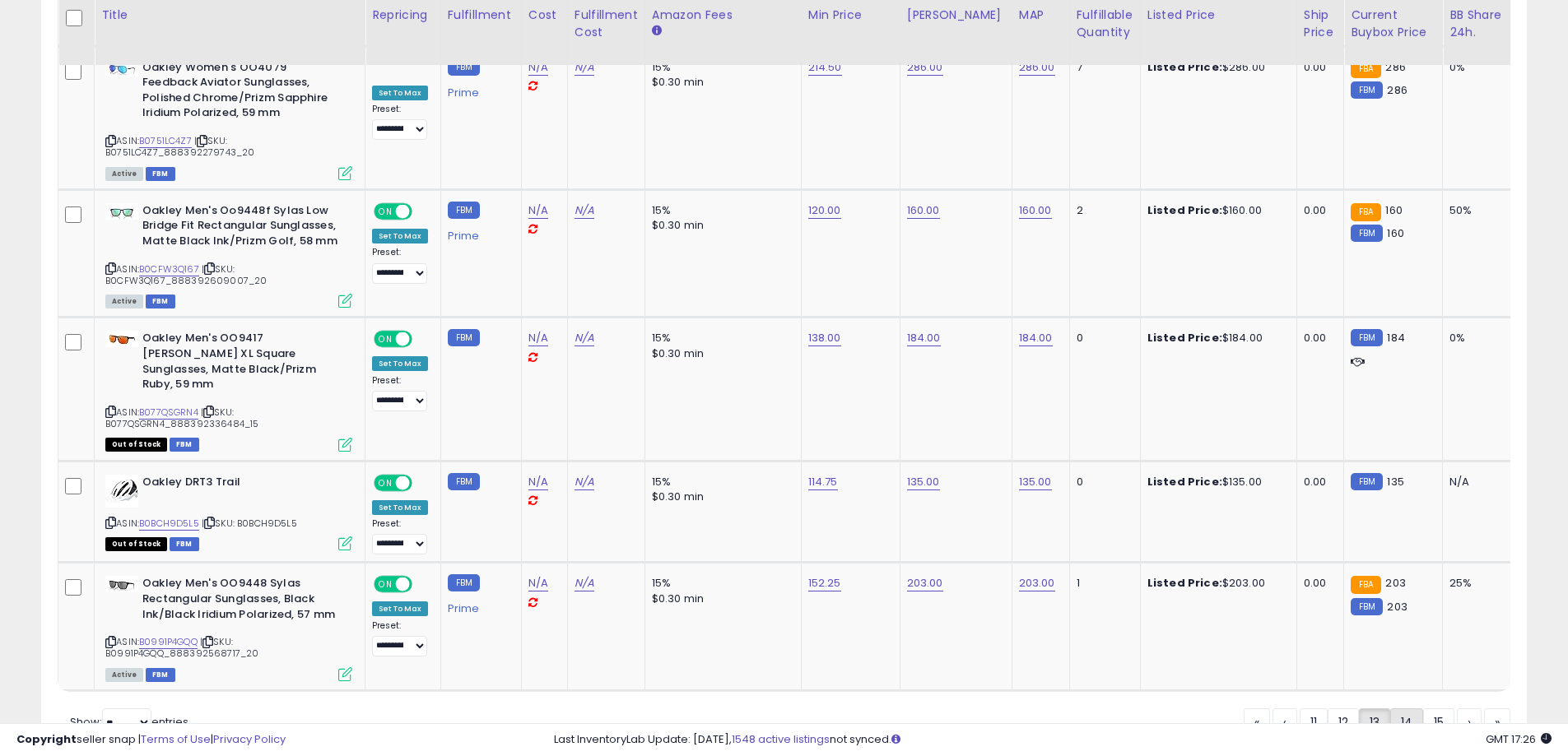
click at [1398, 709] on link "14" at bounding box center [1406, 723] width 33 height 28
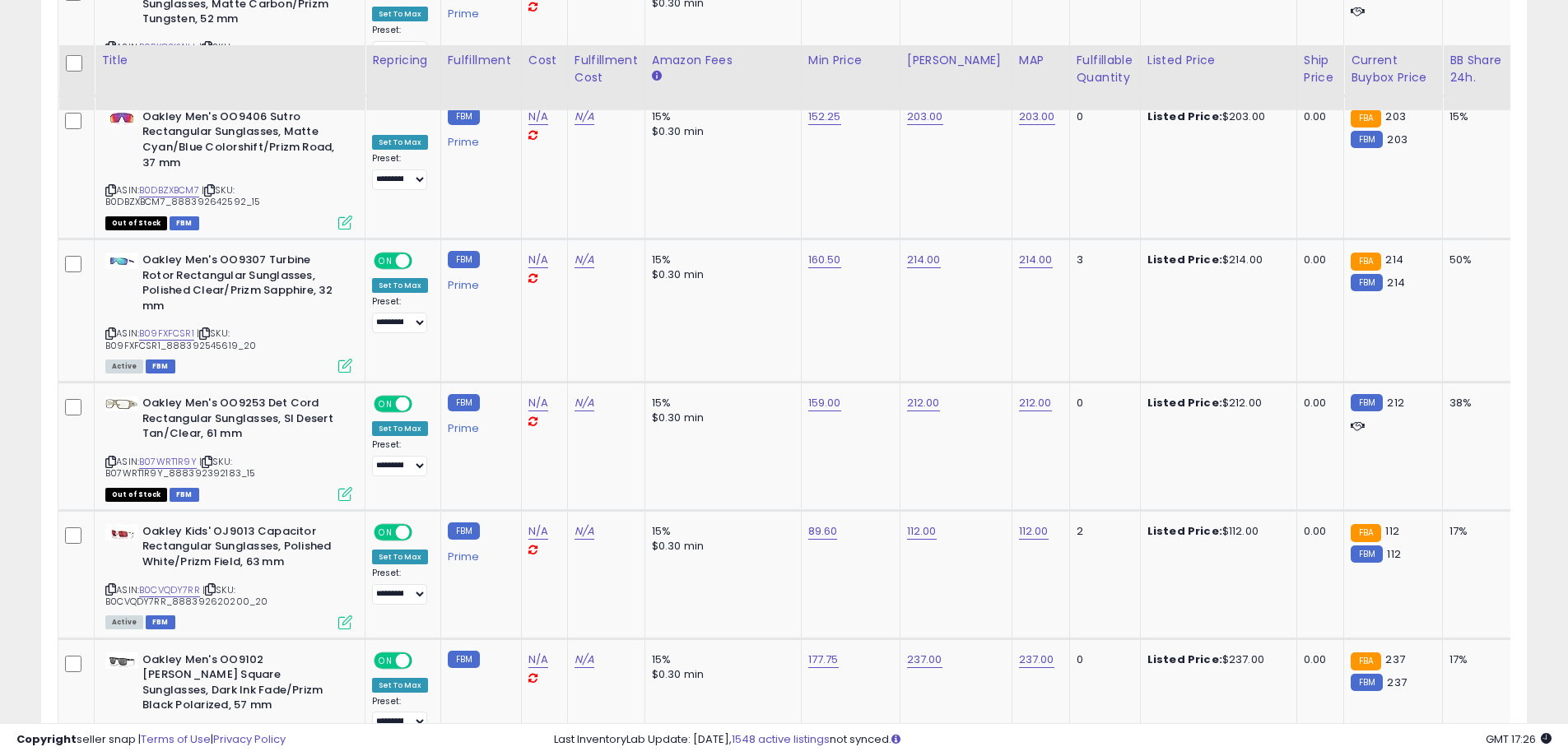
scroll to position [6805, 0]
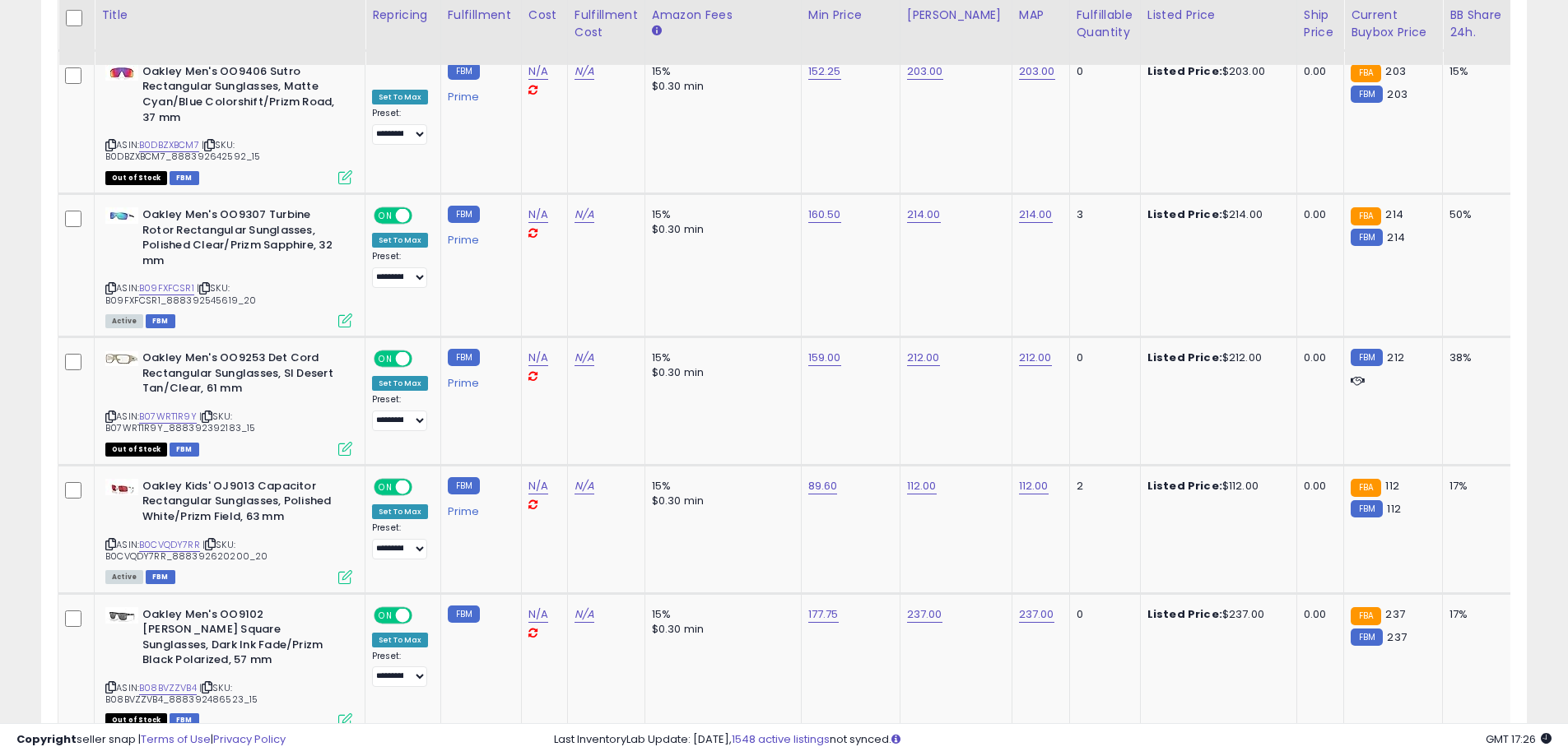
click at [1438, 755] on link "15" at bounding box center [1438, 769] width 31 height 28
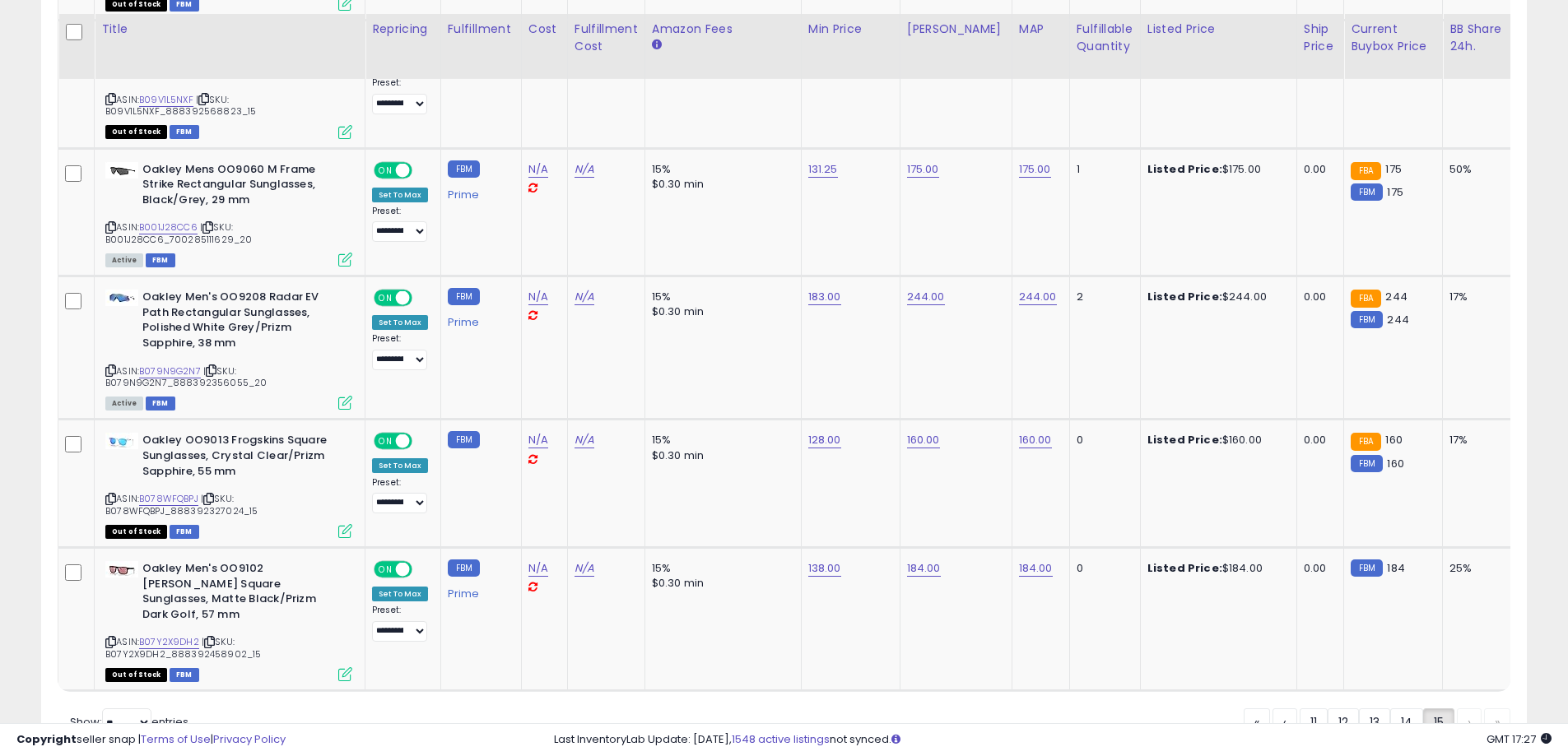
scroll to position [2373, 0]
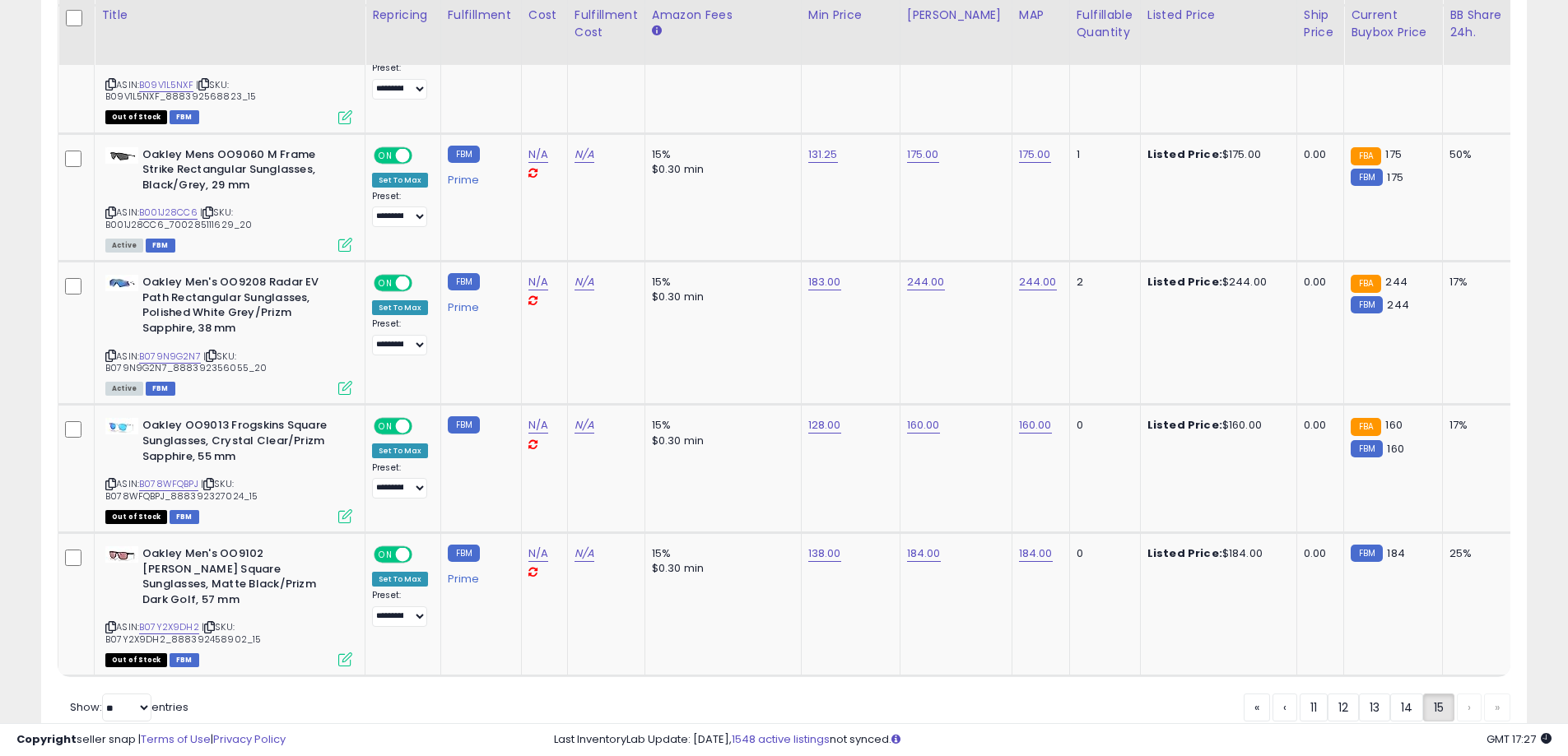
click at [1464, 694] on div "« ‹ 11 12 13 14 15 › »" at bounding box center [1377, 710] width 267 height 32
click at [1508, 694] on div "« ‹ 11 12 13 14 15 › »" at bounding box center [1377, 710] width 267 height 32
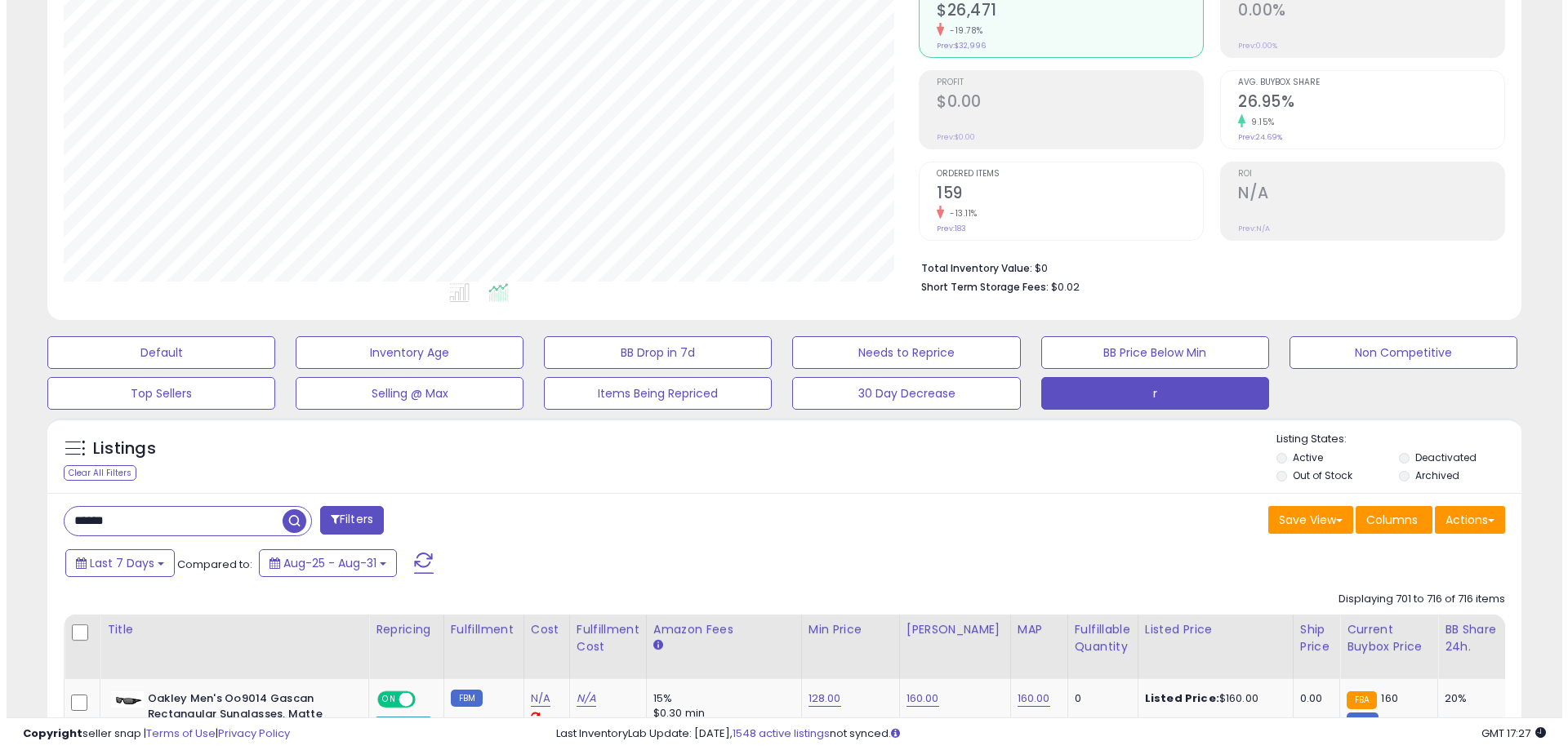
scroll to position [177, 0]
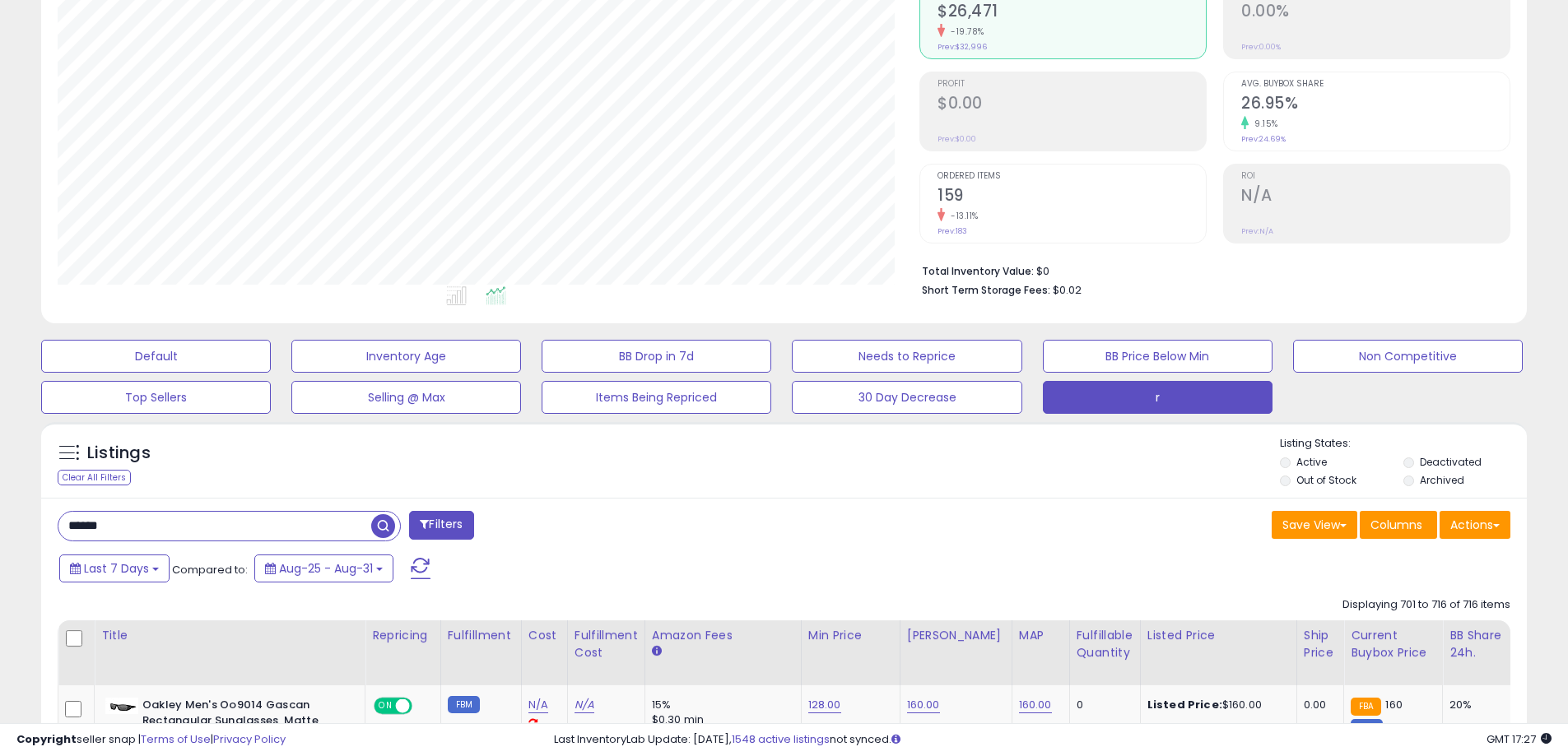
click at [180, 535] on input "******" at bounding box center [215, 526] width 313 height 29
type input "*******"
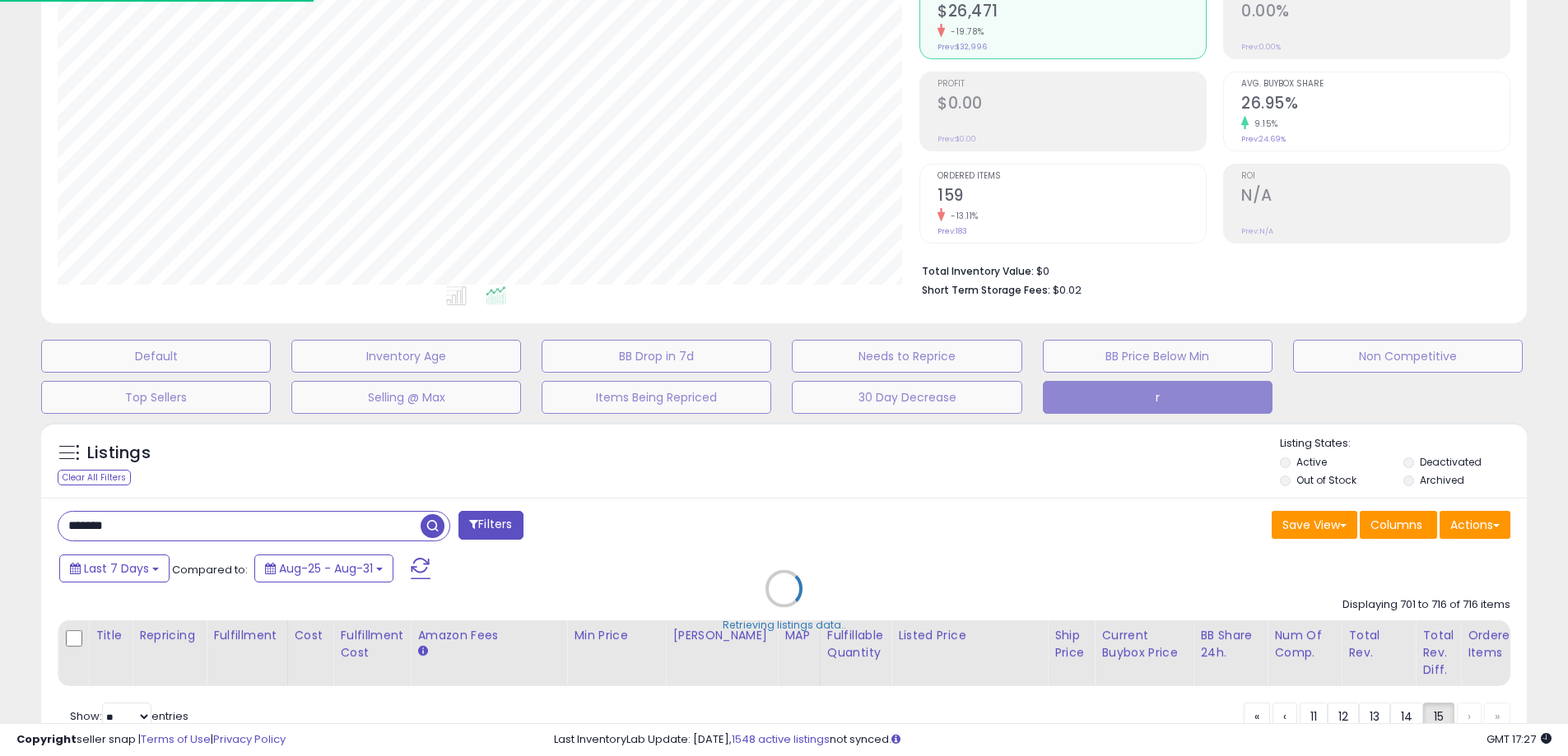
scroll to position [337, 869]
click at [501, 440] on div "Retrieving listings data.." at bounding box center [790, 602] width 1523 height 375
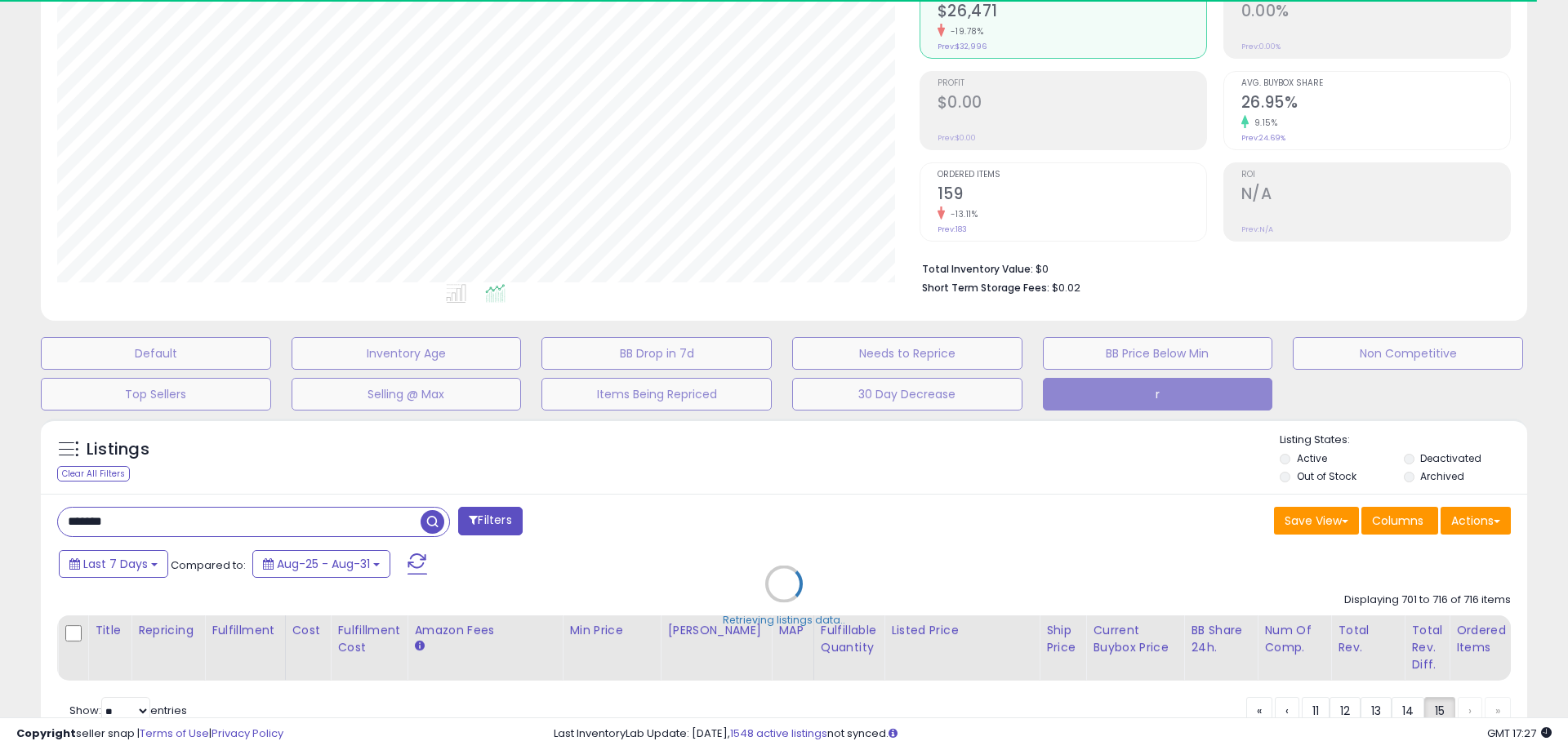
click at [499, 435] on div "Retrieving listings data.." at bounding box center [784, 597] width 1511 height 372
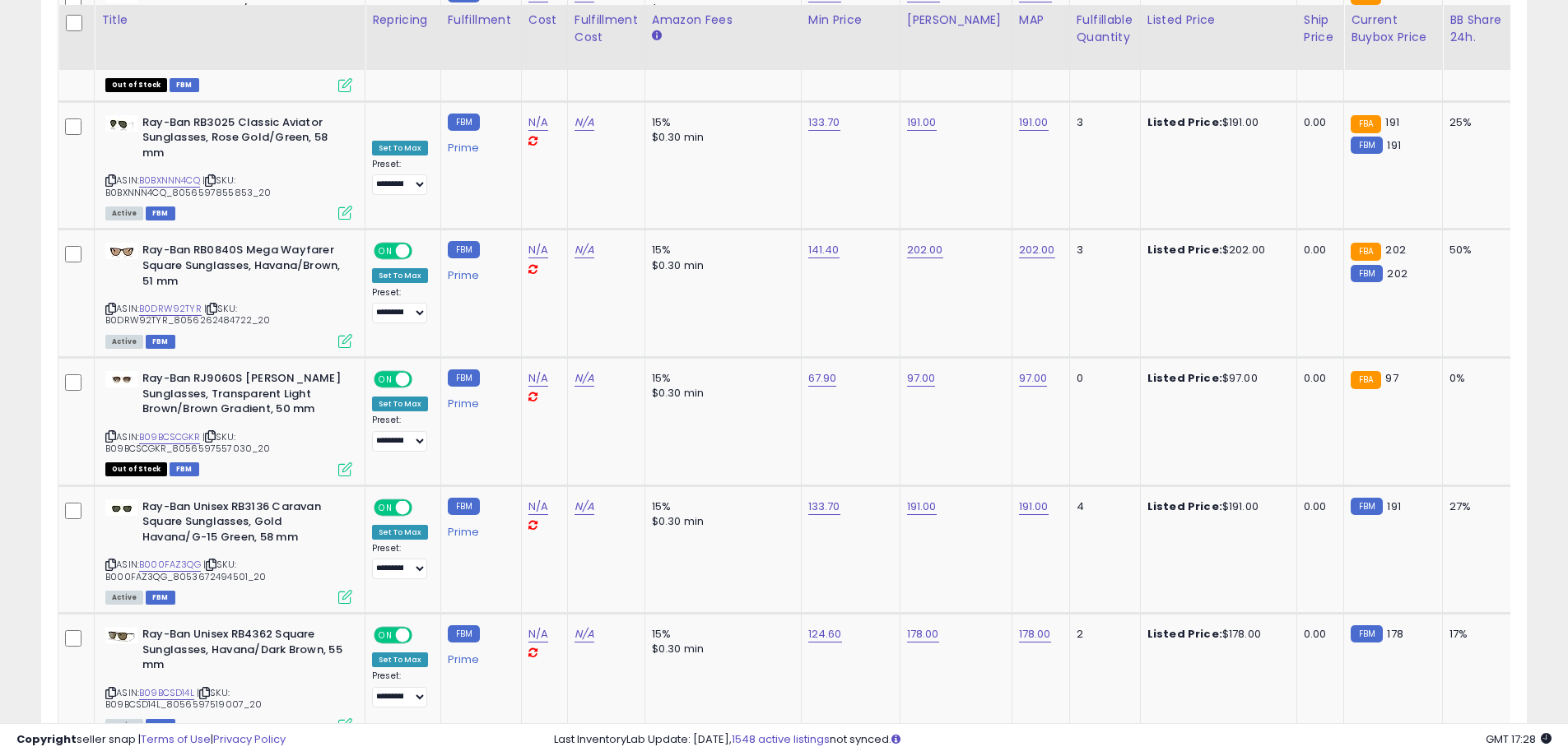
scroll to position [6729, 0]
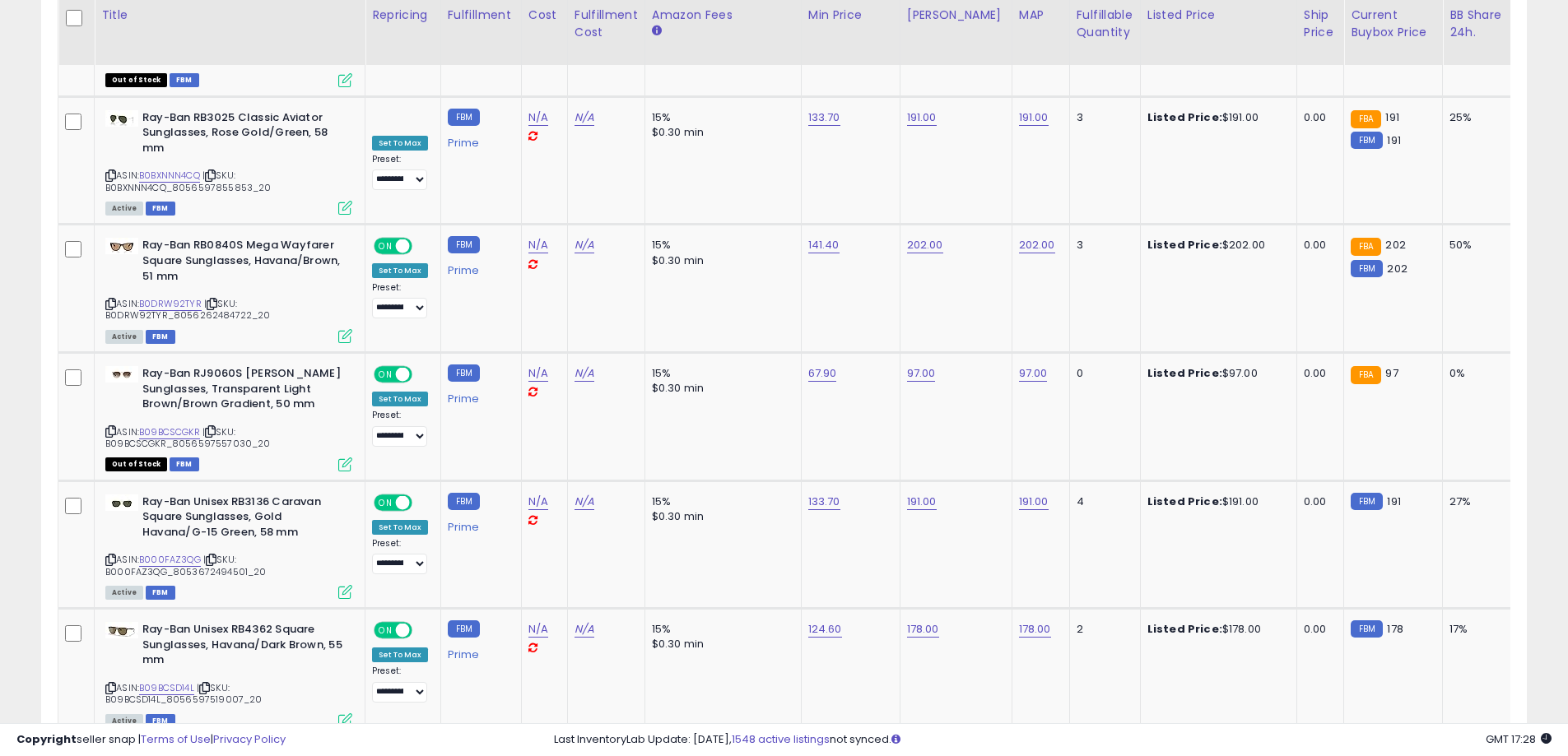
click at [1356, 755] on link "2" at bounding box center [1355, 769] width 28 height 28
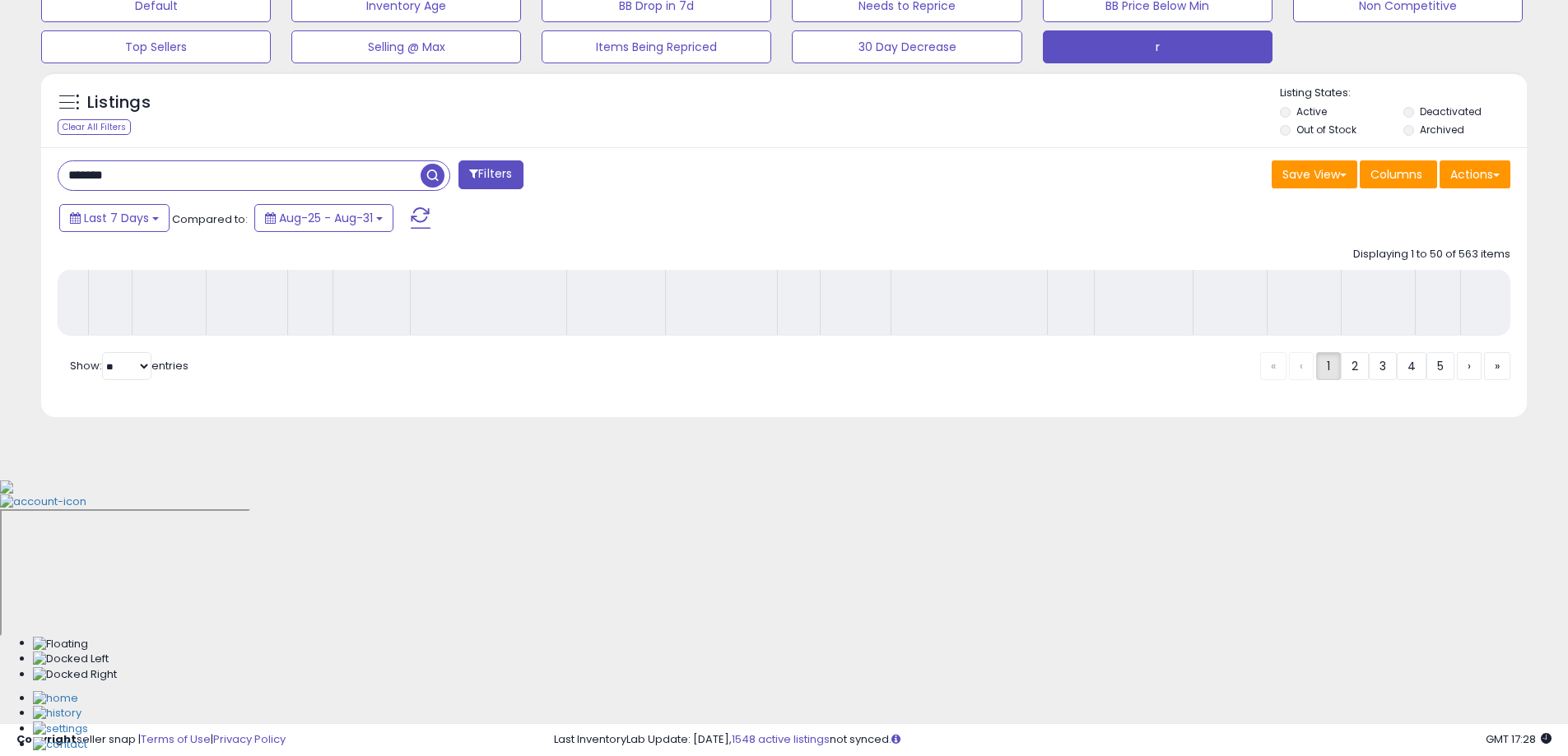
scroll to position [265, 0]
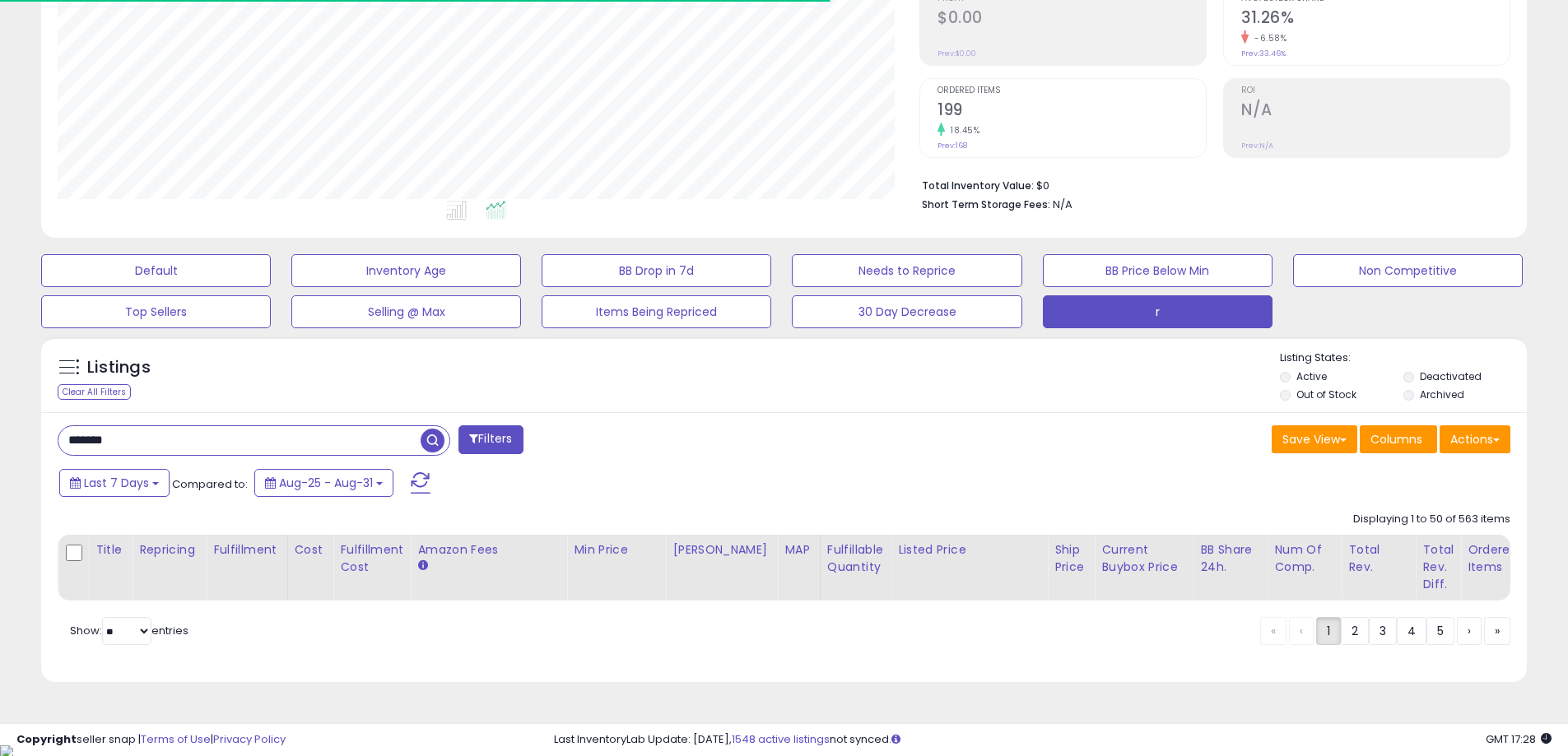
click at [687, 447] on div "******* Filters" at bounding box center [414, 442] width 739 height 33
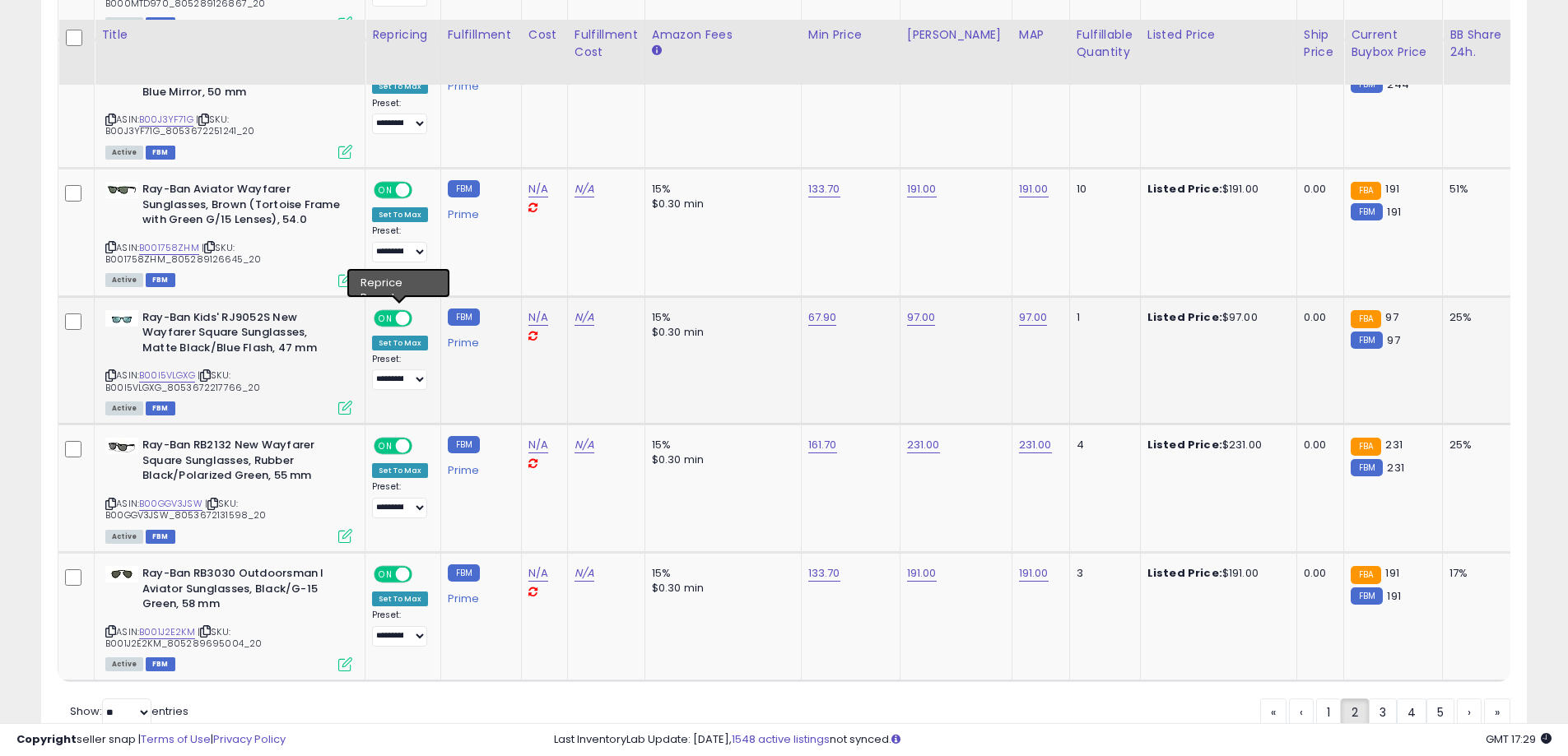
scroll to position [6744, 0]
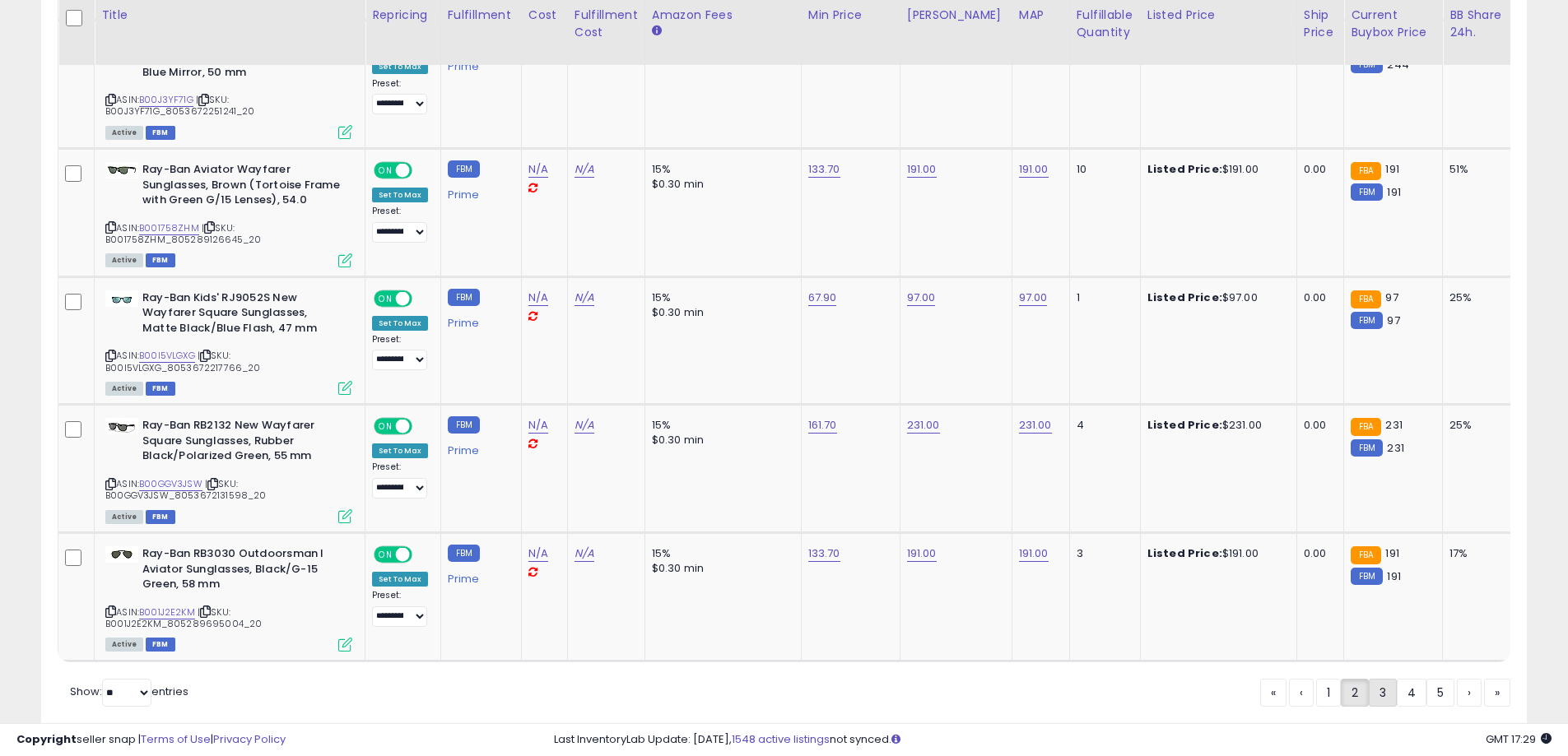
click at [1377, 679] on link "3" at bounding box center [1383, 693] width 28 height 28
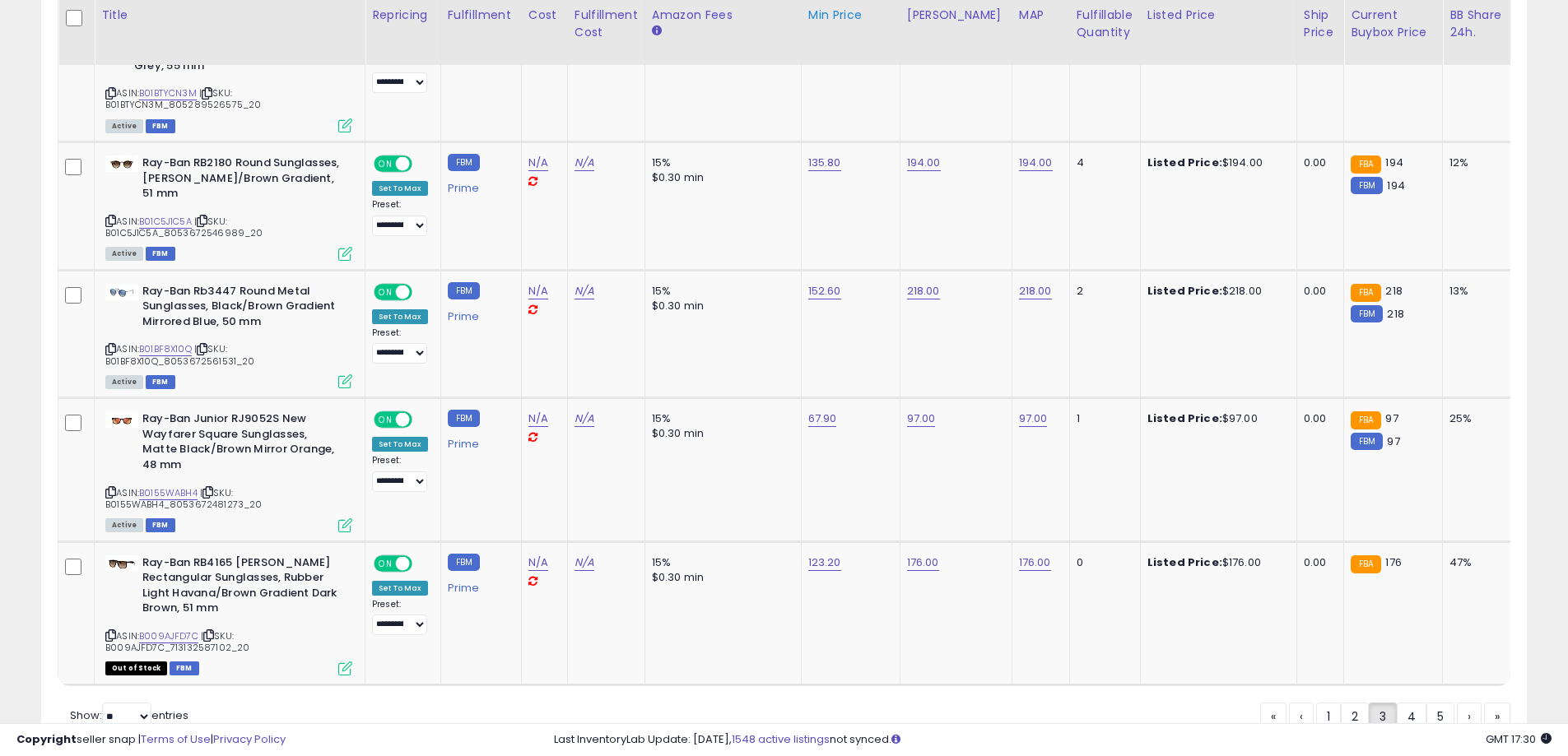
scroll to position [6759, 0]
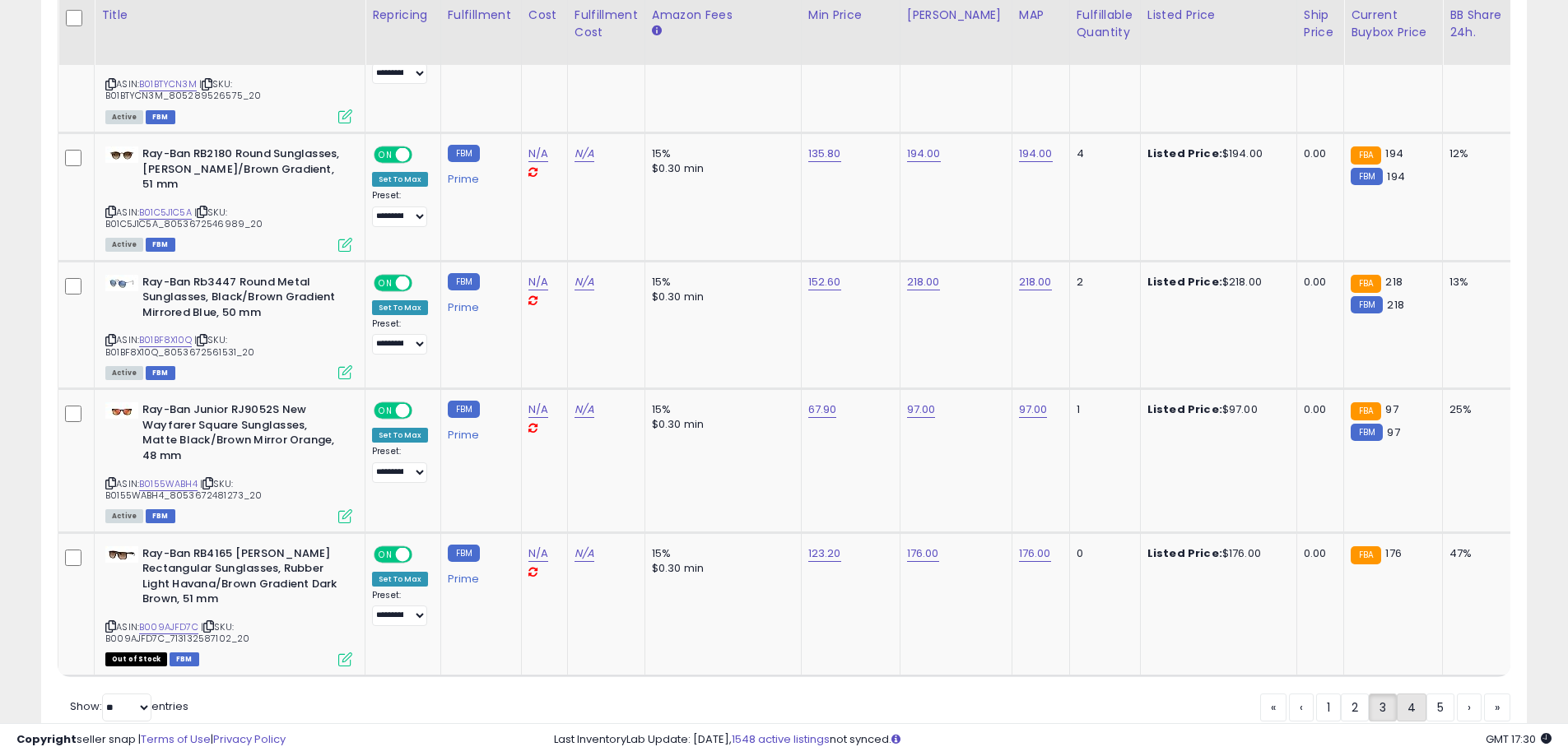
click at [1408, 694] on link "4" at bounding box center [1411, 708] width 29 height 28
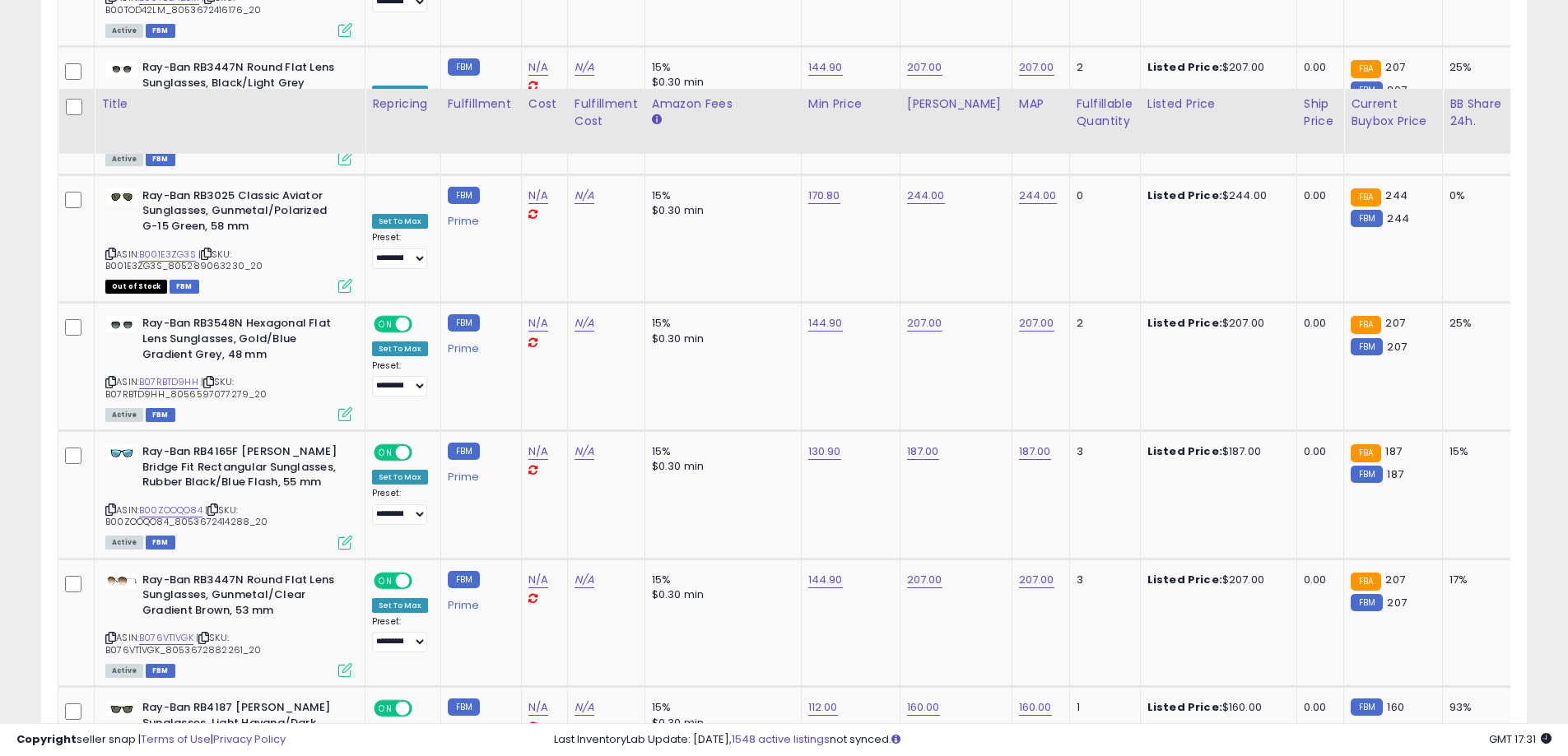
scroll to position [6683, 0]
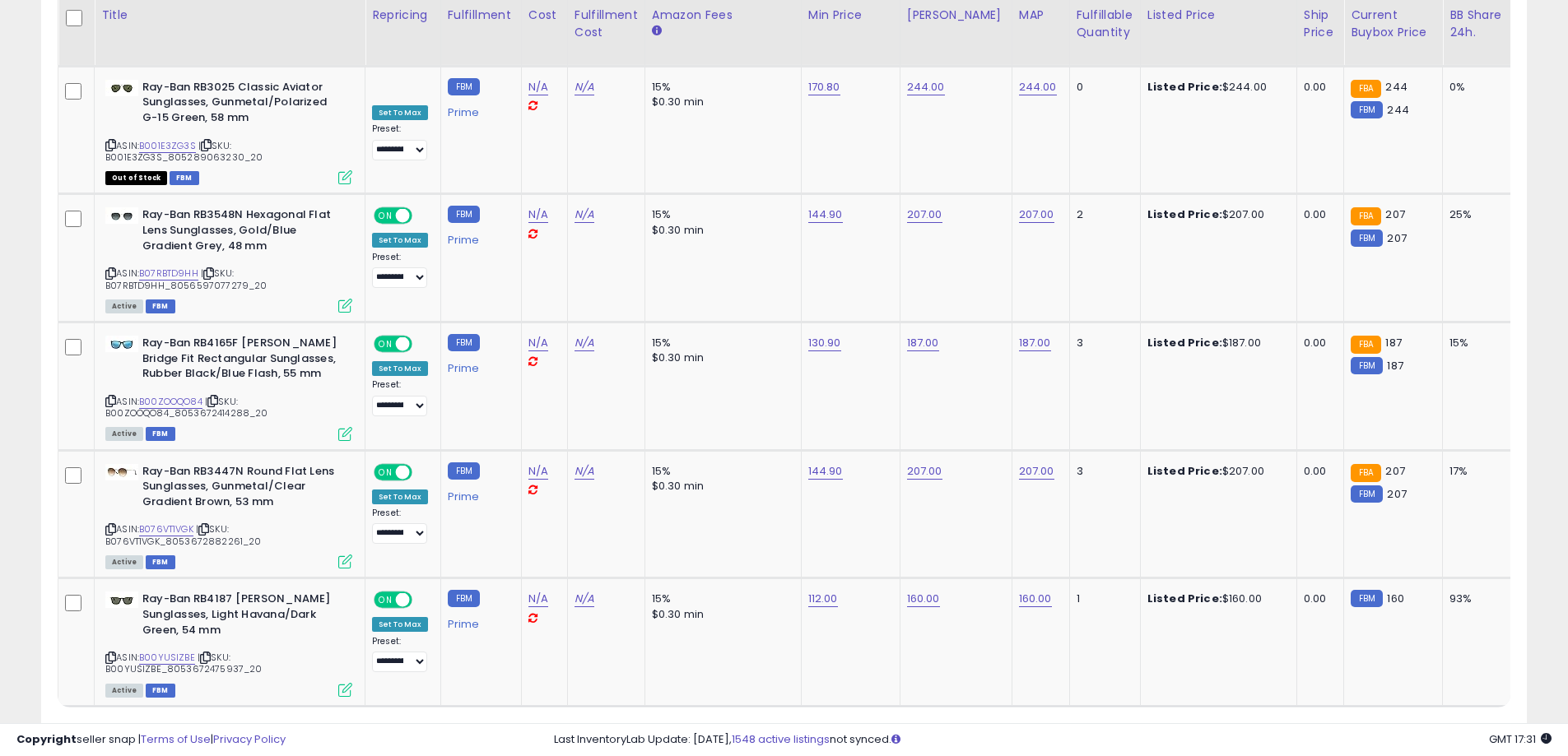
click at [1405, 724] on link "5" at bounding box center [1412, 738] width 28 height 28
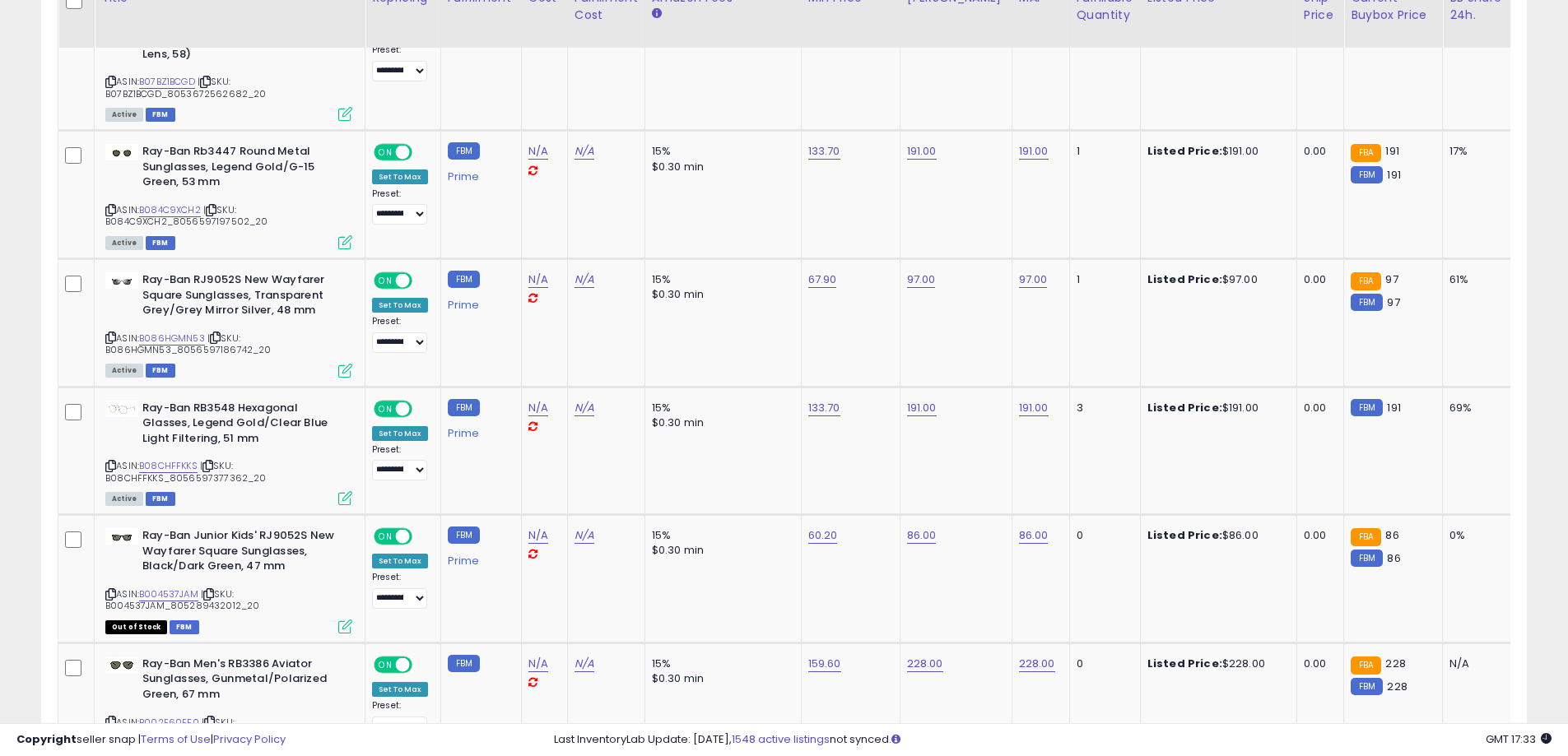
scroll to position [6805, 0]
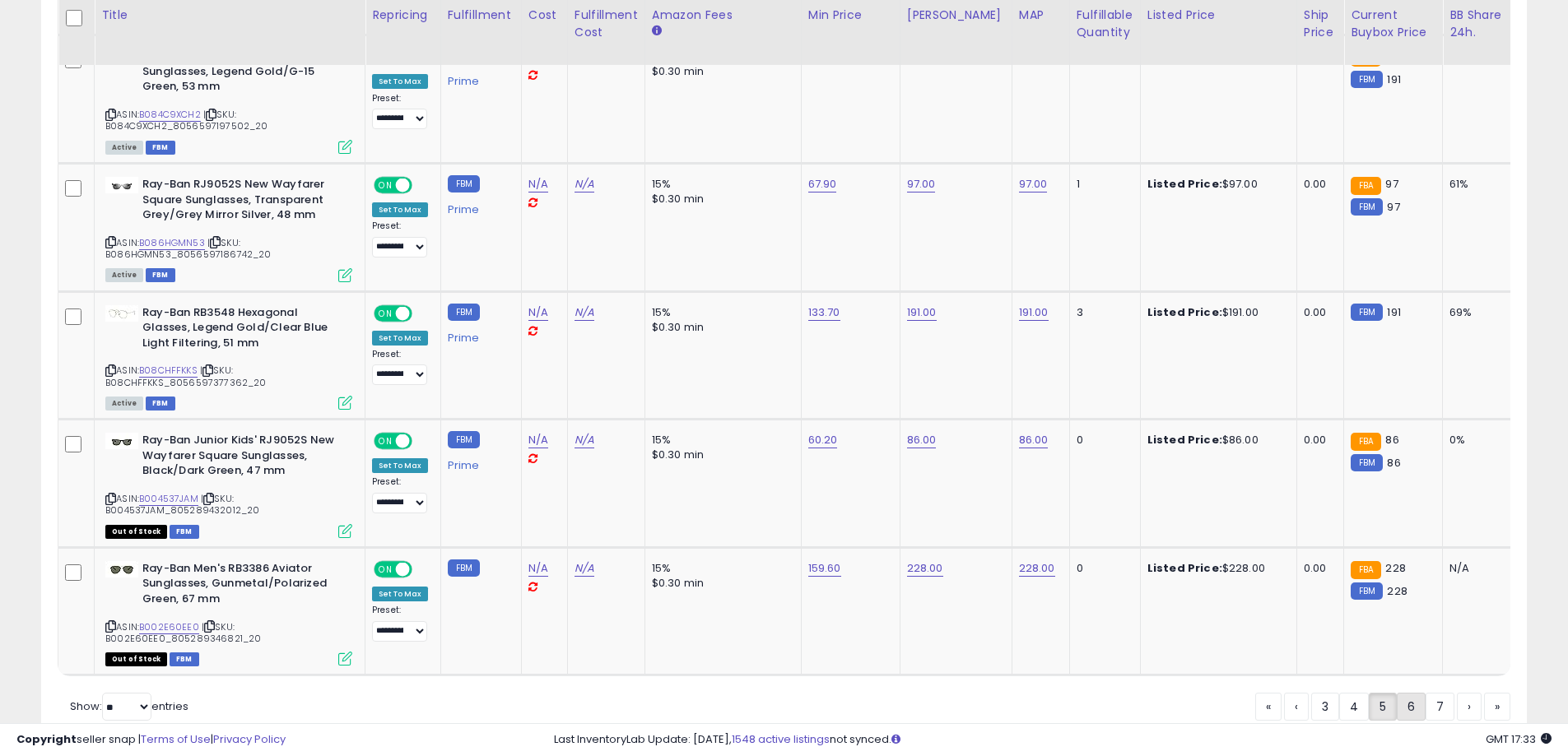
click at [1409, 693] on link "6" at bounding box center [1411, 707] width 29 height 28
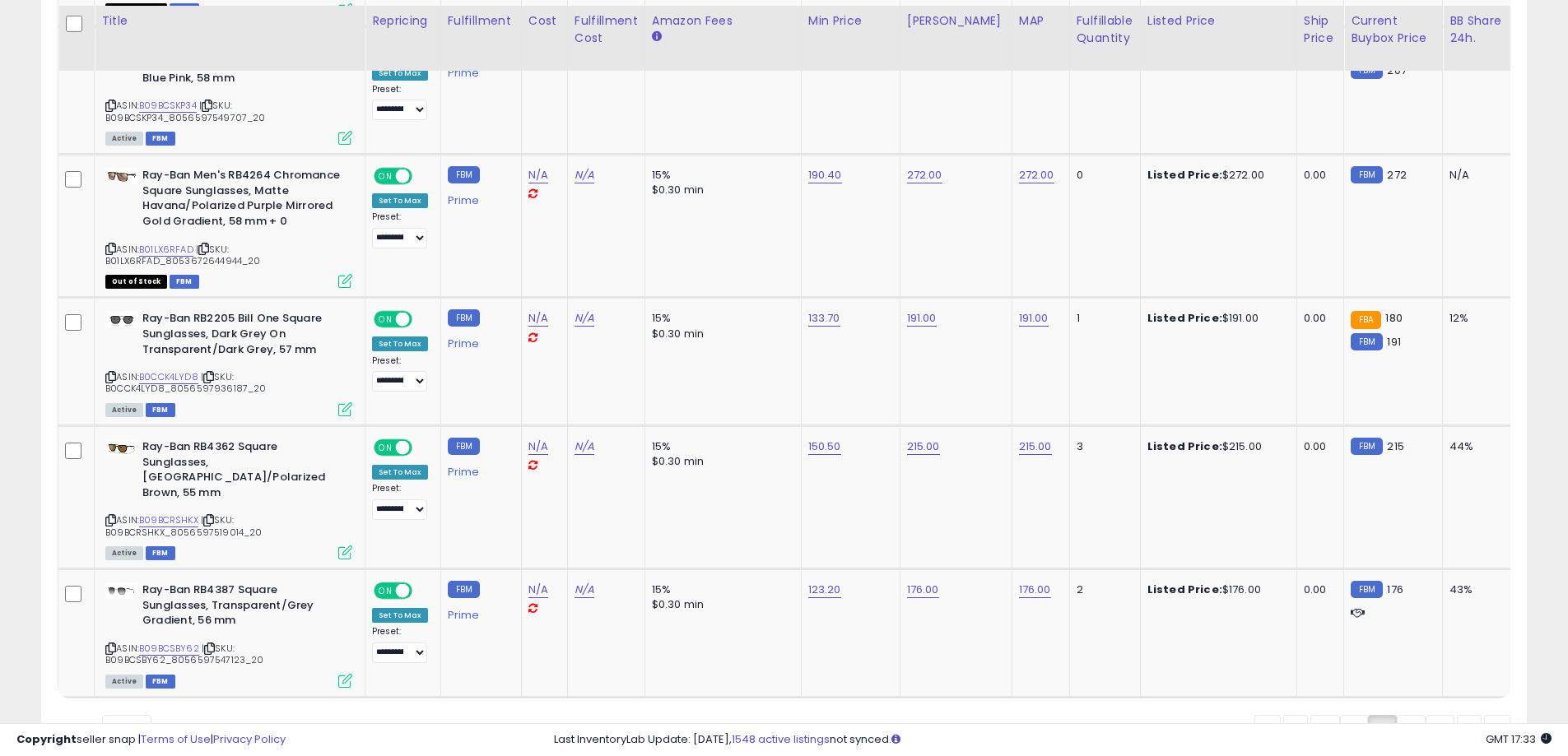
scroll to position [6774, 0]
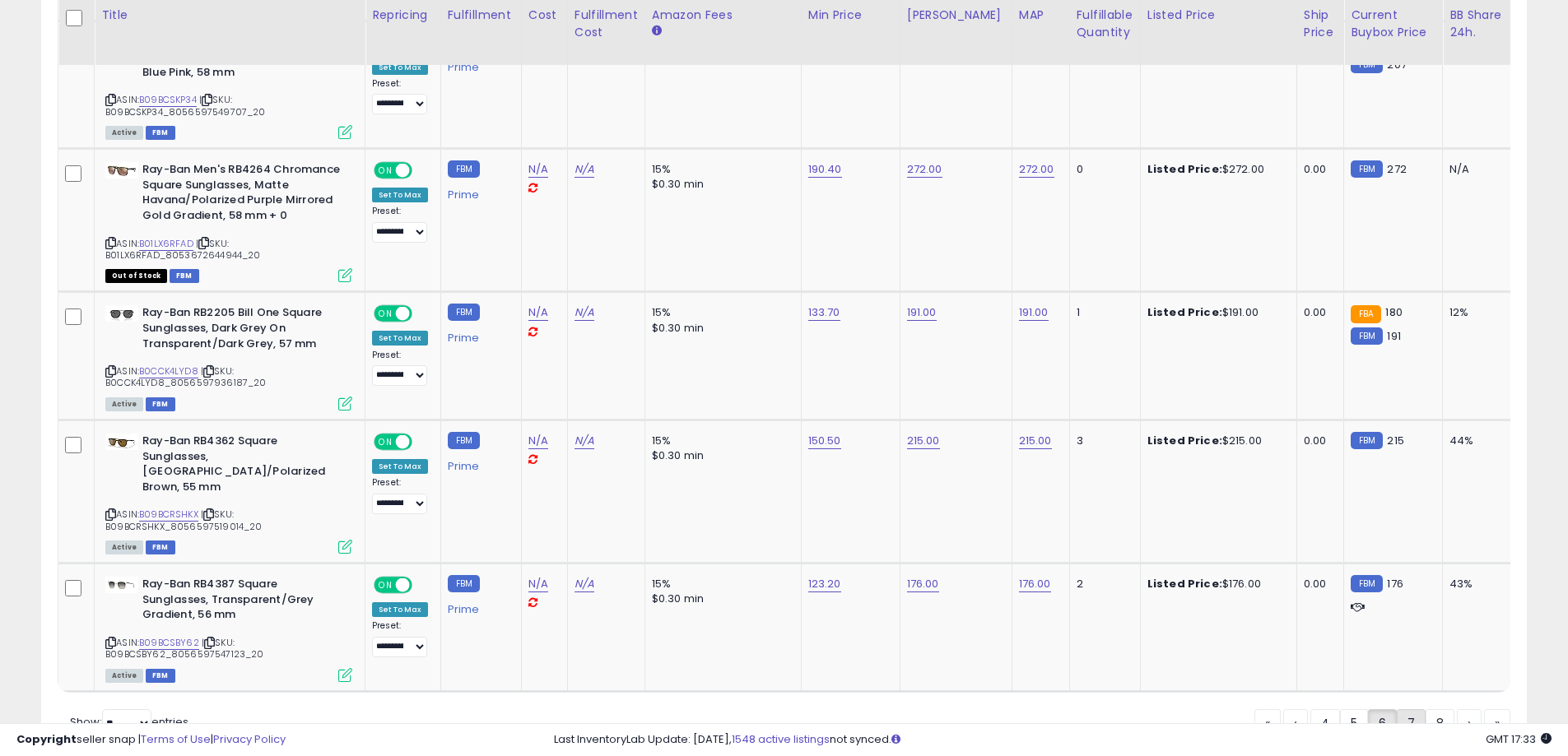
click at [1408, 709] on link "7" at bounding box center [1411, 723] width 29 height 28
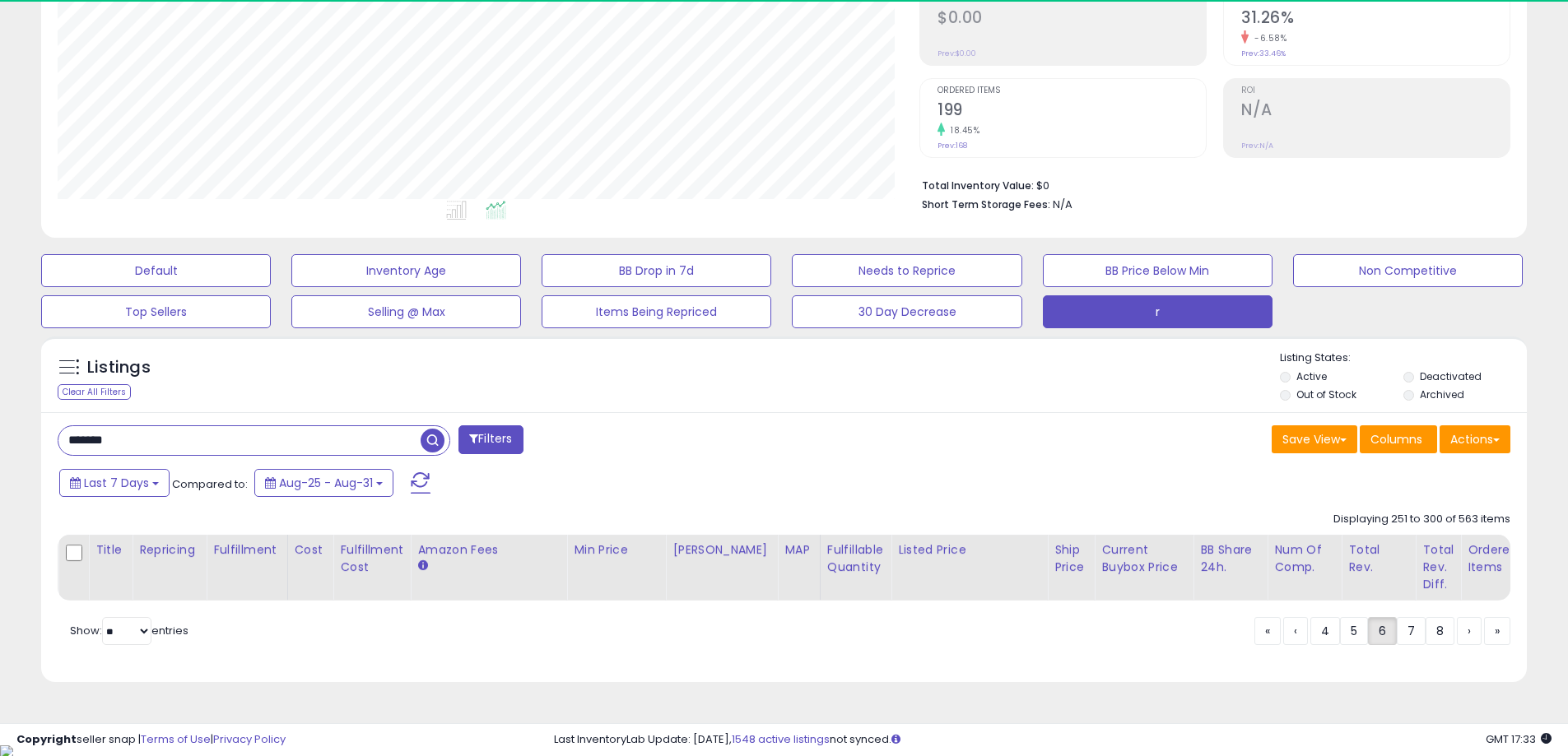
click at [1032, 465] on div "******* Filters Save View Save As New View Update Current View" at bounding box center [784, 548] width 1486 height 271
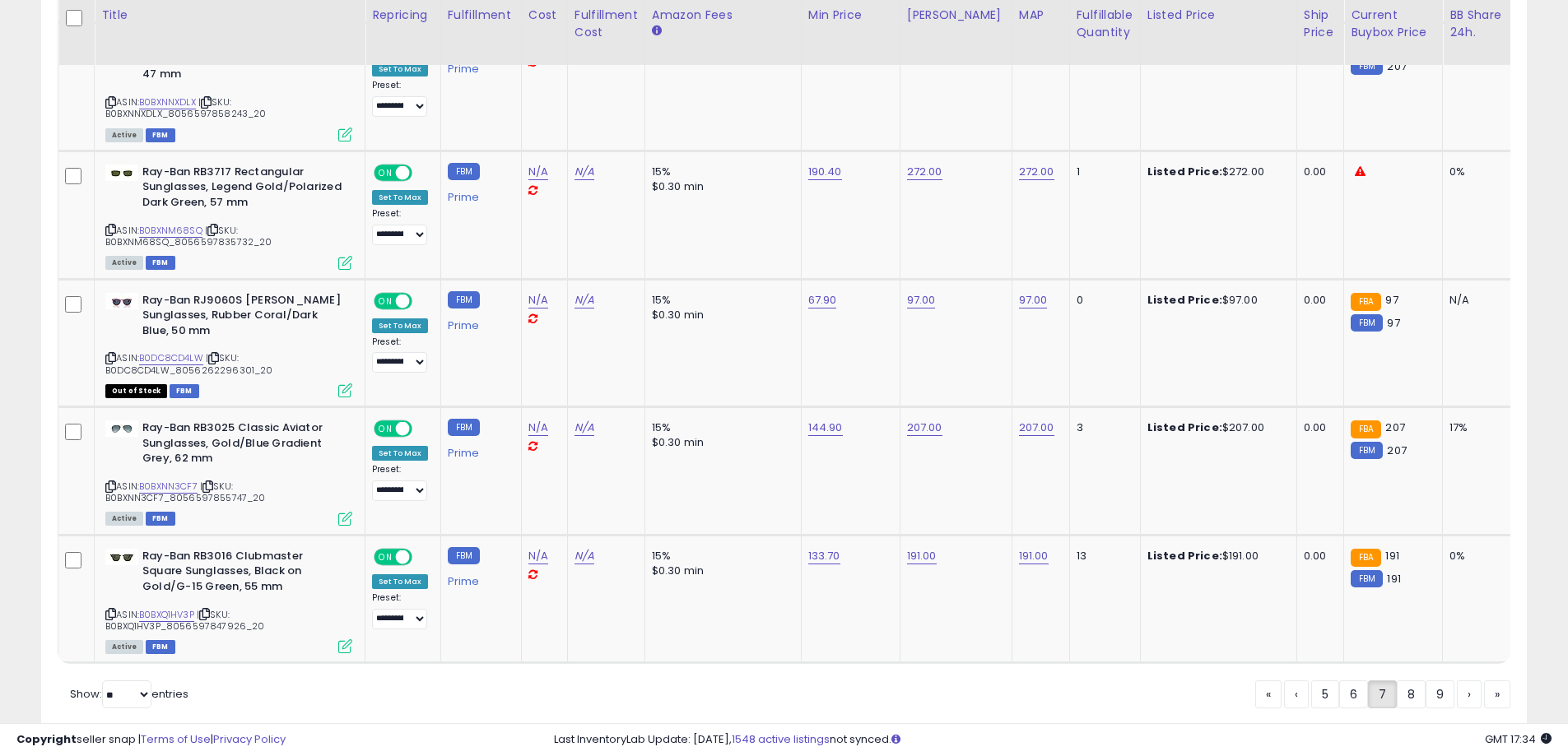
scroll to position [6713, 0]
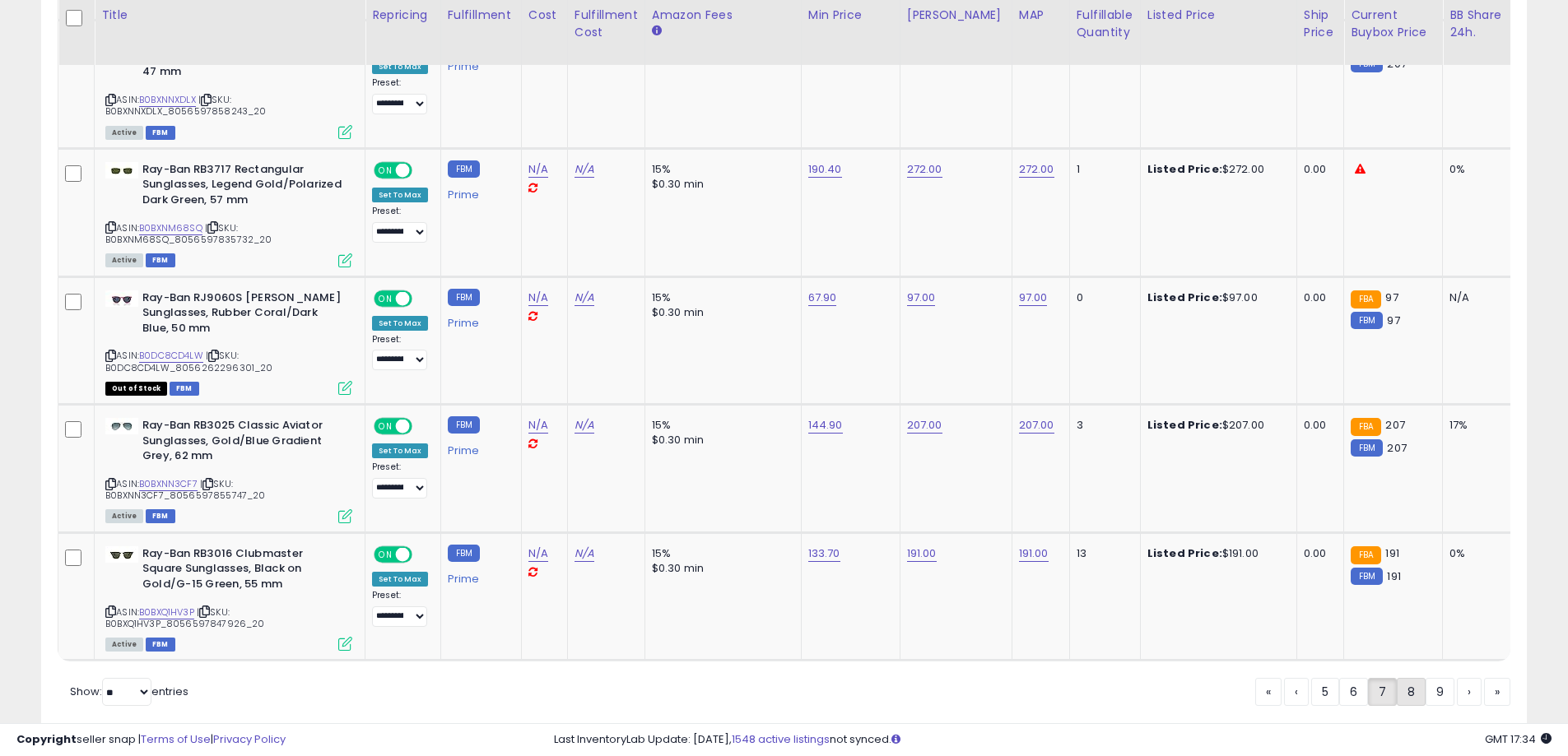
click at [1409, 678] on link "8" at bounding box center [1411, 692] width 29 height 28
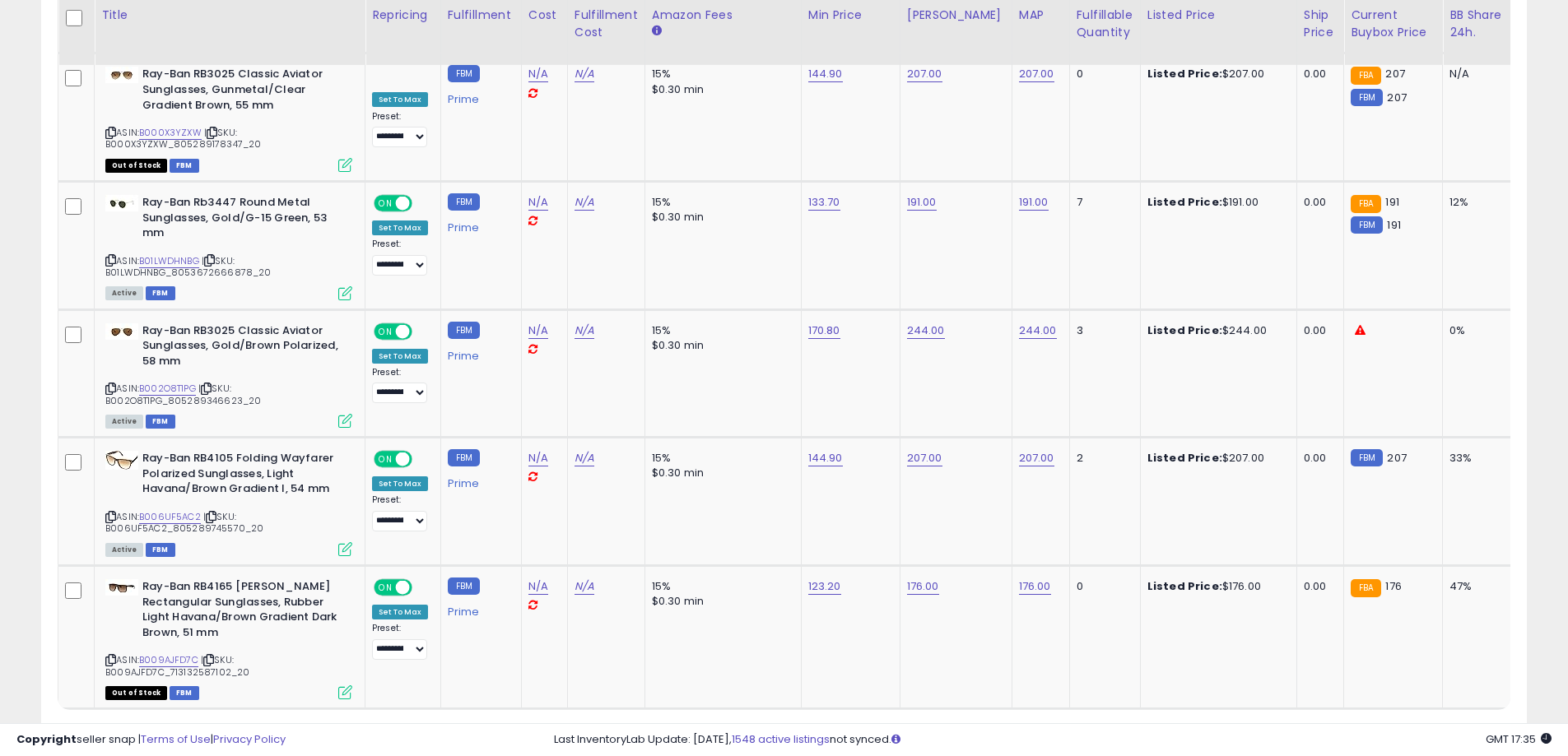
scroll to position [6744, 0]
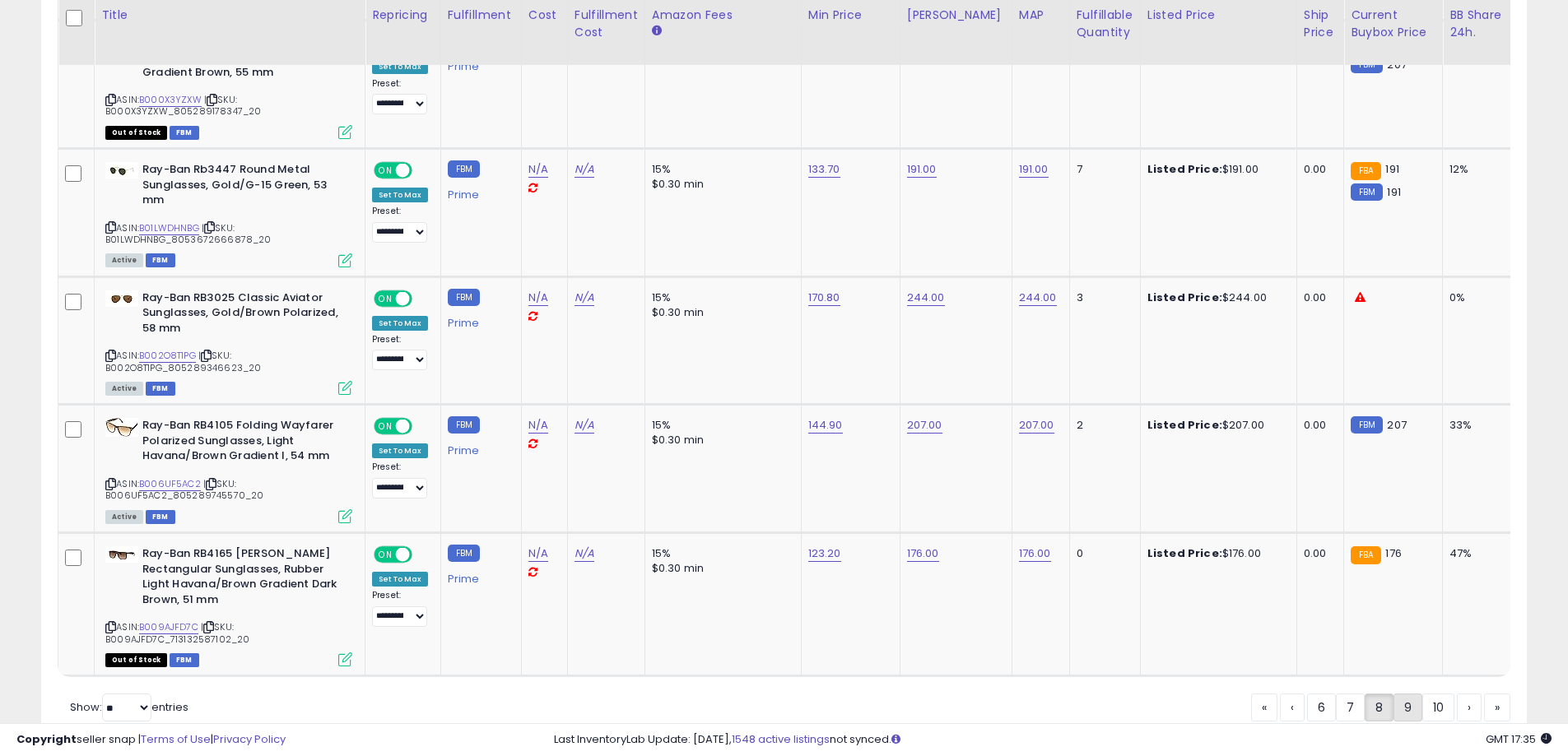
click at [1409, 694] on link "9" at bounding box center [1408, 708] width 29 height 28
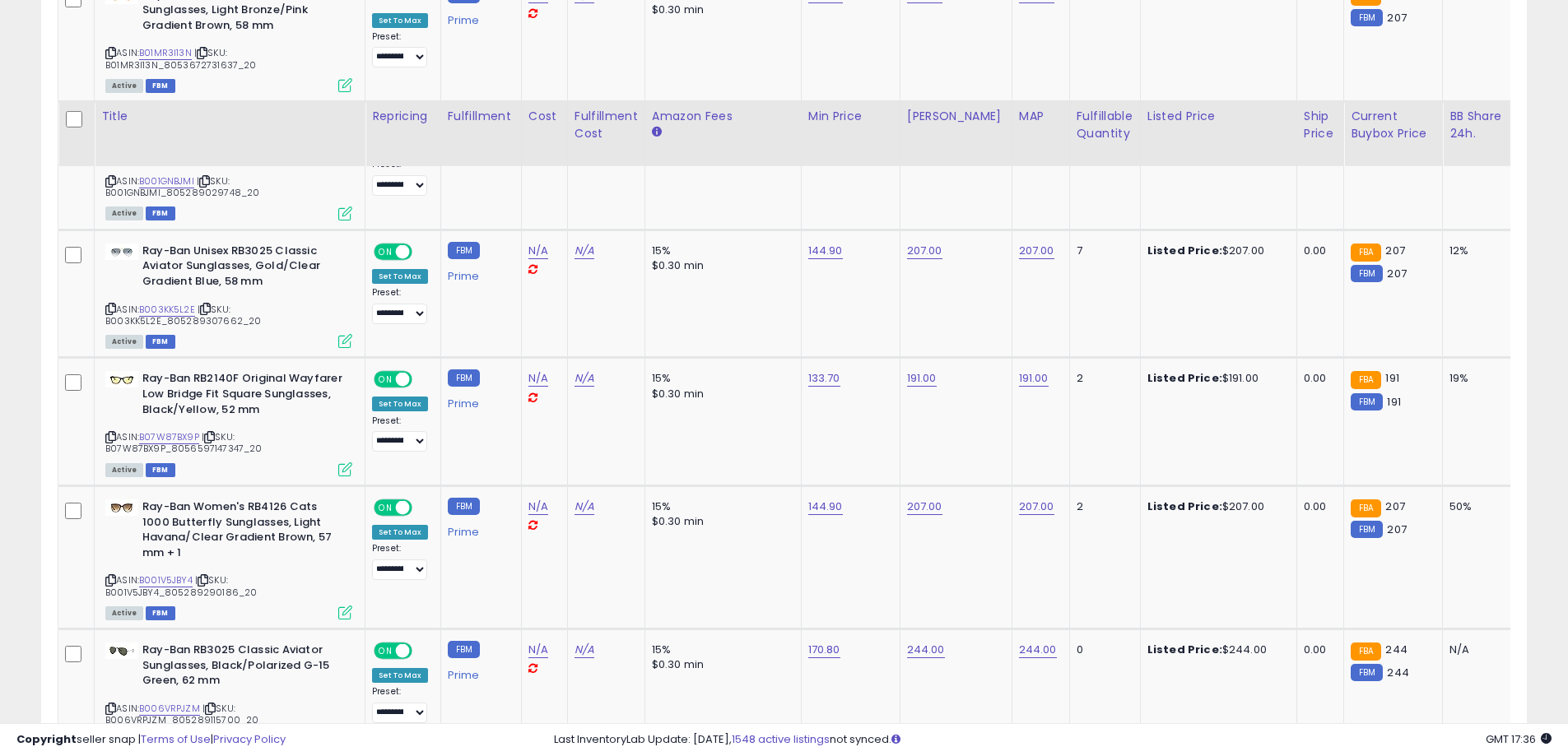
scroll to position [6850, 0]
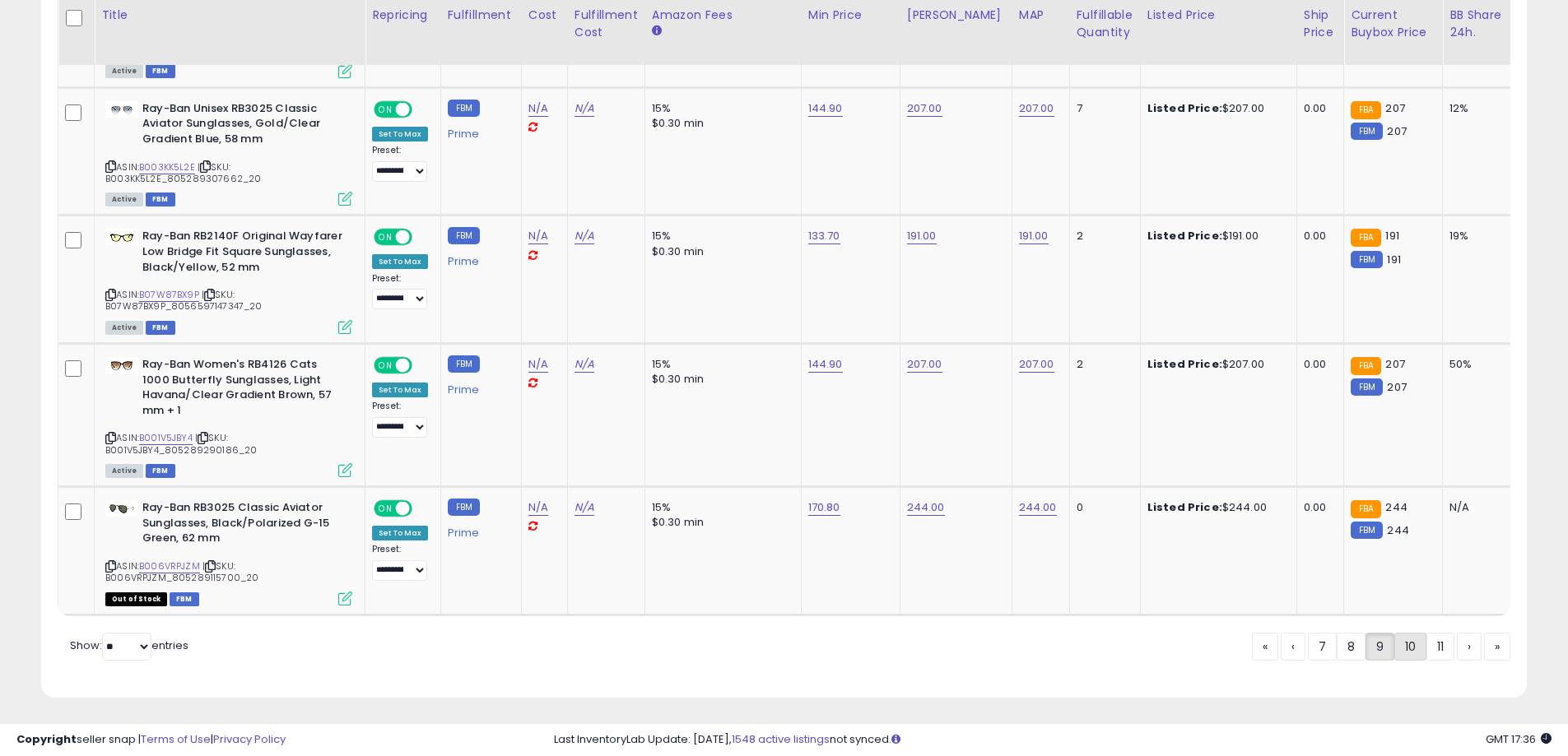
click at [1412, 635] on link "10" at bounding box center [1411, 647] width 32 height 28
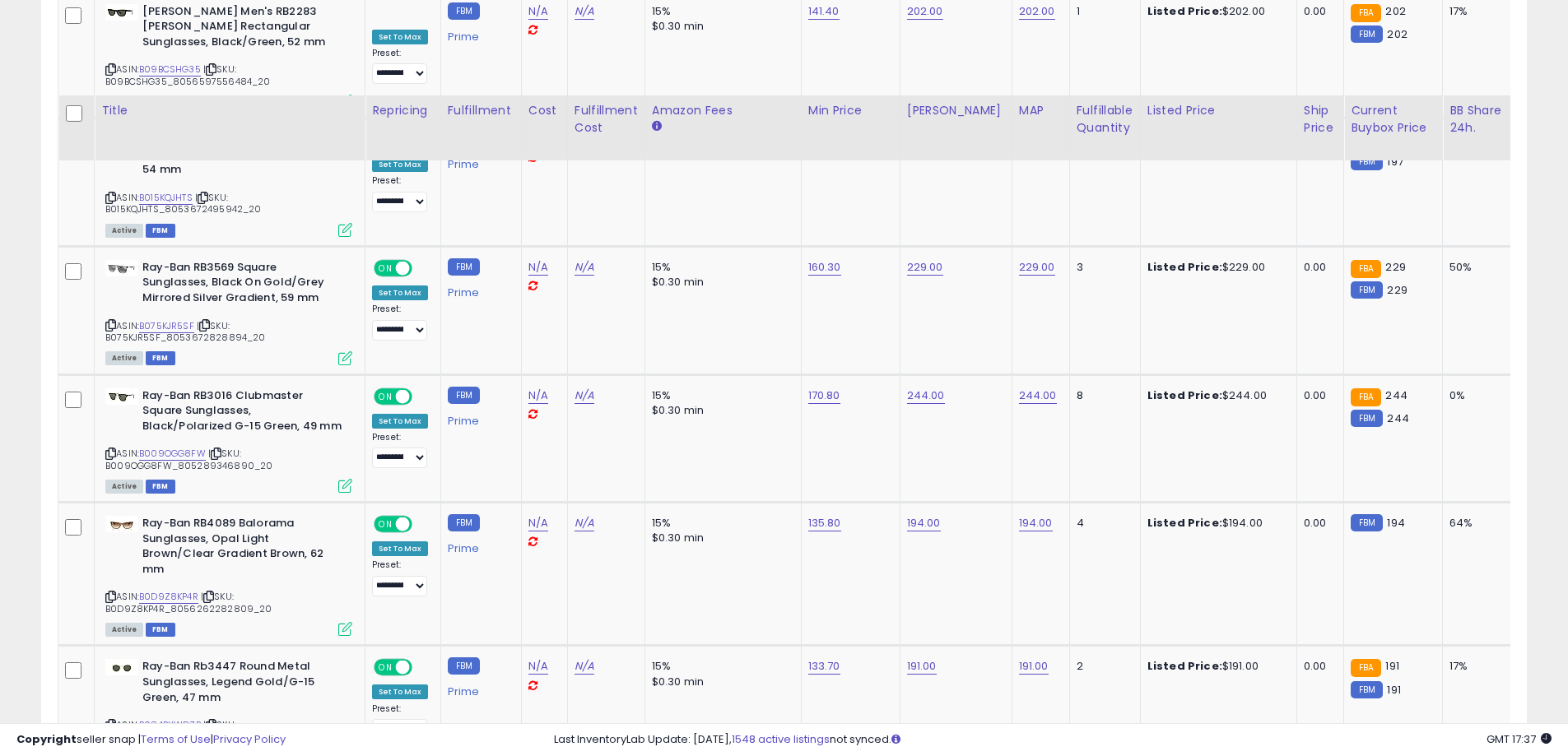
scroll to position [6729, 0]
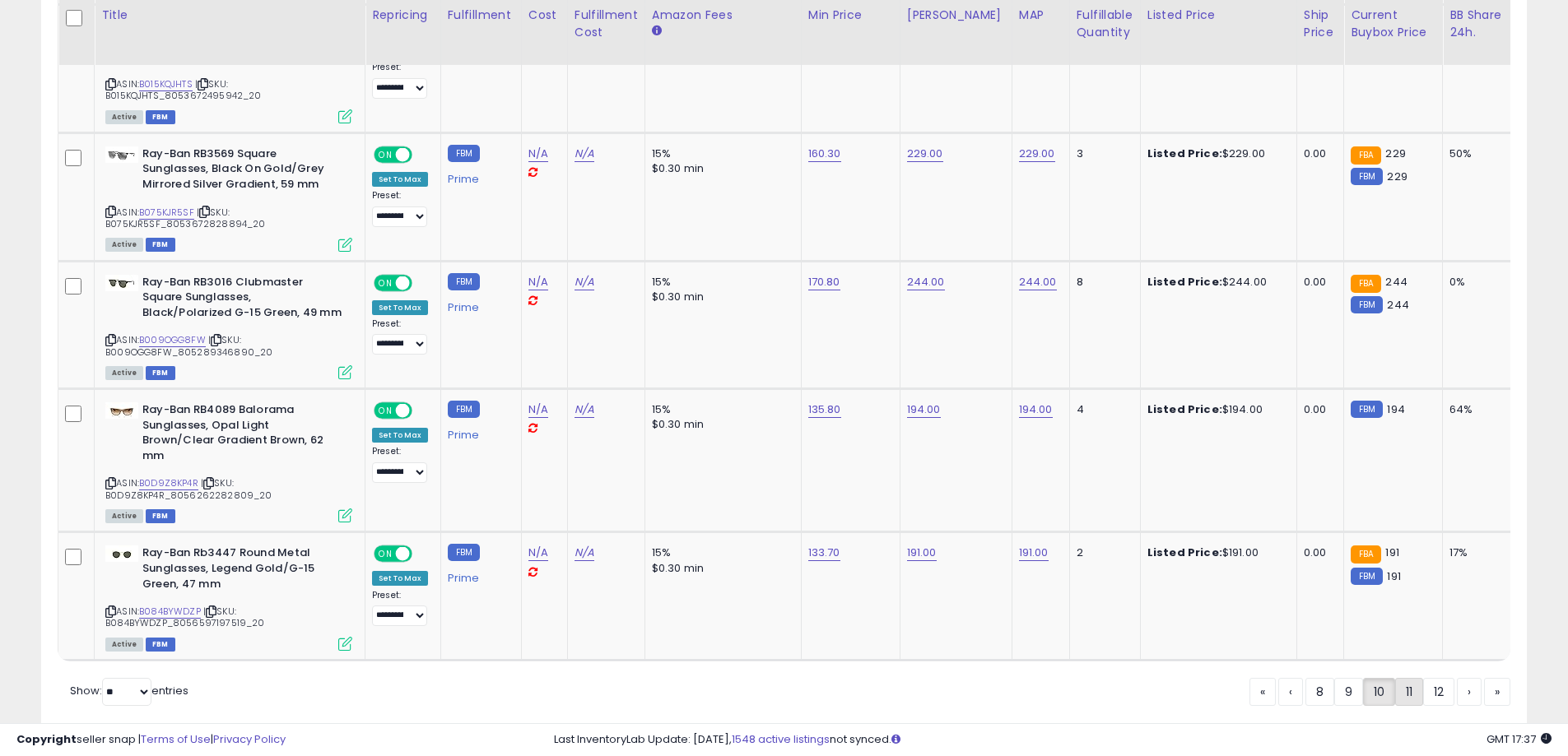
click at [1407, 678] on link "11" at bounding box center [1410, 692] width 28 height 28
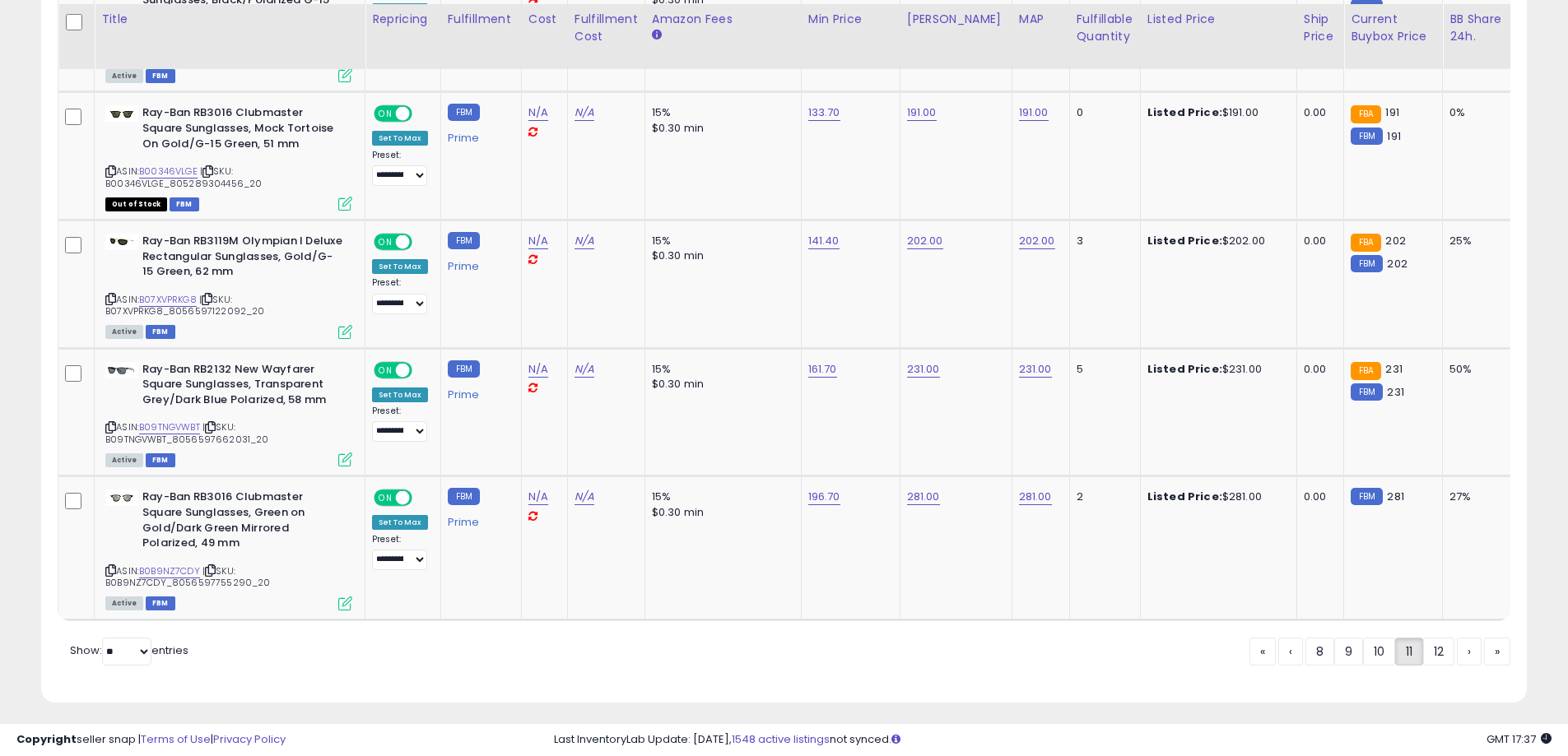
scroll to position [6789, 0]
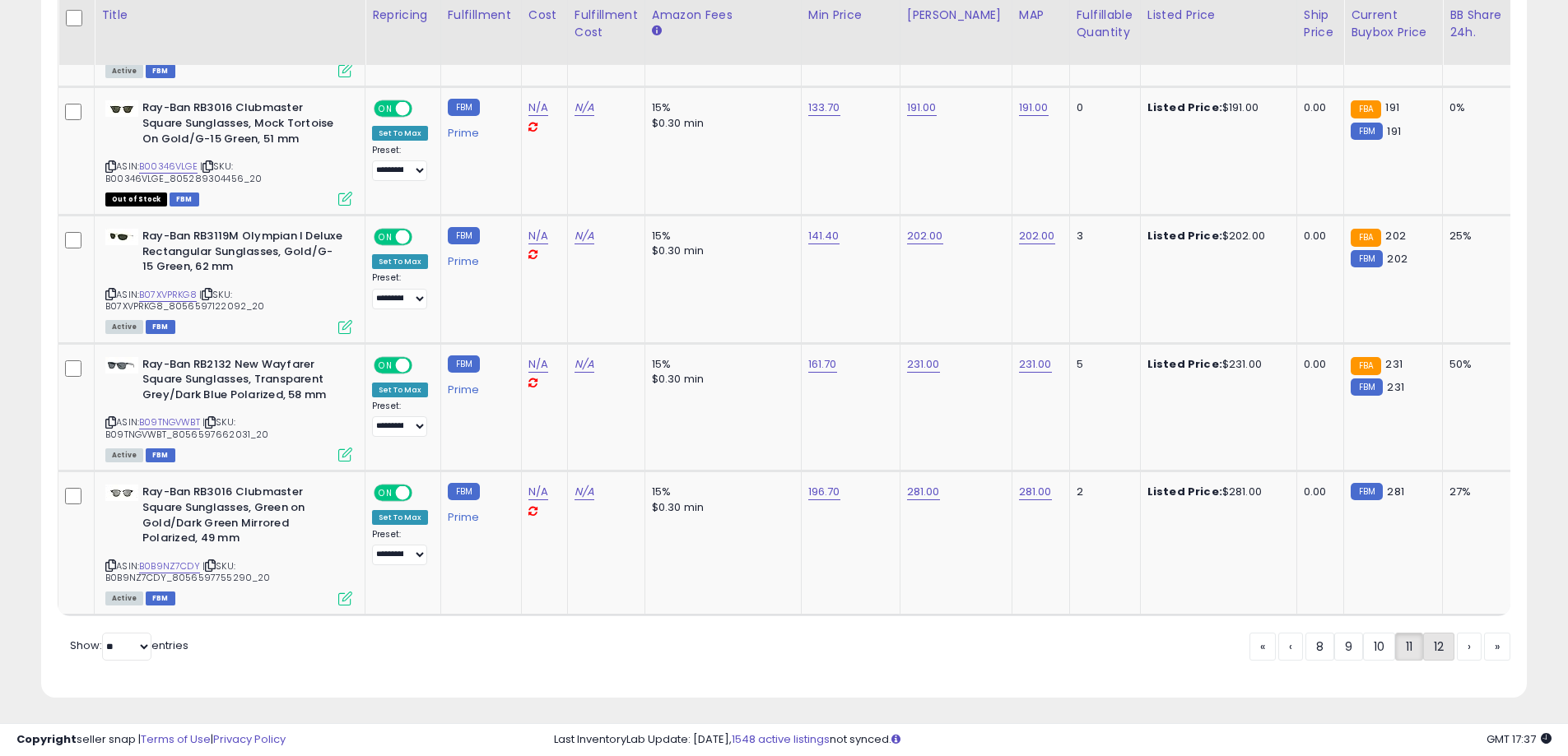
click at [1438, 641] on link "12" at bounding box center [1438, 647] width 31 height 28
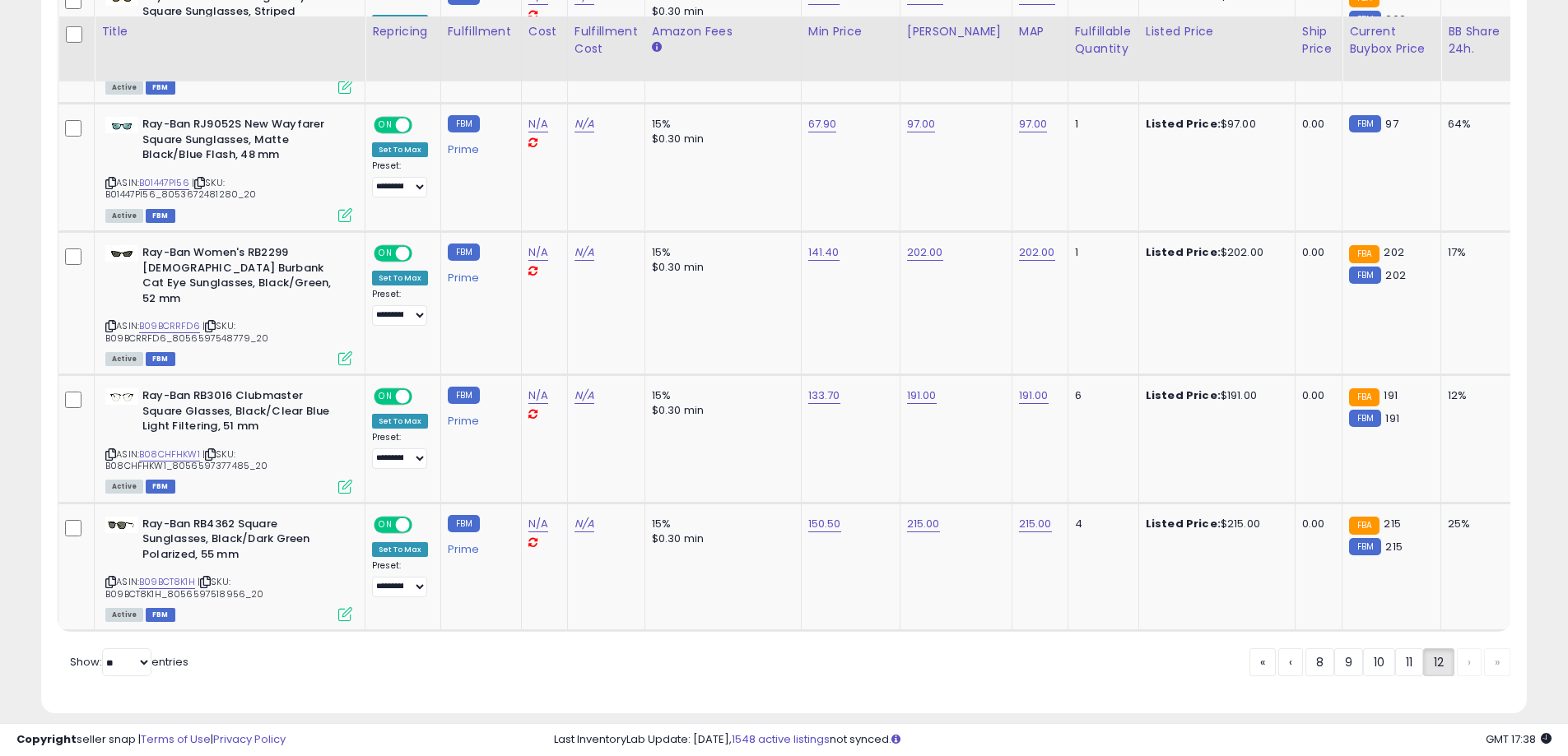
scroll to position [1944, 0]
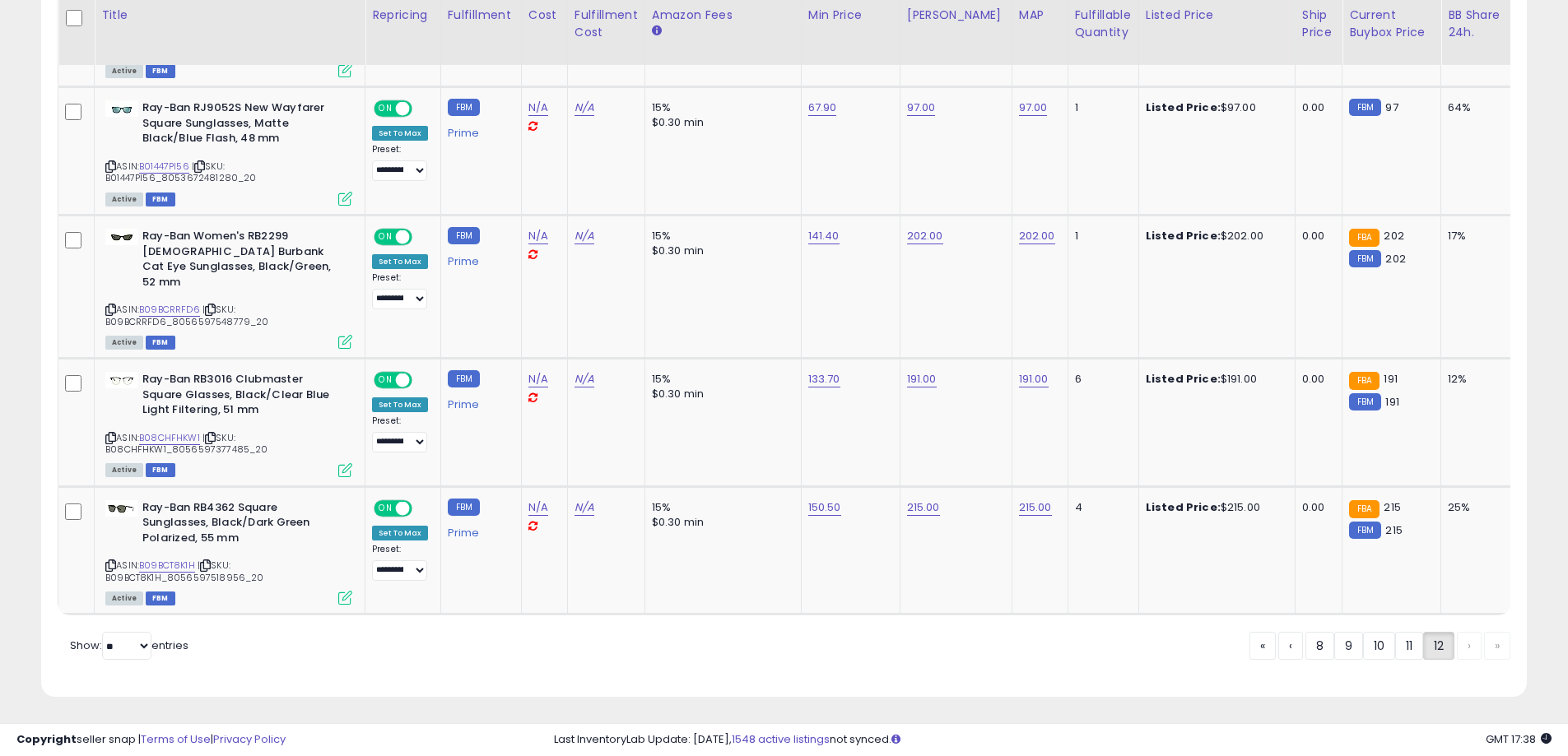
click at [1479, 650] on div "« ‹ 8 9 10 11 12 › »" at bounding box center [1380, 648] width 261 height 32
click at [1499, 651] on div "« ‹ 8 9 10 11 12 › »" at bounding box center [1380, 648] width 261 height 32
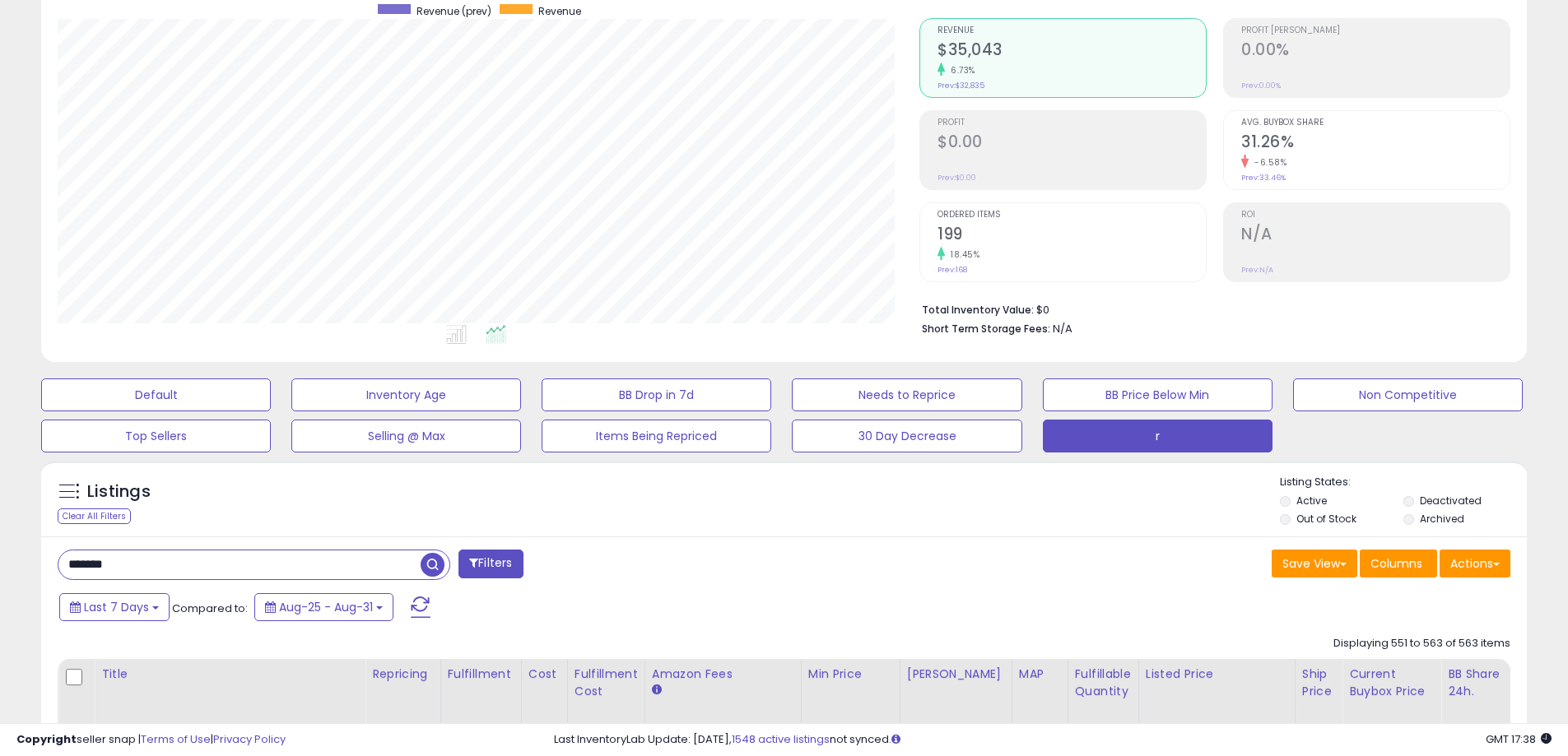
scroll to position [0, 0]
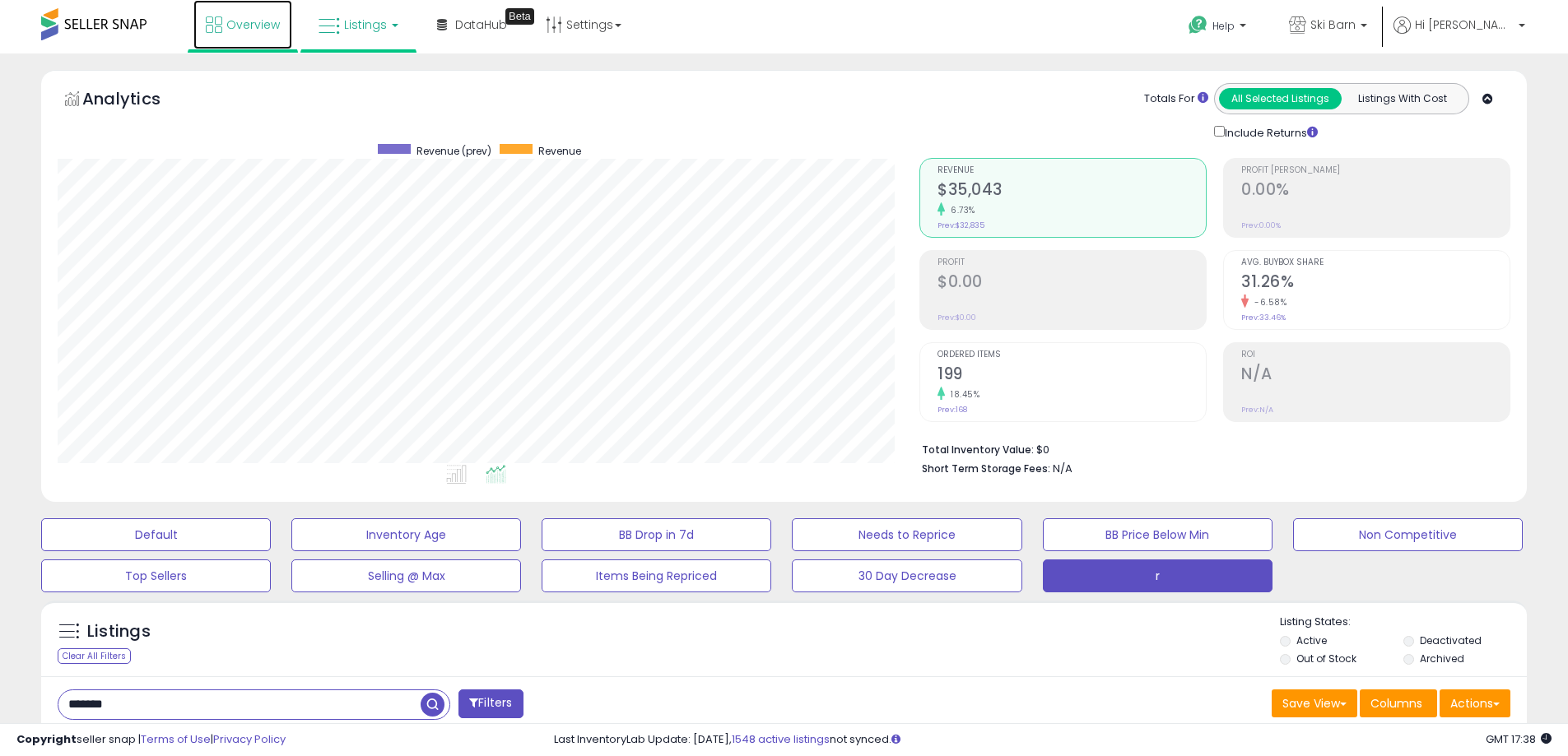
click at [226, 19] on link "Overview" at bounding box center [242, 24] width 99 height 49
